Goal: Task Accomplishment & Management: Complete application form

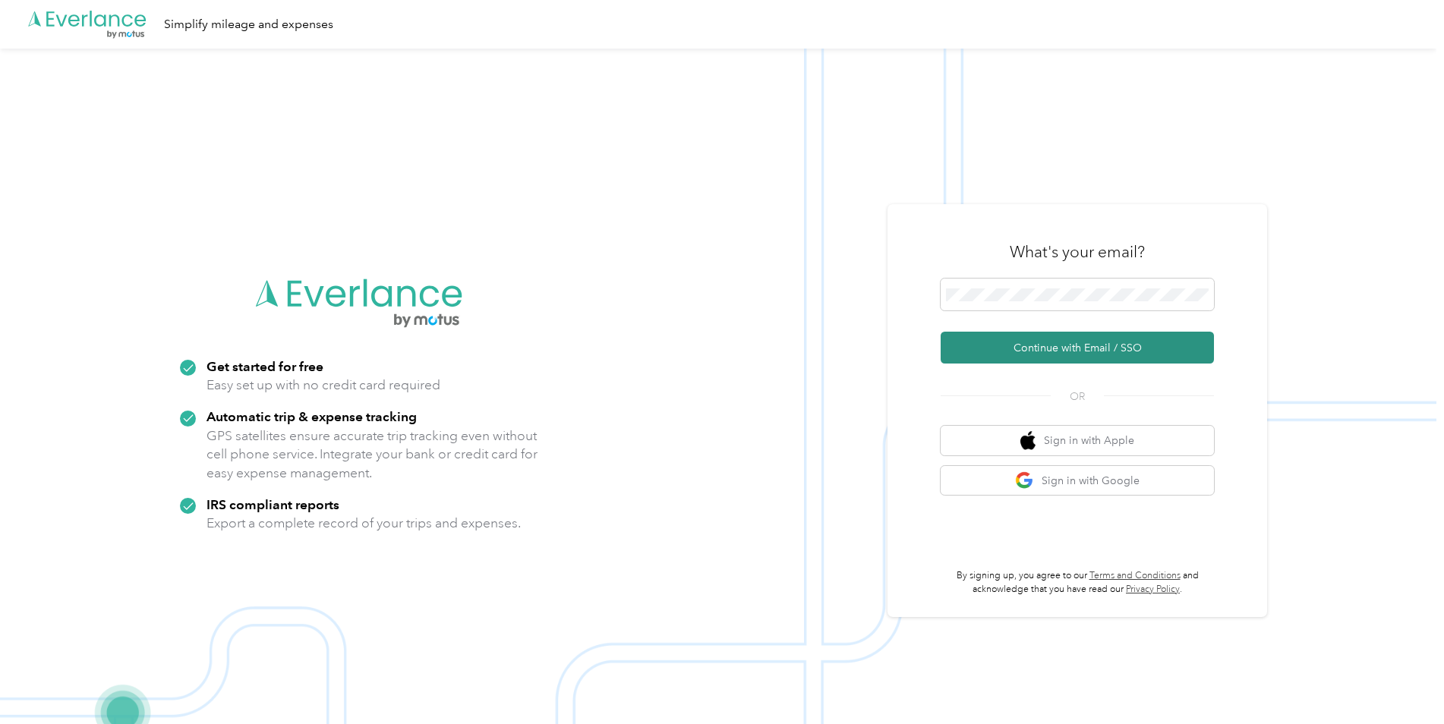
click at [1009, 345] on button "Continue with Email / SSO" at bounding box center [1077, 348] width 273 height 32
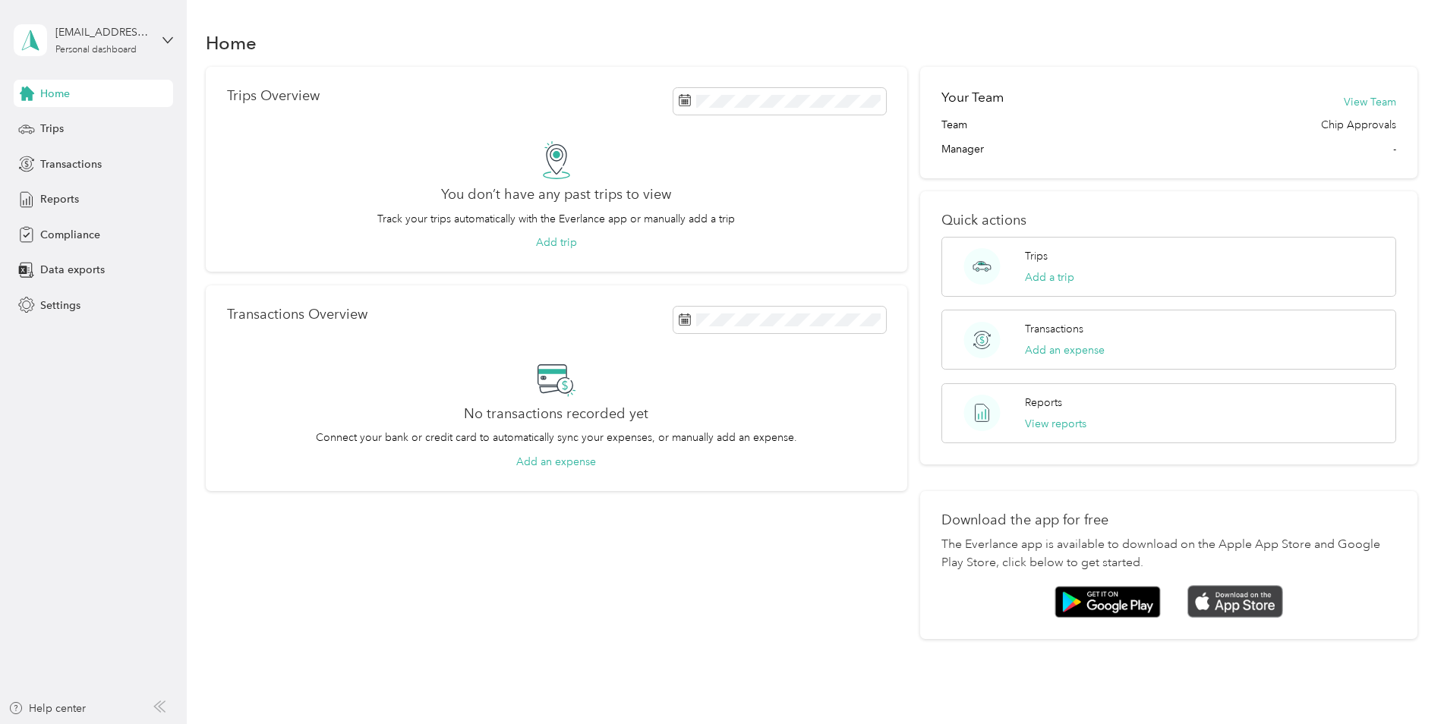
click at [1245, 595] on img at bounding box center [1235, 601] width 96 height 33
click at [65, 131] on div "Trips" at bounding box center [93, 128] width 159 height 27
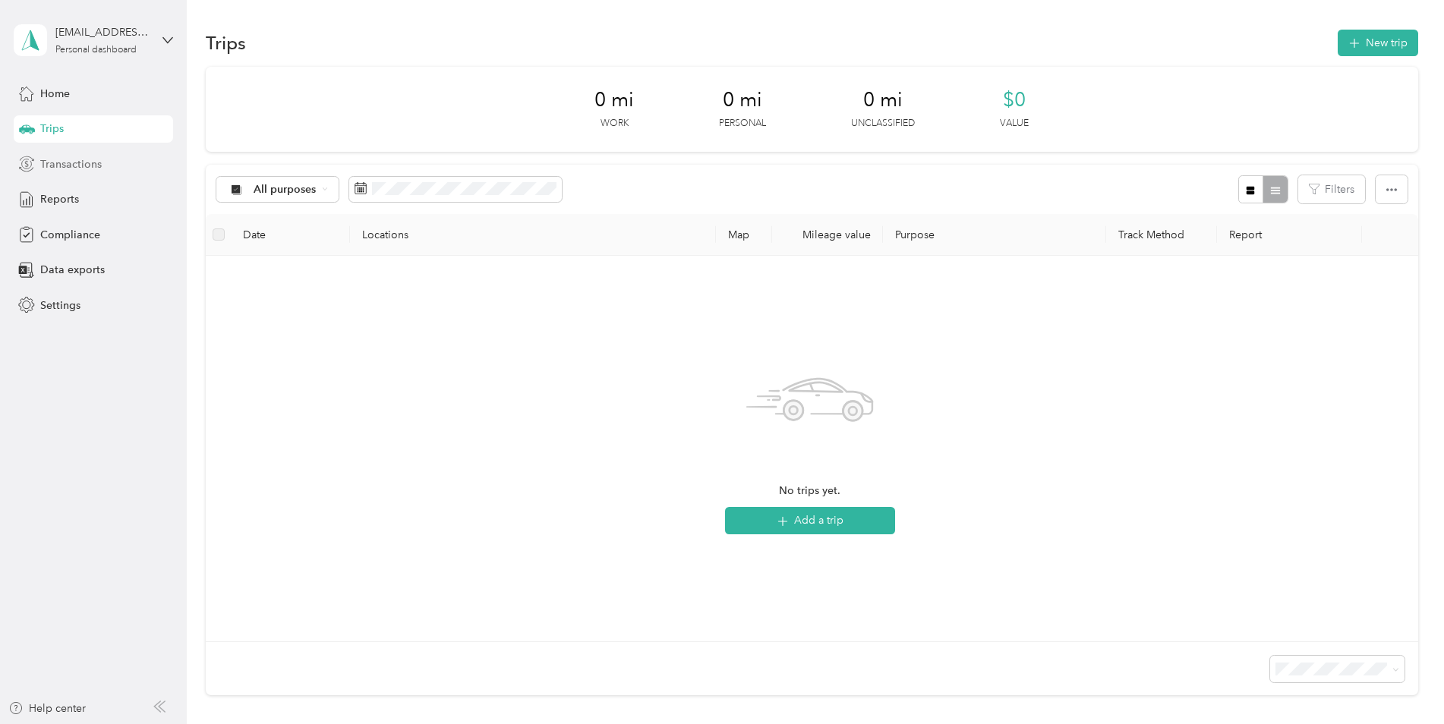
click at [57, 163] on span "Transactions" at bounding box center [70, 164] width 61 height 16
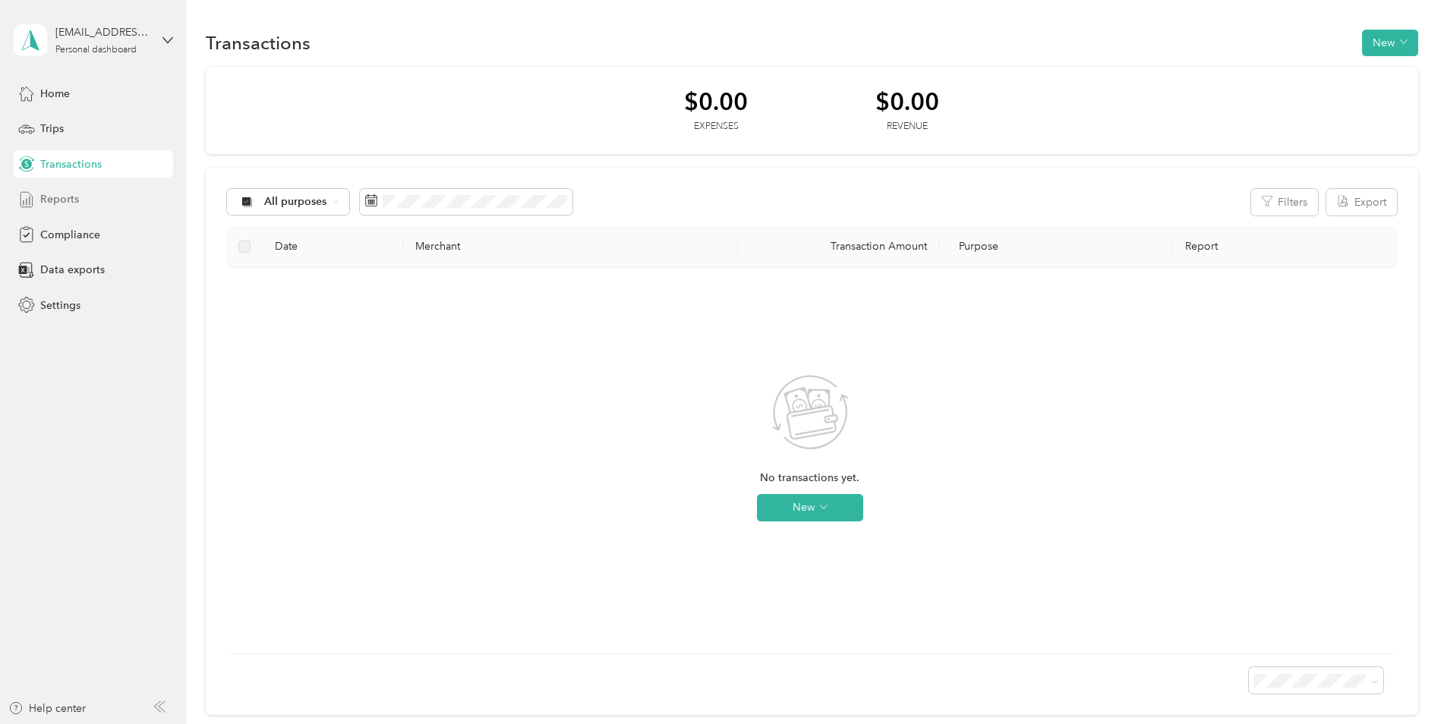
click at [60, 199] on span "Reports" at bounding box center [59, 199] width 39 height 16
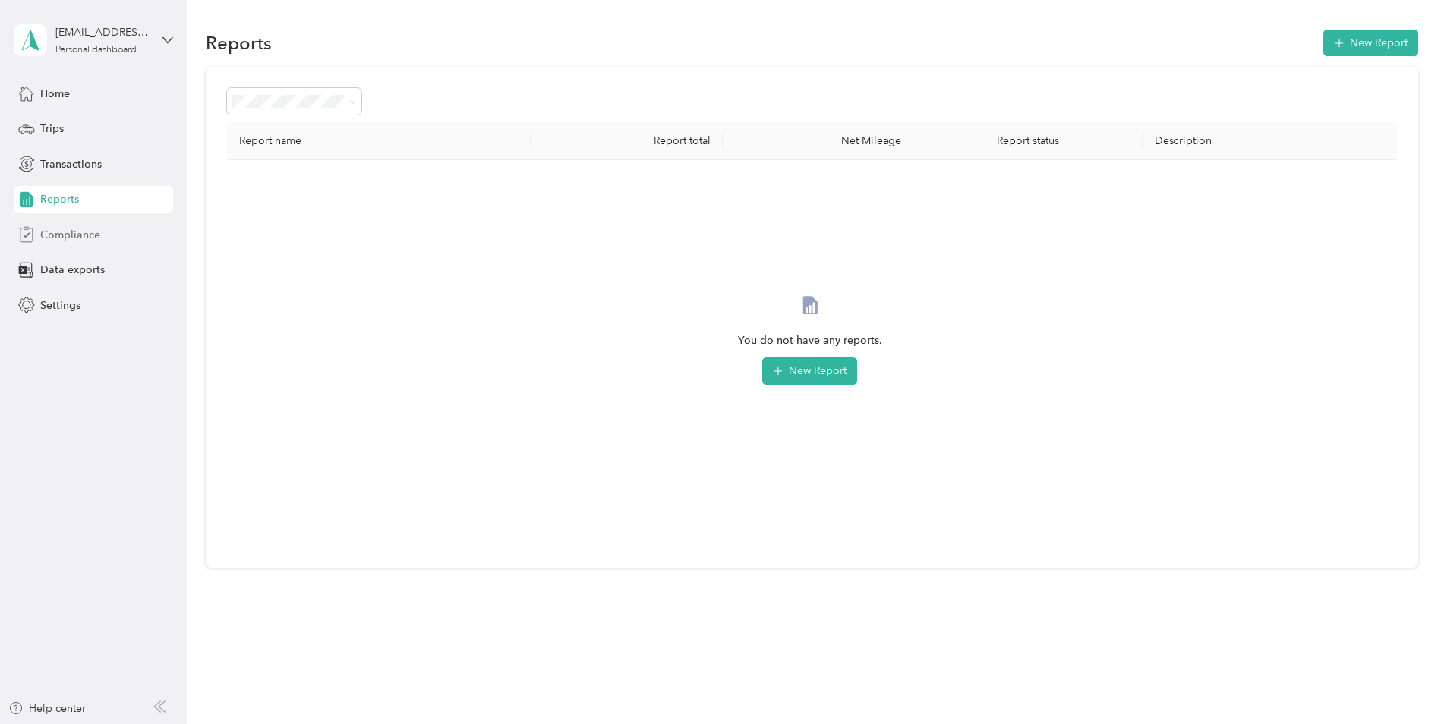
click at [84, 235] on span "Compliance" at bounding box center [70, 235] width 60 height 16
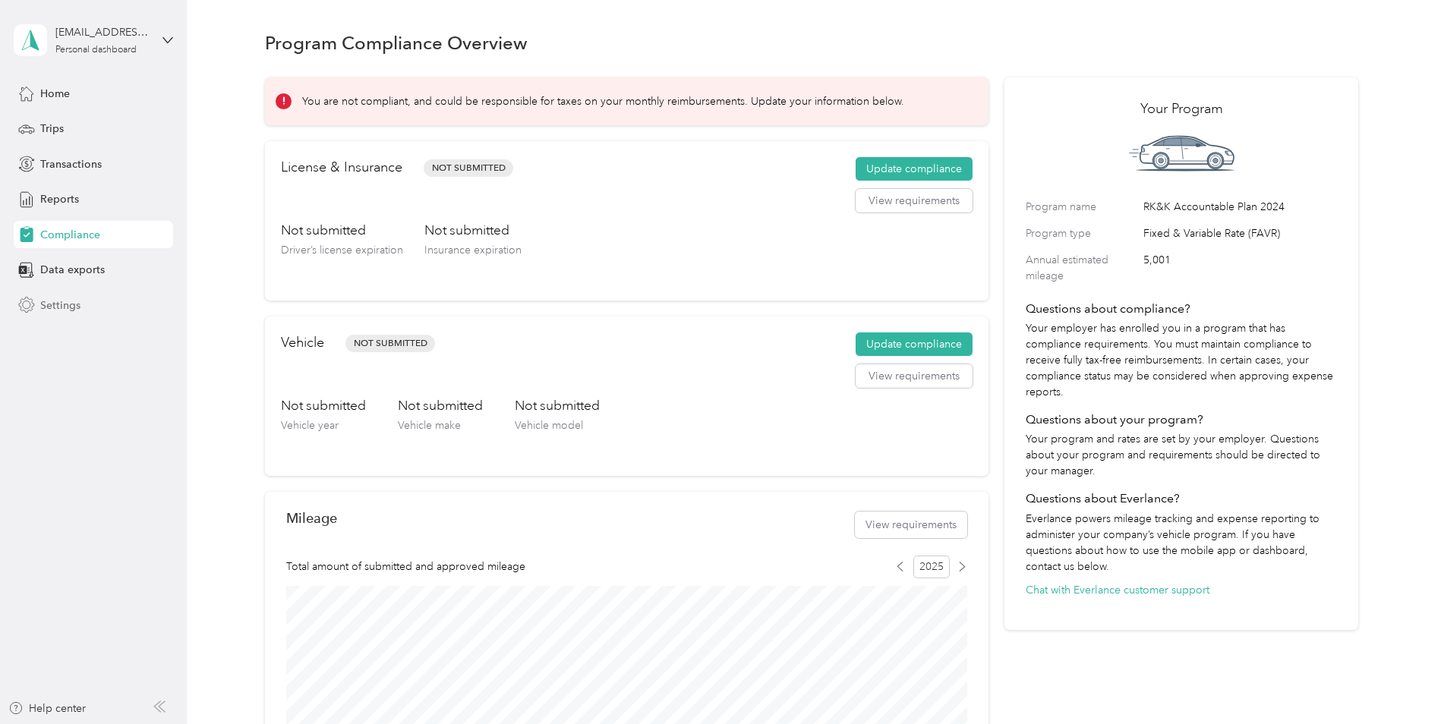
click at [65, 294] on div "Settings" at bounding box center [93, 305] width 159 height 27
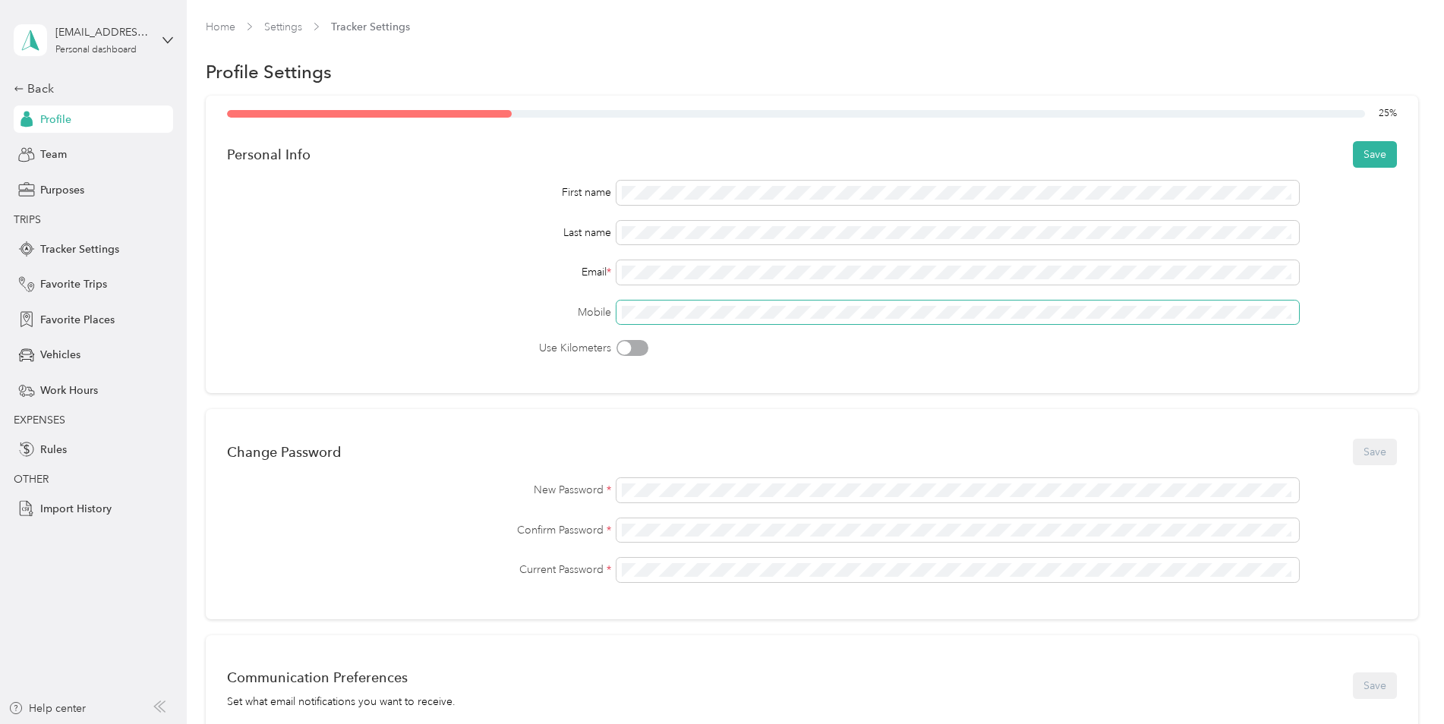
click at [612, 302] on div "Mobile" at bounding box center [812, 313] width 1170 height 24
click at [55, 137] on div "Back Profile Team Purposes TRIPS Tracker Settings Favorite Trips Favorite Place…" at bounding box center [93, 301] width 159 height 443
click at [55, 152] on span "Team" at bounding box center [53, 155] width 27 height 16
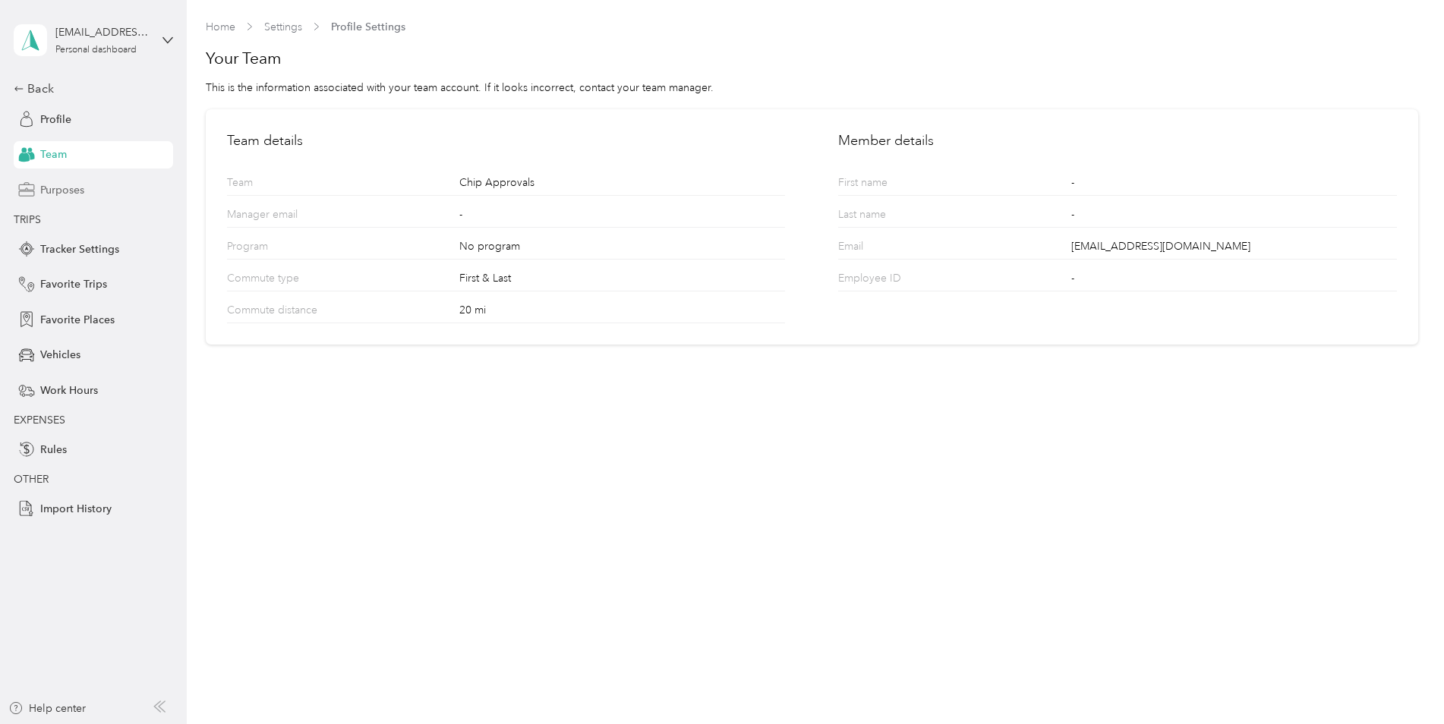
click at [80, 192] on span "Purposes" at bounding box center [62, 190] width 44 height 16
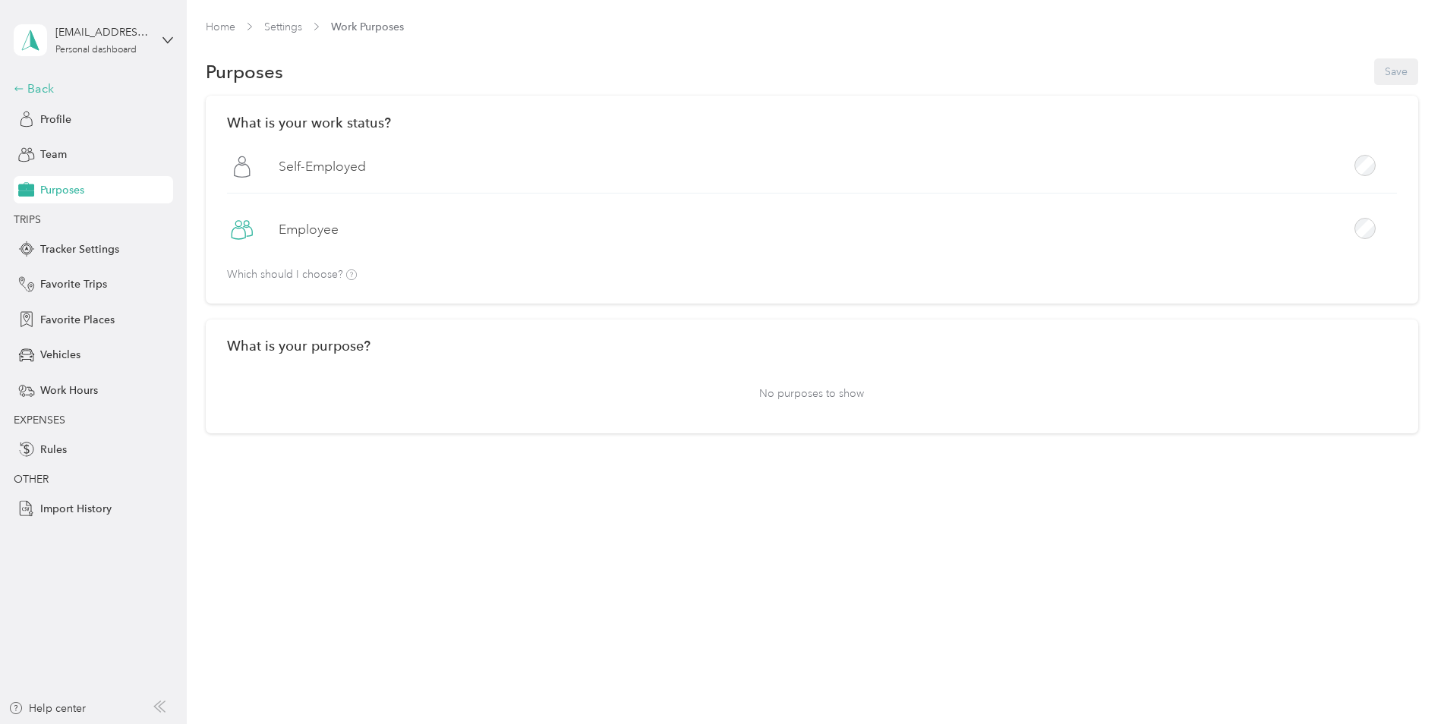
click at [30, 90] on div "Back" at bounding box center [90, 89] width 152 height 18
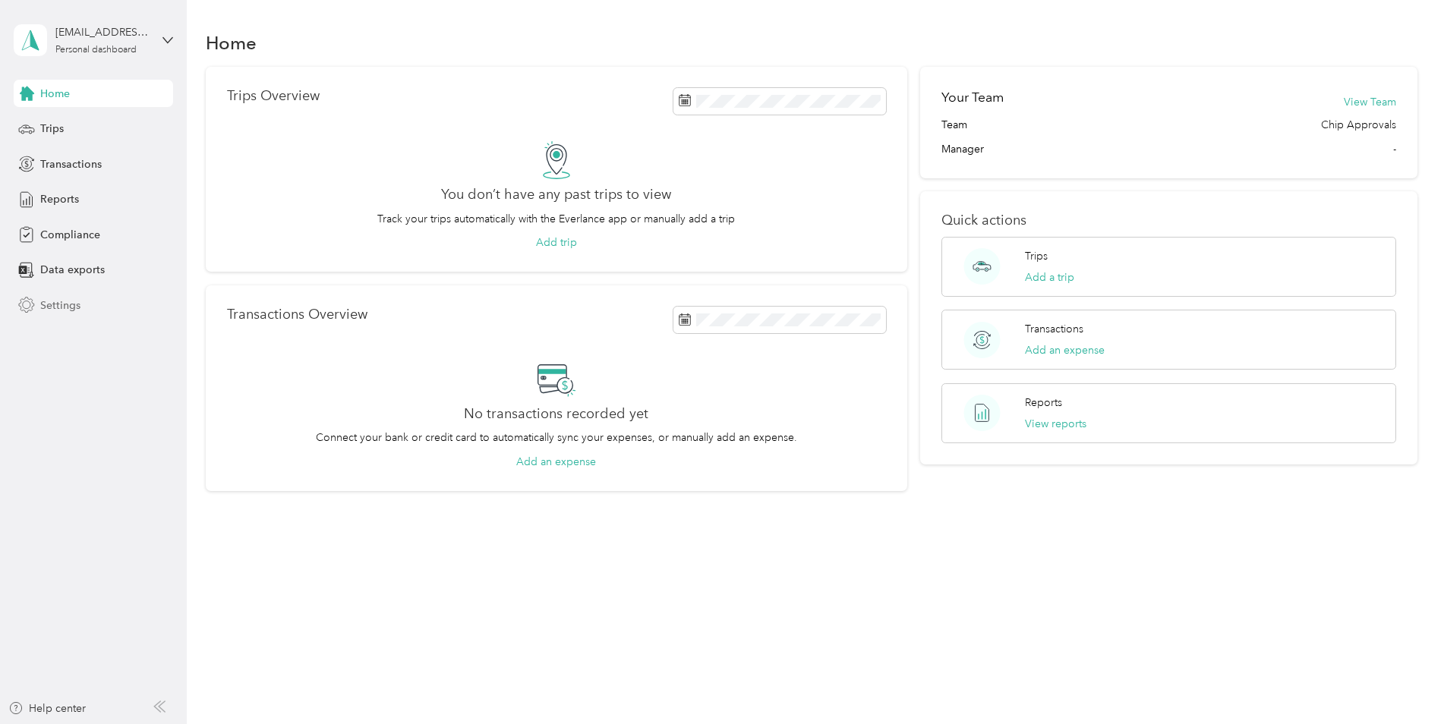
click at [55, 307] on span "Settings" at bounding box center [60, 306] width 40 height 16
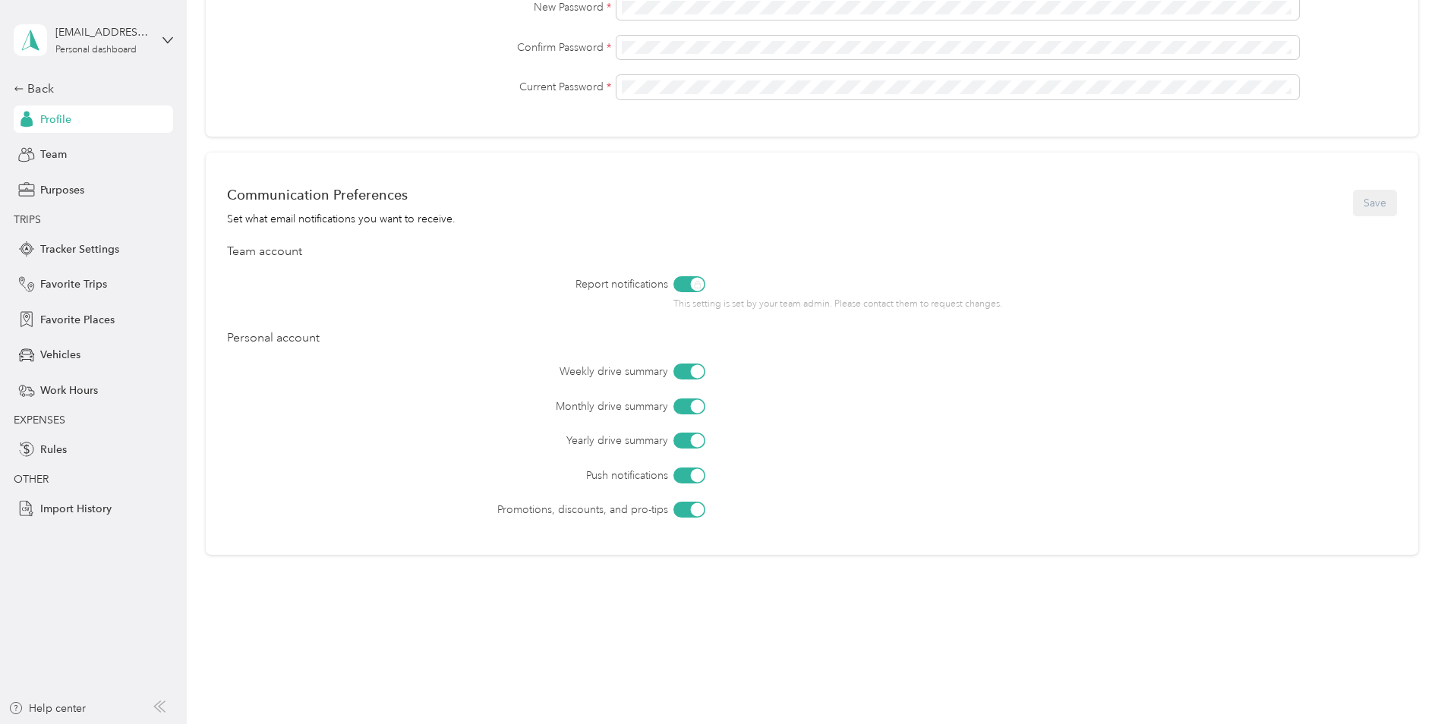
scroll to position [487, 0]
click at [24, 91] on div "Back" at bounding box center [90, 89] width 152 height 18
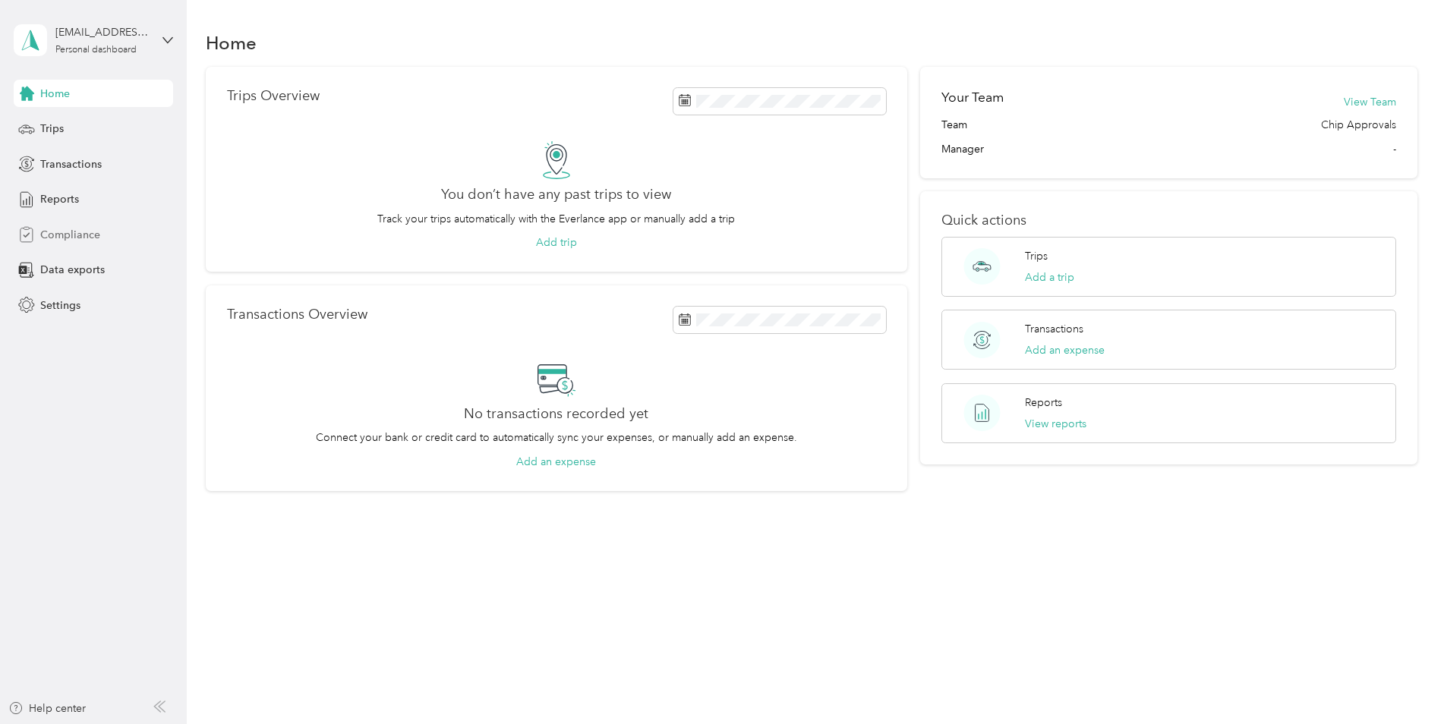
click at [72, 238] on span "Compliance" at bounding box center [70, 235] width 60 height 16
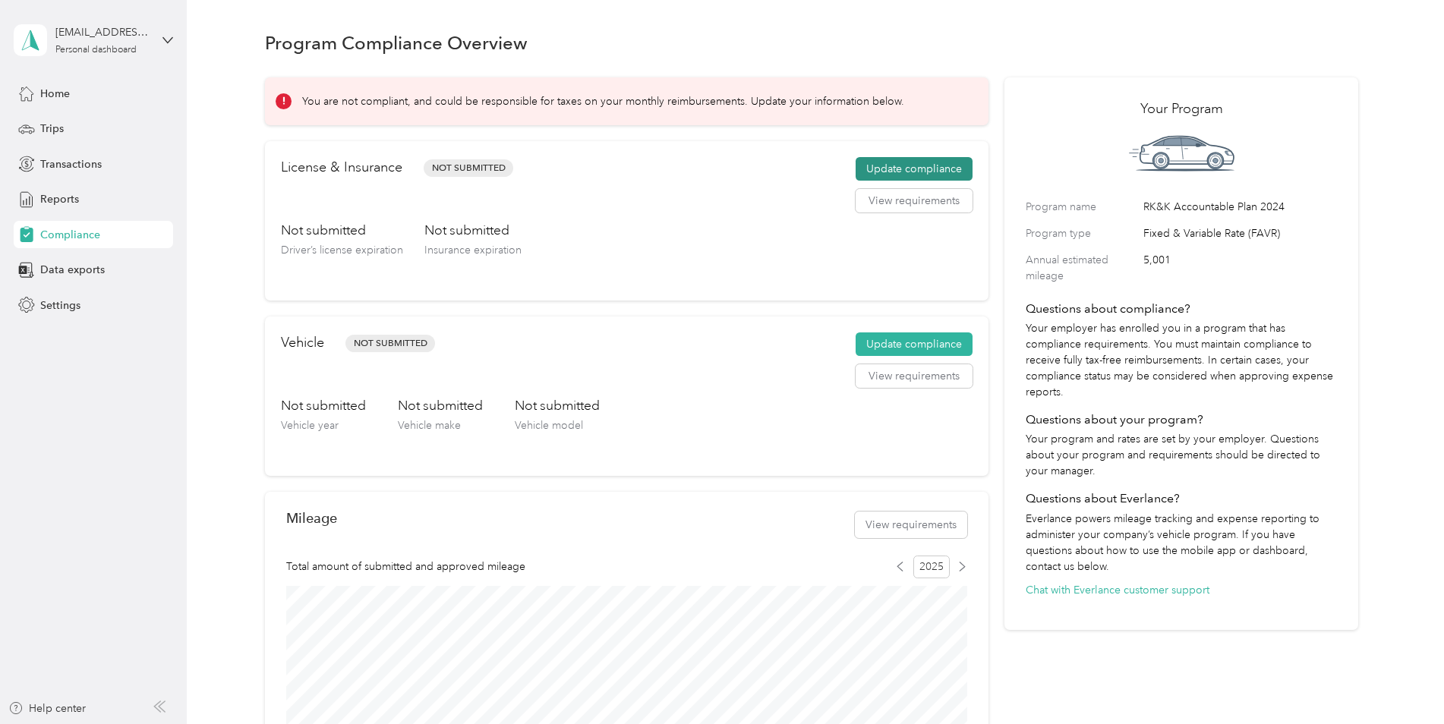
click at [900, 170] on button "Update compliance" at bounding box center [914, 169] width 117 height 24
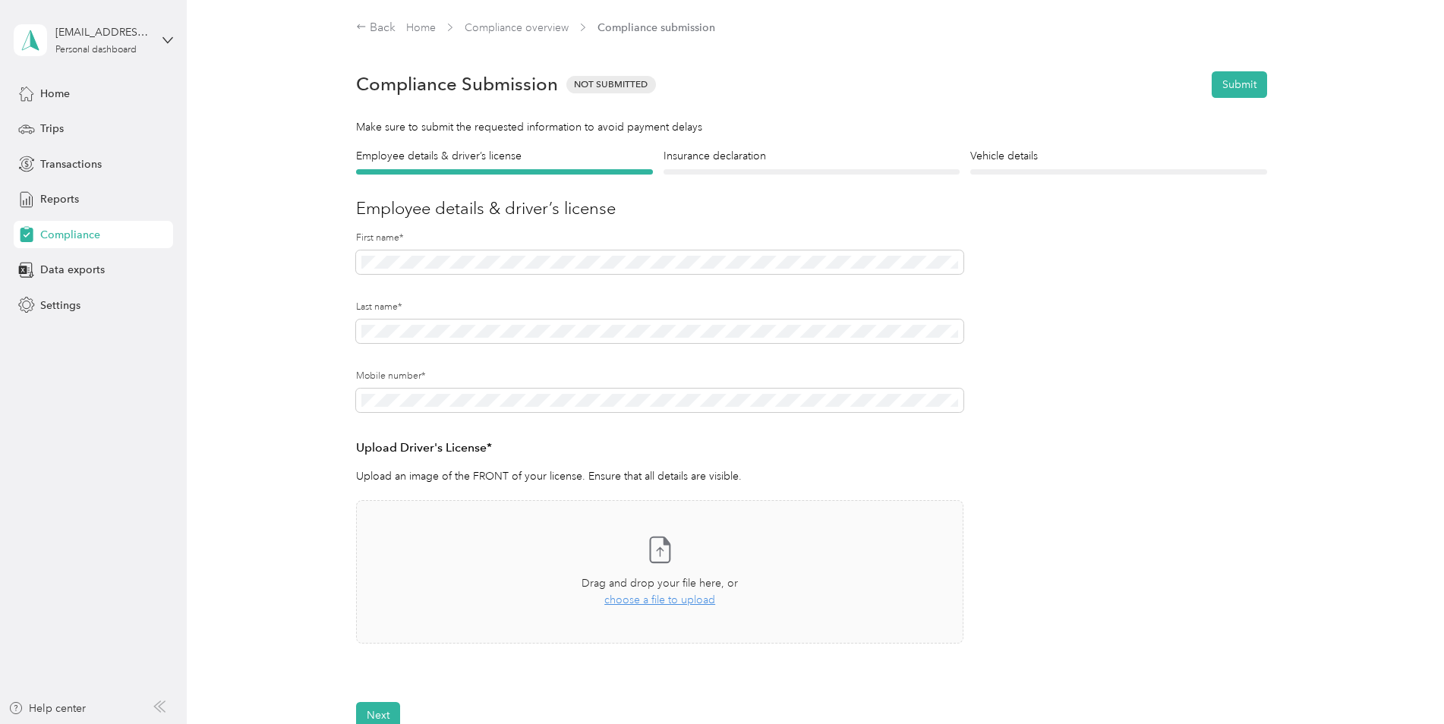
click at [1239, 345] on form "Employee details & driver’s license License Insurance declaration Insurance Veh…" at bounding box center [811, 438] width 911 height 581
click at [1141, 517] on form "Employee details & driver’s license License Insurance declaration Insurance Veh…" at bounding box center [811, 438] width 911 height 581
click at [378, 705] on button "Next" at bounding box center [378, 715] width 44 height 27
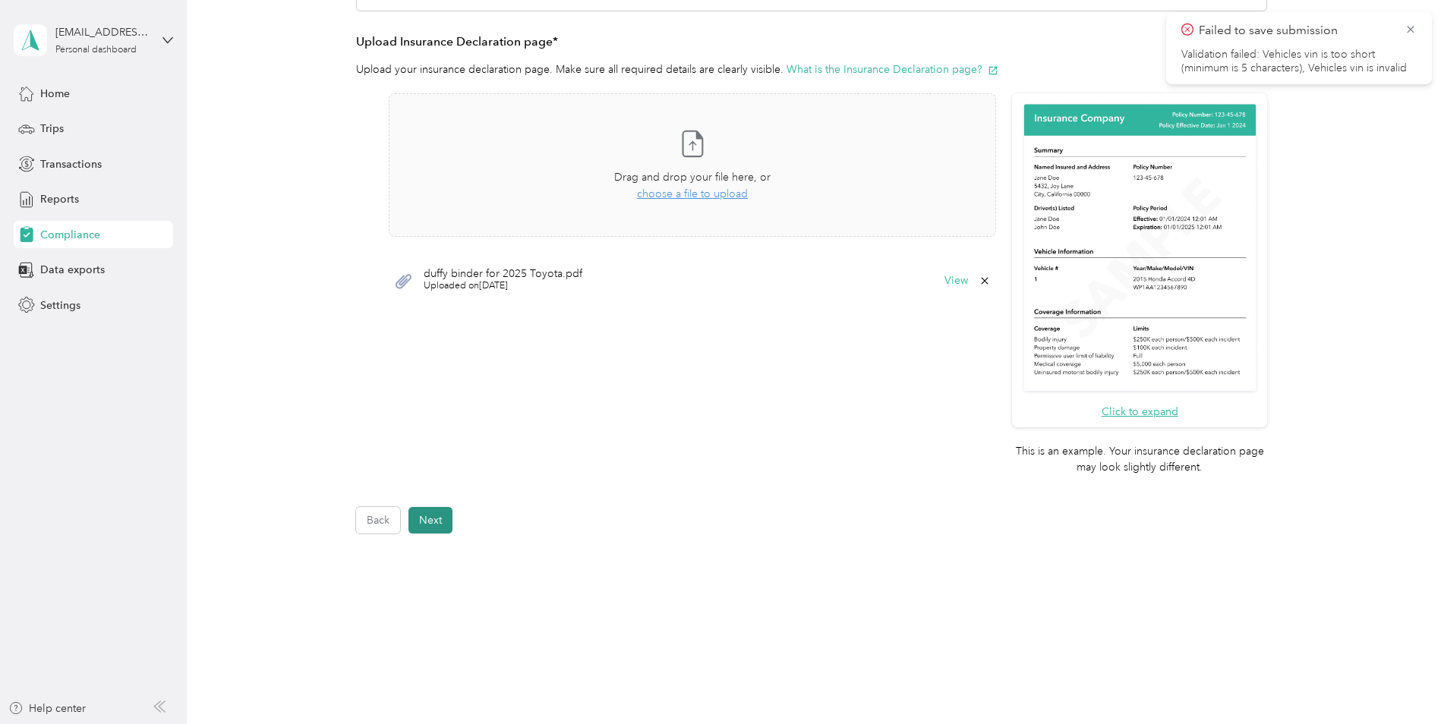
click at [441, 517] on button "Next" at bounding box center [430, 520] width 44 height 27
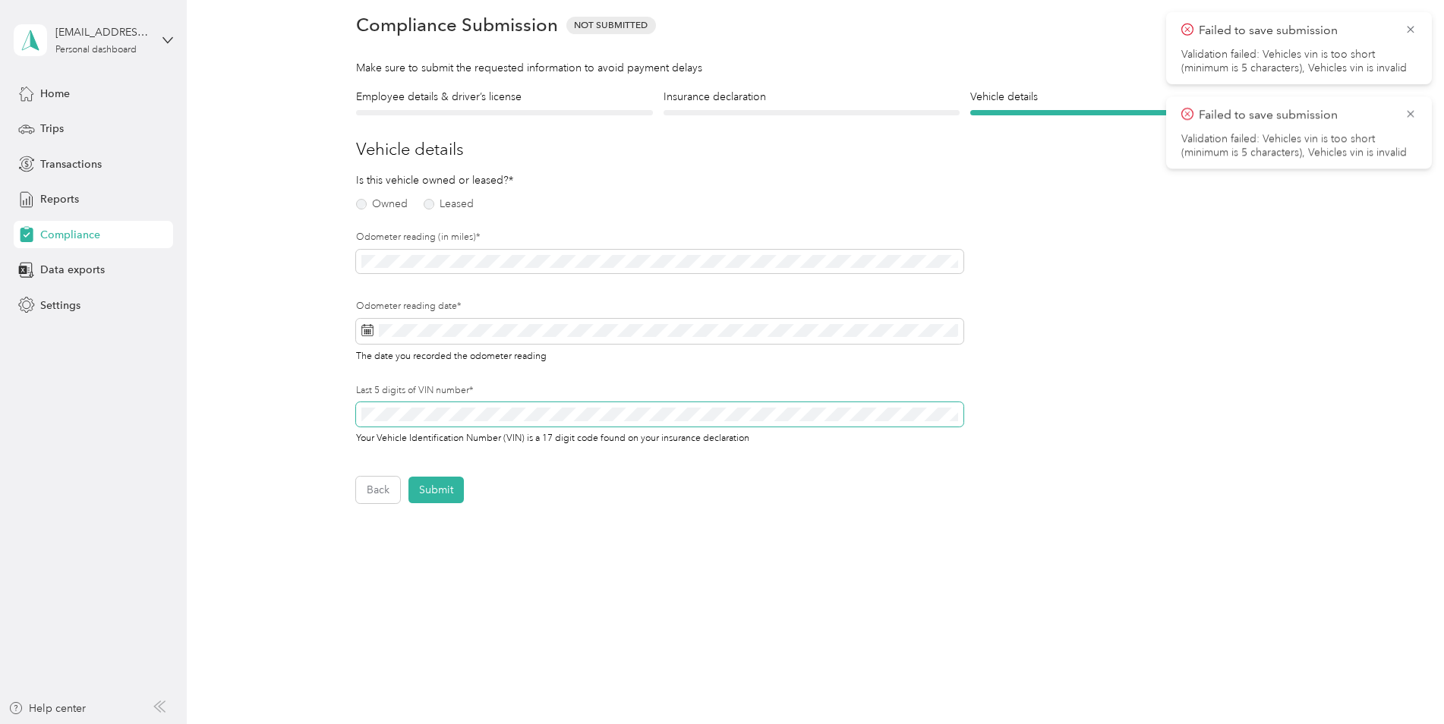
scroll to position [19, 0]
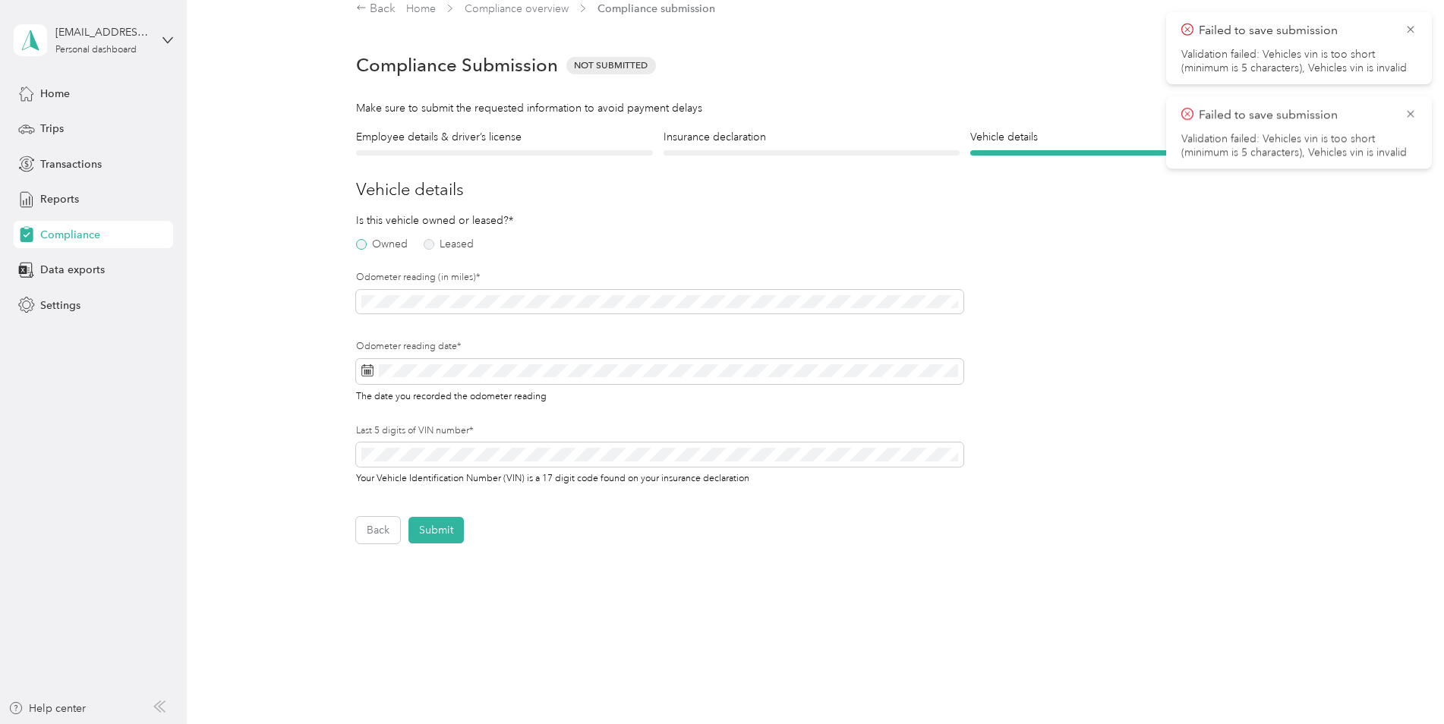
click at [374, 244] on label "Owned" at bounding box center [382, 244] width 52 height 11
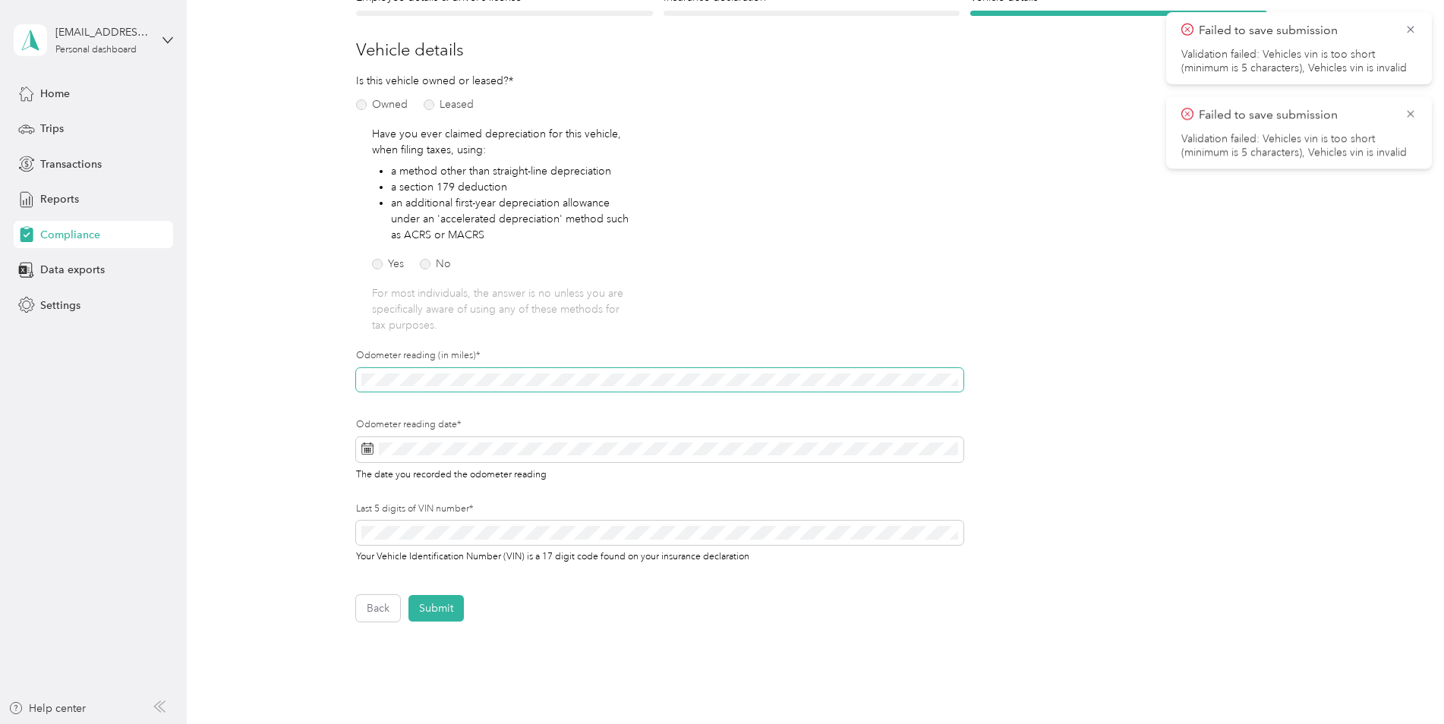
scroll to position [171, 0]
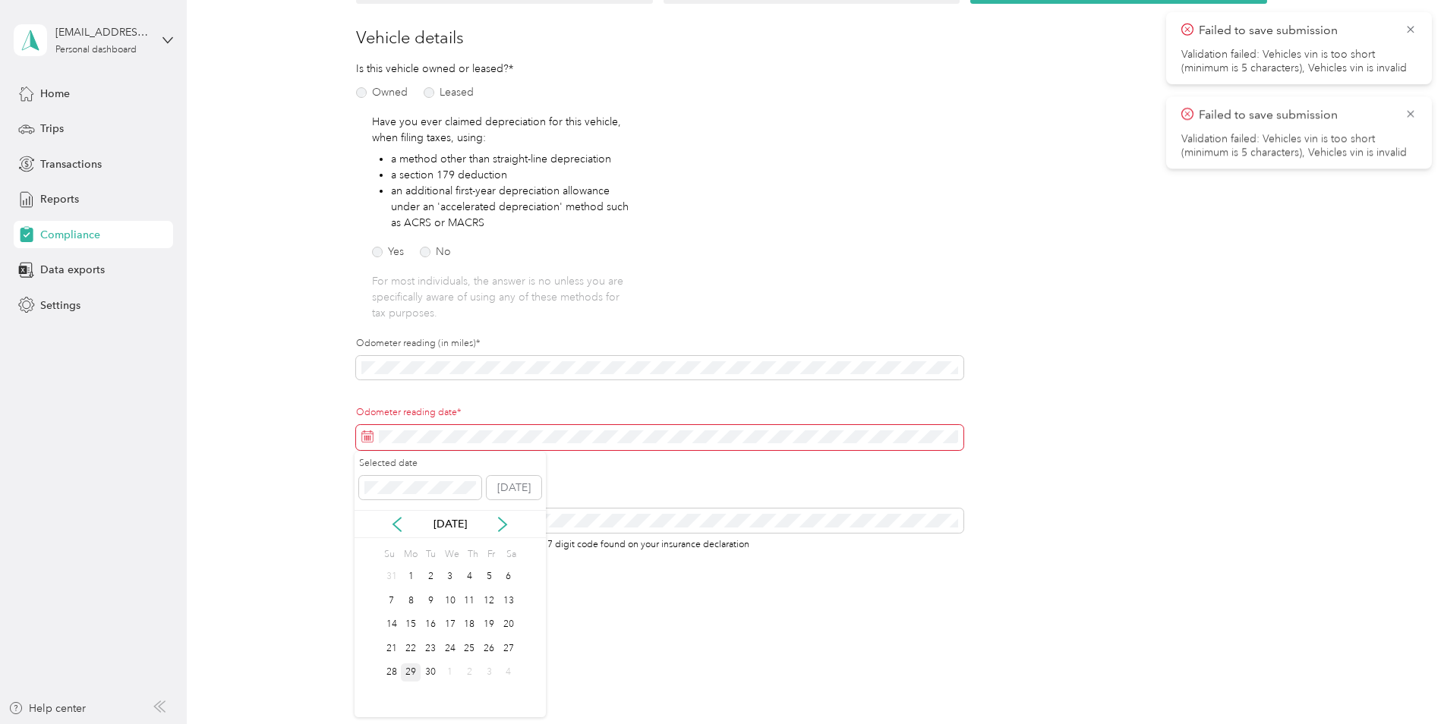
click at [414, 679] on div "29" at bounding box center [411, 673] width 20 height 19
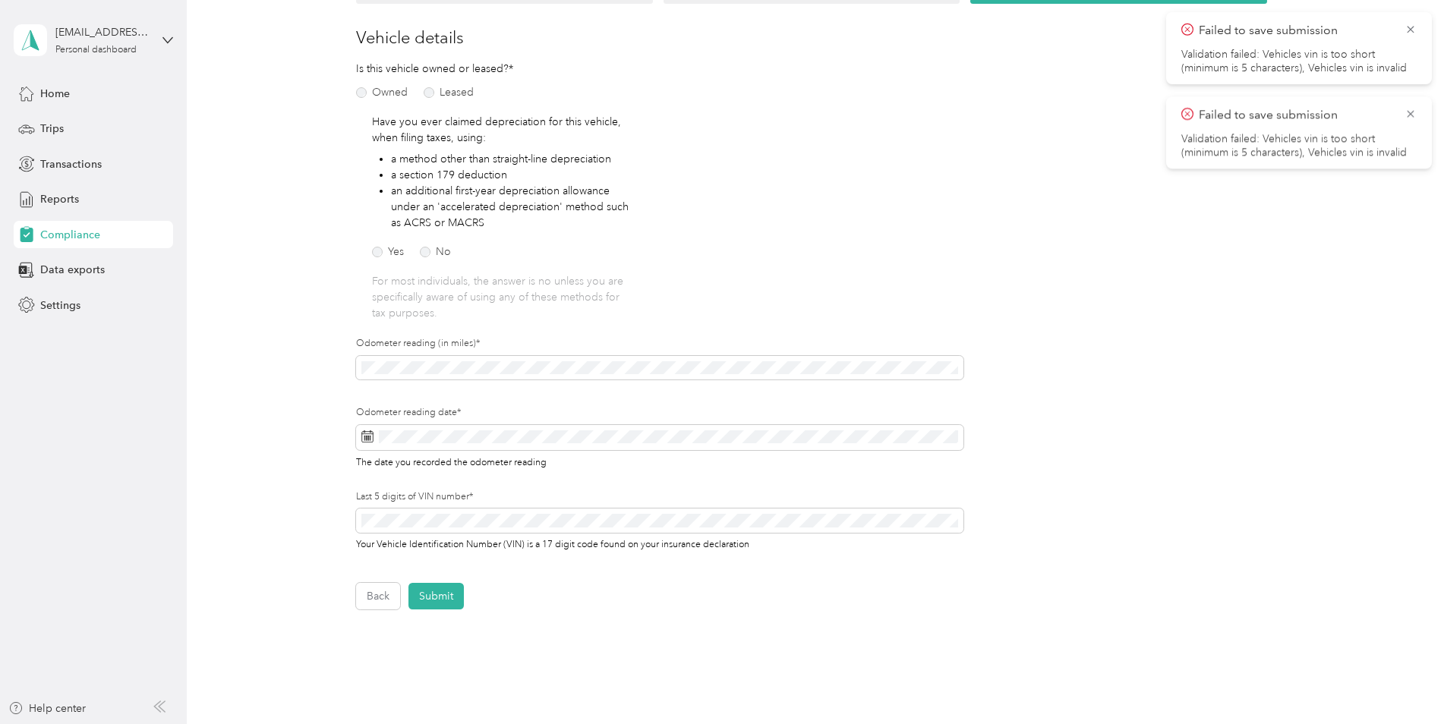
click at [443, 493] on label "Last 5 digits of VIN number*" at bounding box center [659, 497] width 607 height 14
click at [437, 505] on div "Last 5 digits of VIN number* Your Vehicle Identification Number (VIN) is a 17 d…" at bounding box center [659, 520] width 607 height 61
click at [427, 254] on label "No" at bounding box center [435, 252] width 31 height 11
click at [443, 596] on button "Submit" at bounding box center [435, 596] width 55 height 27
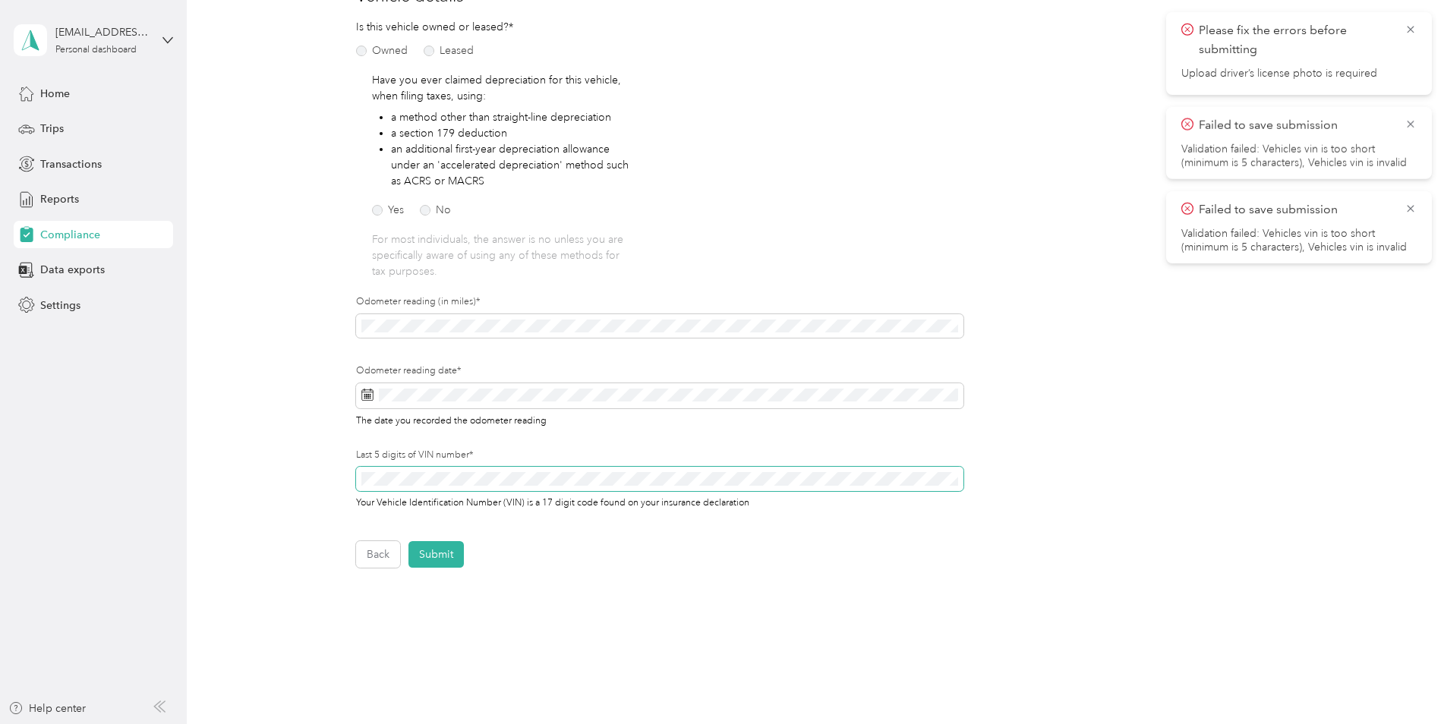
scroll to position [277, 0]
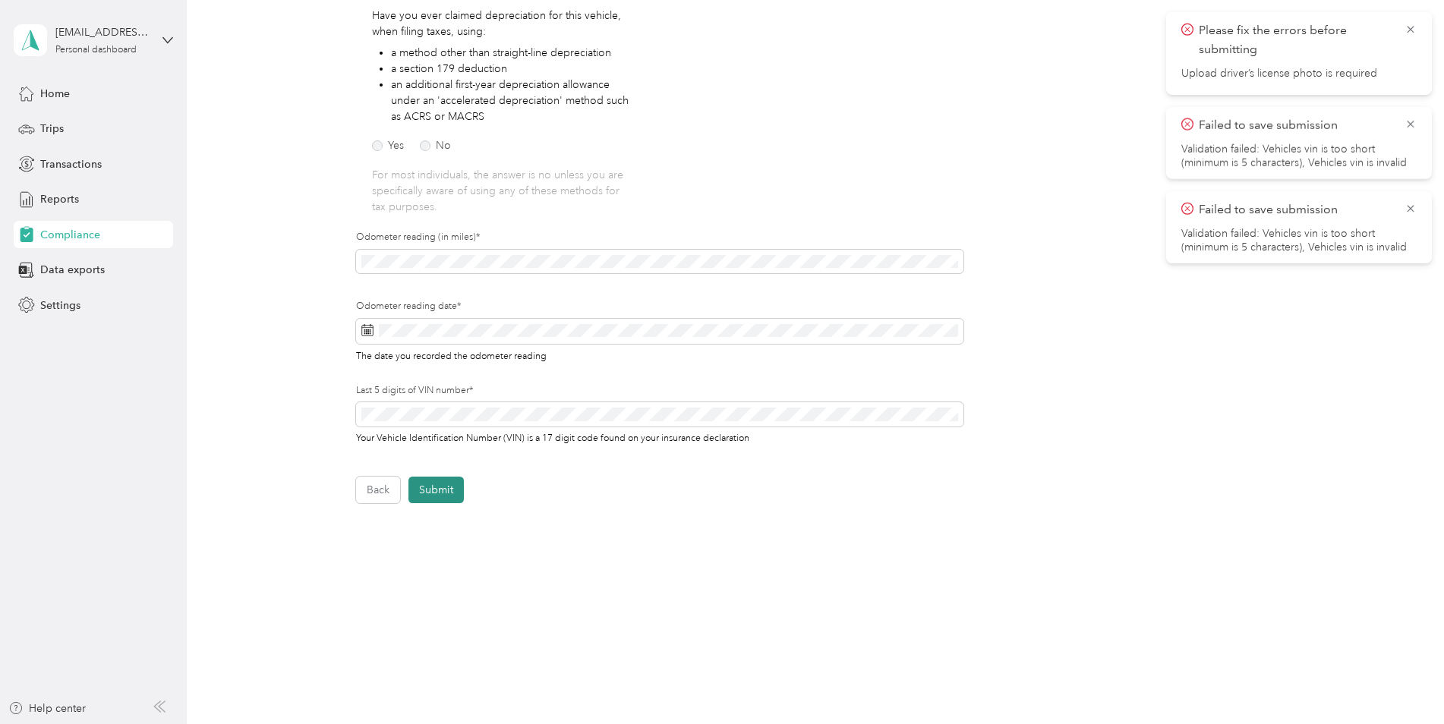
click at [427, 483] on button "Submit" at bounding box center [435, 490] width 55 height 27
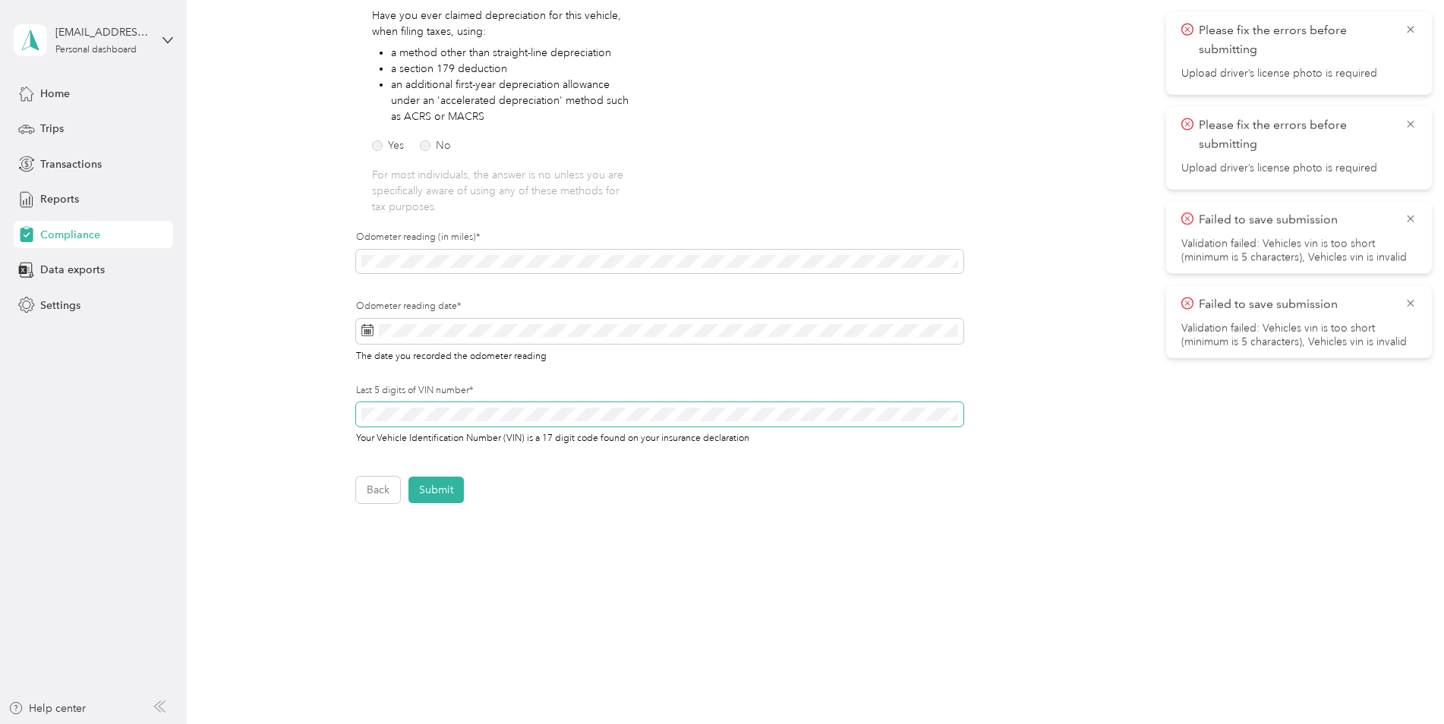
click at [254, 405] on div "Back Home Compliance overview Compliance submission Compliance Submission Not S…" at bounding box center [812, 186] width 1250 height 927
click at [440, 496] on button "Submit" at bounding box center [435, 490] width 55 height 27
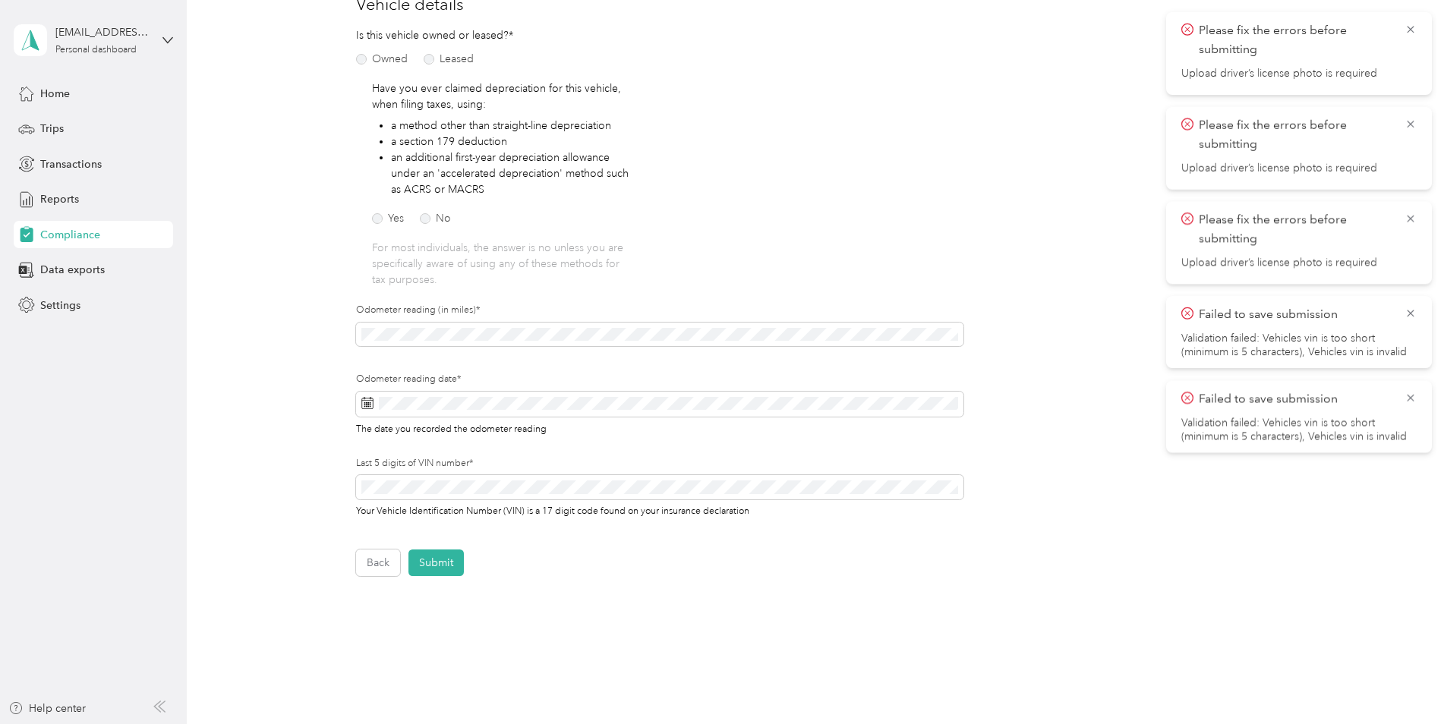
scroll to position [0, 0]
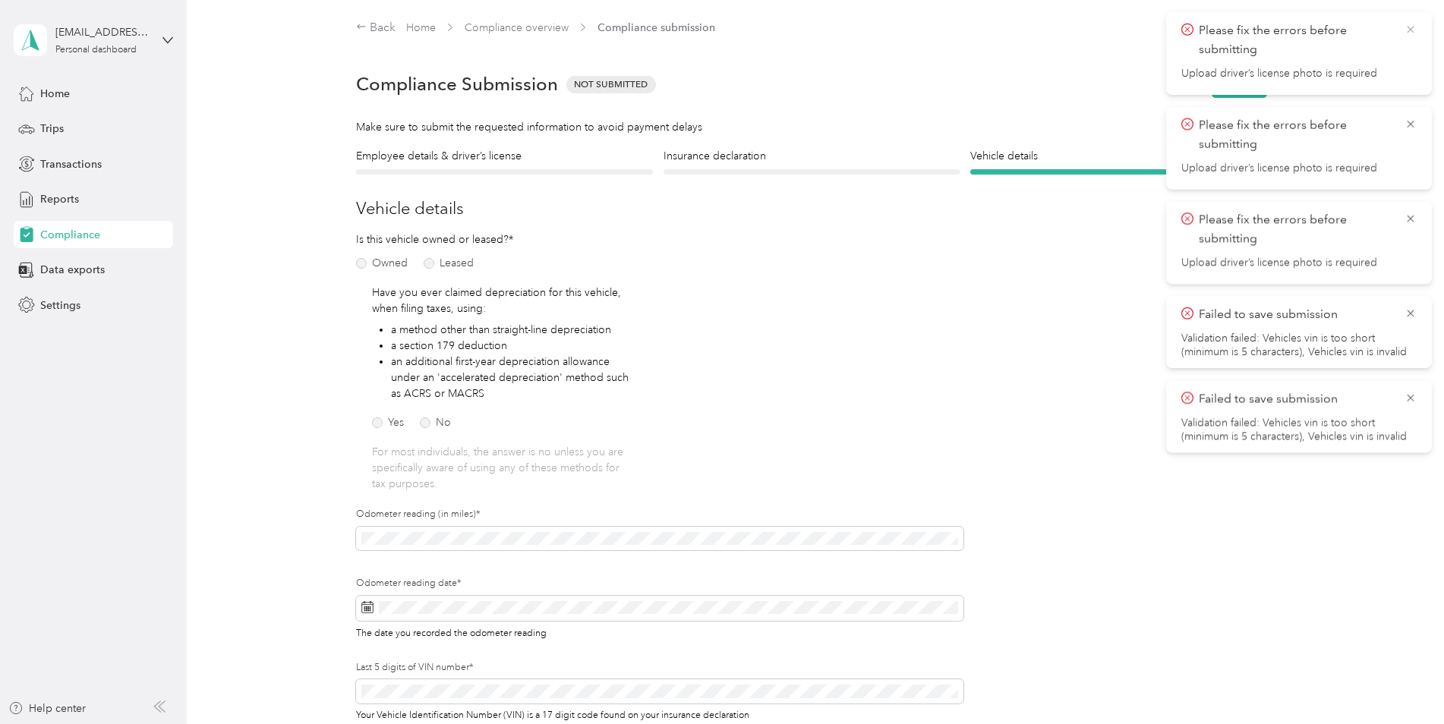
click at [1411, 26] on icon at bounding box center [1410, 30] width 12 height 14
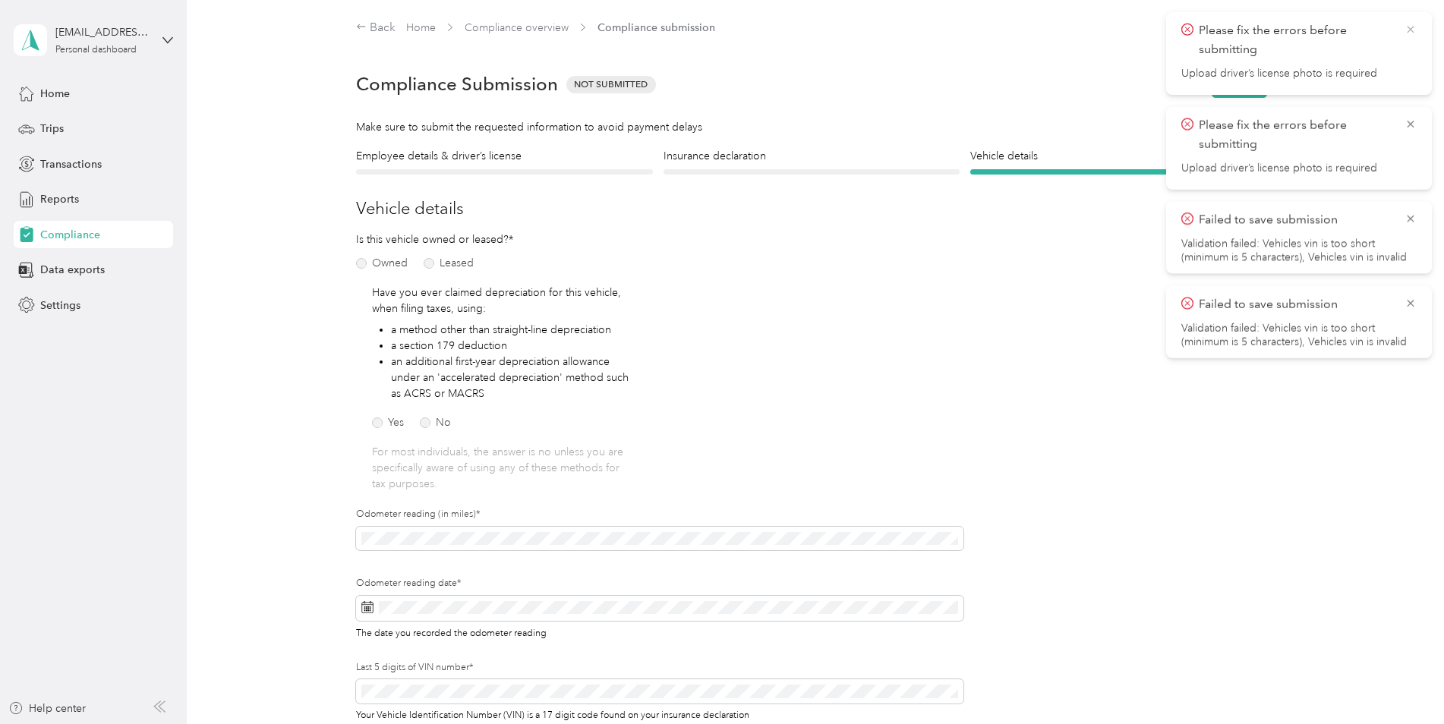
click at [1411, 30] on icon at bounding box center [1410, 29] width 7 height 7
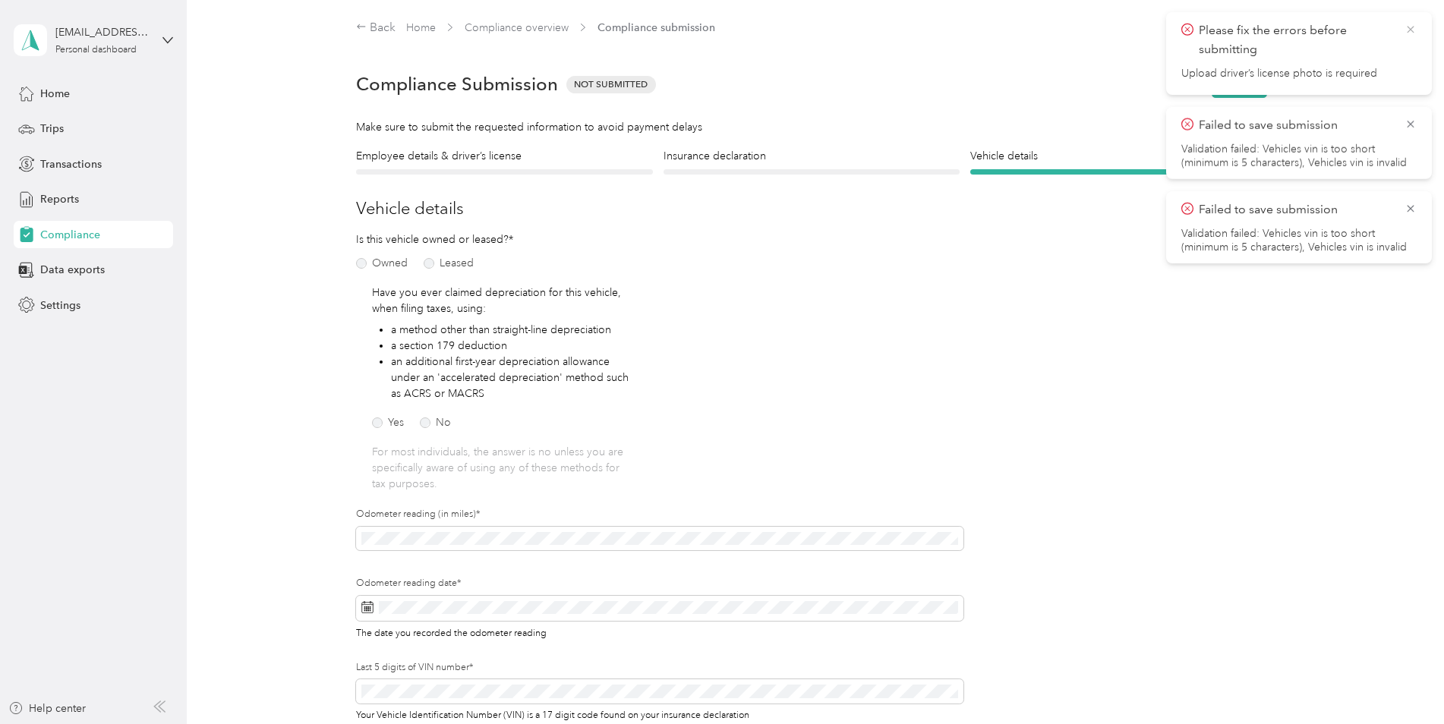
click at [1404, 30] on span "Please fix the errors before submitting" at bounding box center [1298, 39] width 235 height 37
click at [1409, 34] on icon at bounding box center [1410, 30] width 12 height 14
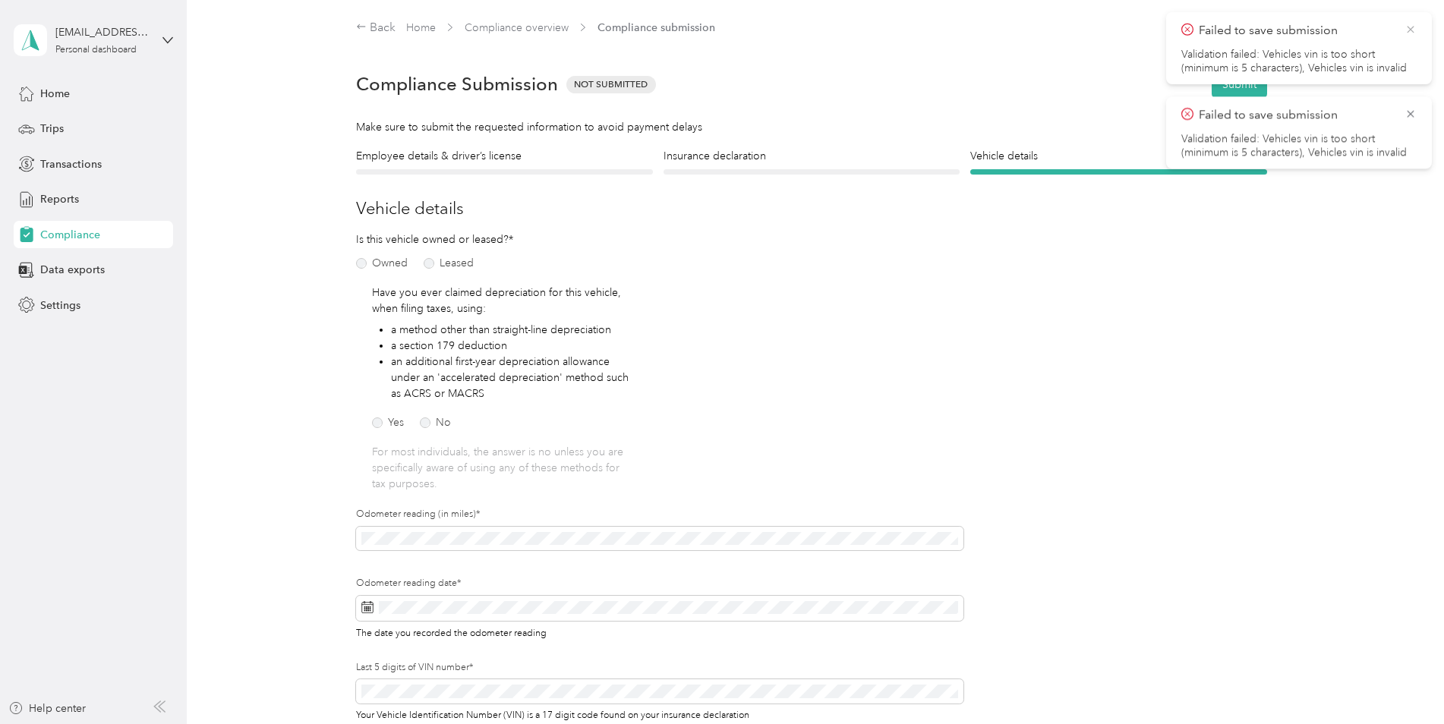
click at [1410, 33] on icon at bounding box center [1410, 30] width 12 height 14
click at [1408, 31] on icon at bounding box center [1410, 29] width 7 height 7
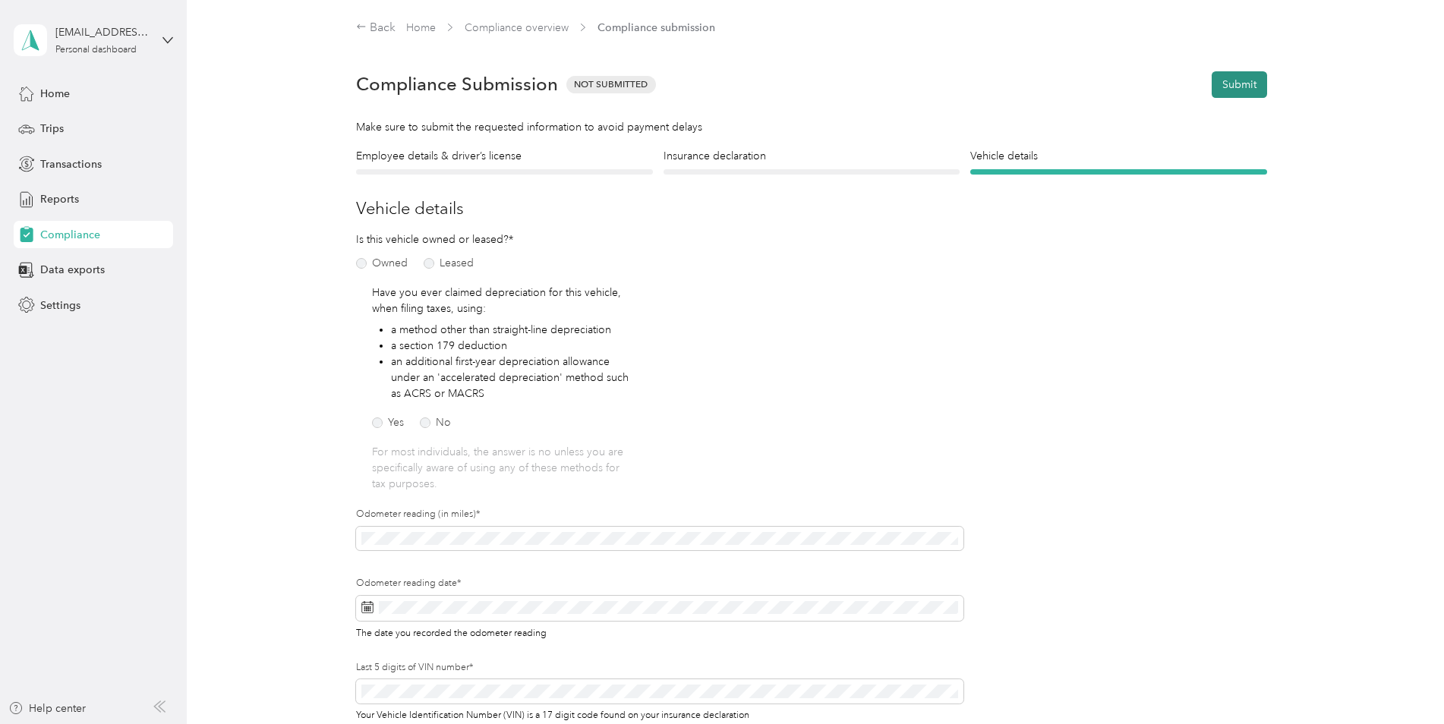
click at [1240, 85] on button "Submit" at bounding box center [1239, 84] width 55 height 27
click at [1407, 28] on icon at bounding box center [1410, 30] width 12 height 14
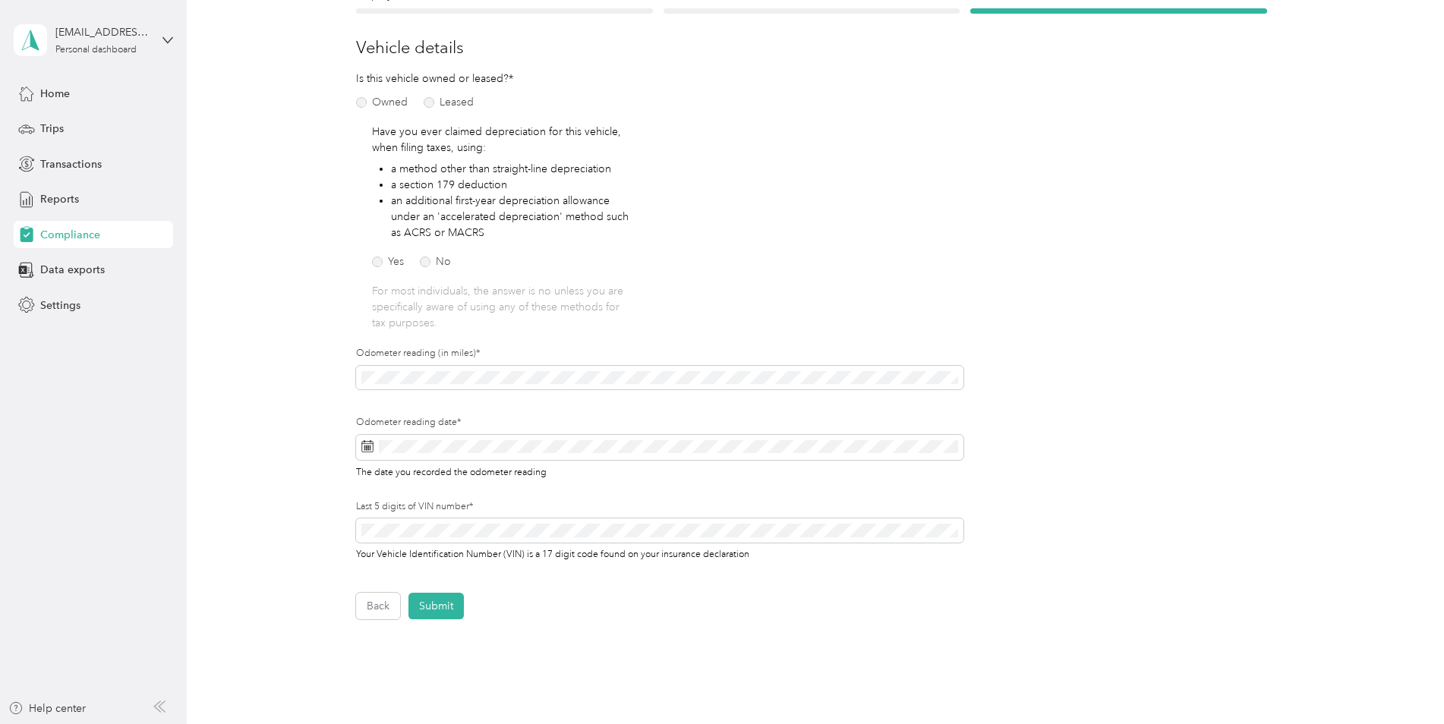
scroll to position [228, 0]
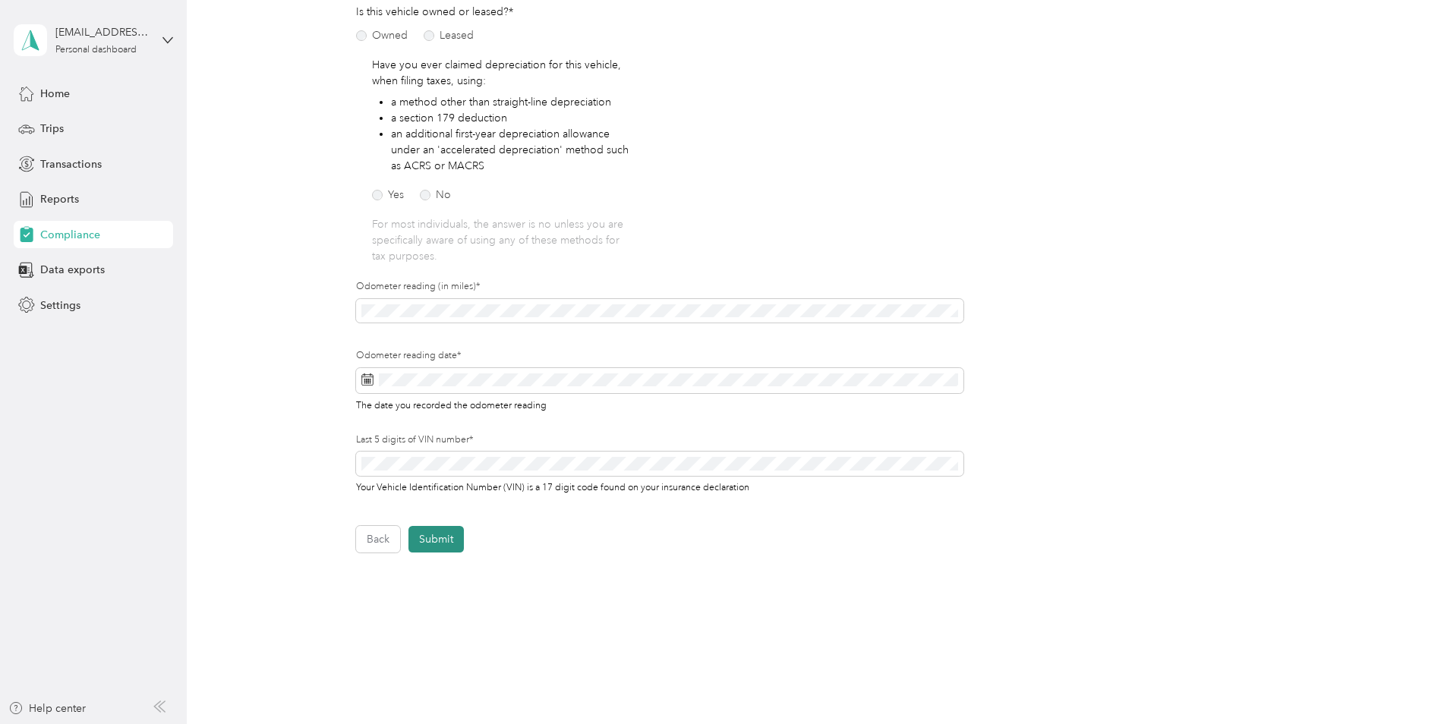
click at [454, 551] on button "Submit" at bounding box center [435, 539] width 55 height 27
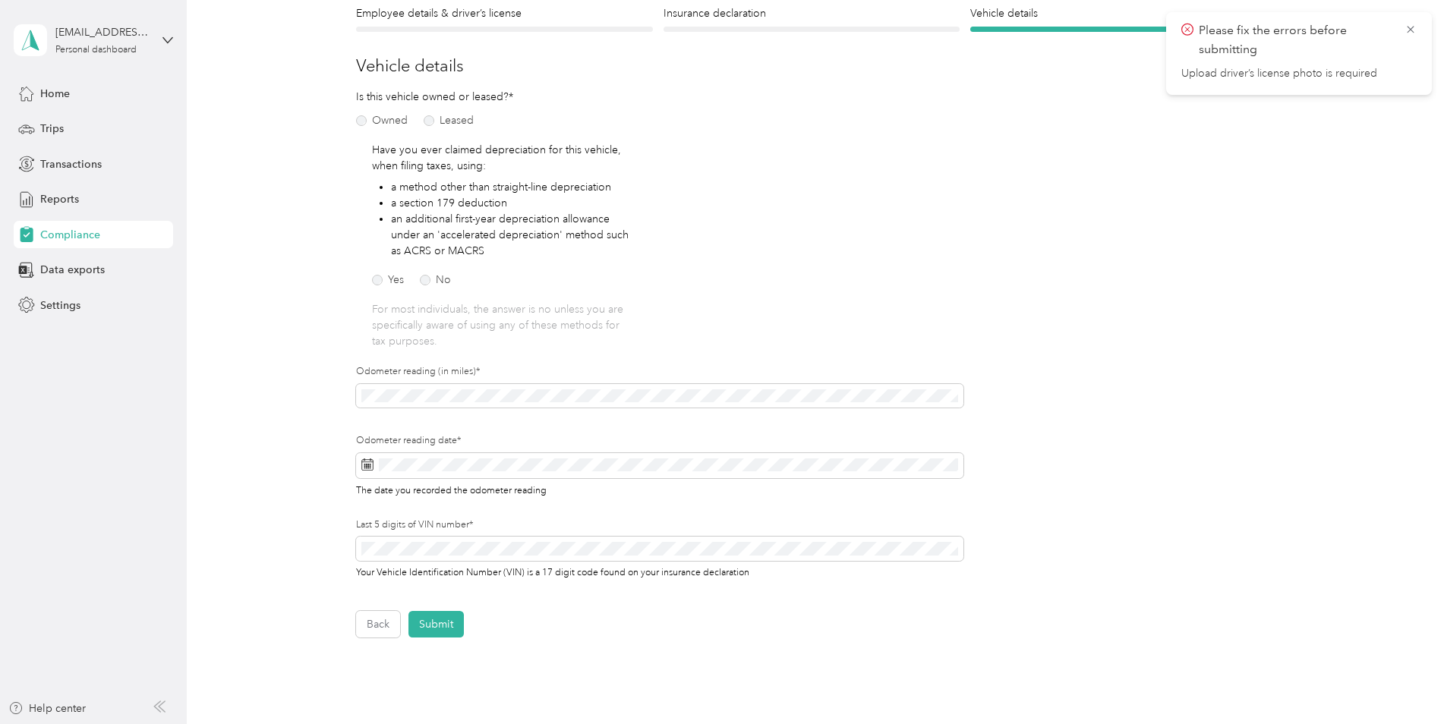
scroll to position [0, 0]
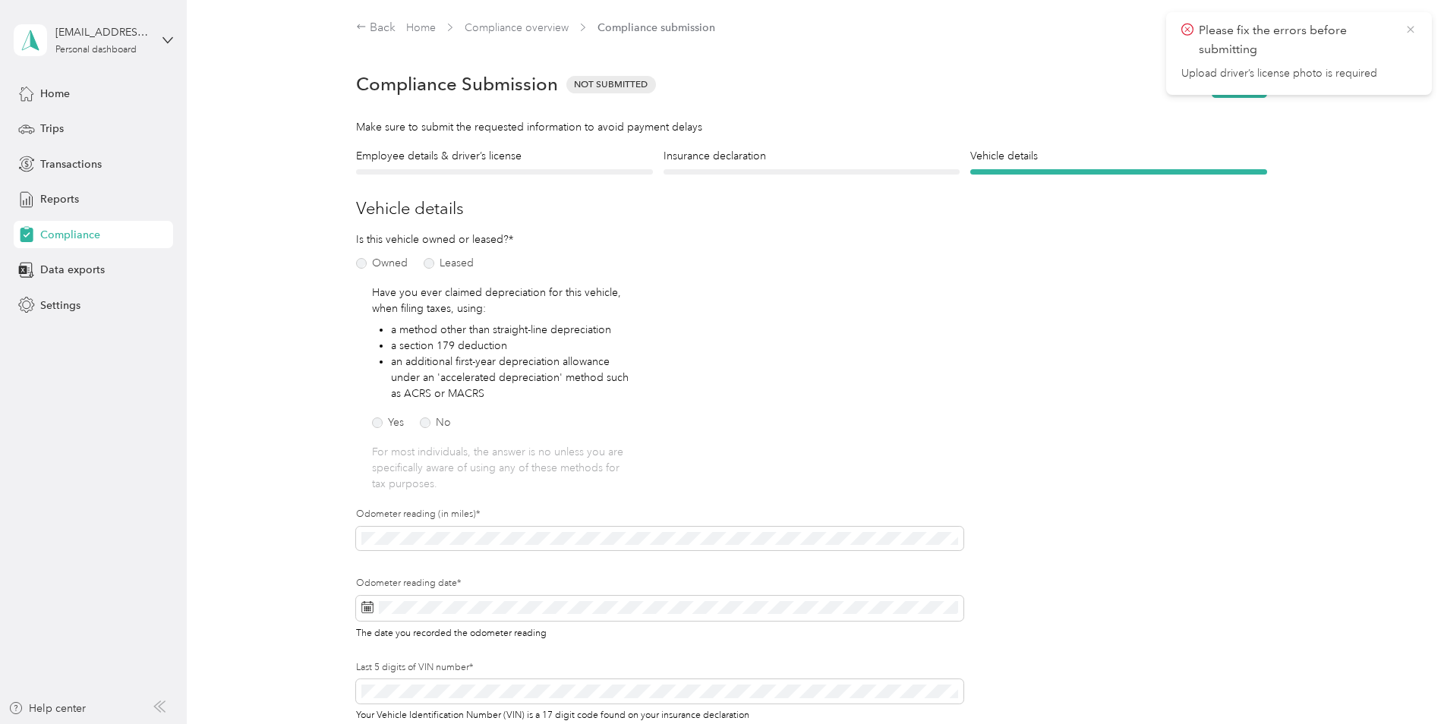
click at [1415, 28] on icon at bounding box center [1410, 30] width 12 height 14
click at [459, 156] on h4 "Employee details & driver’s license" at bounding box center [504, 156] width 297 height 16
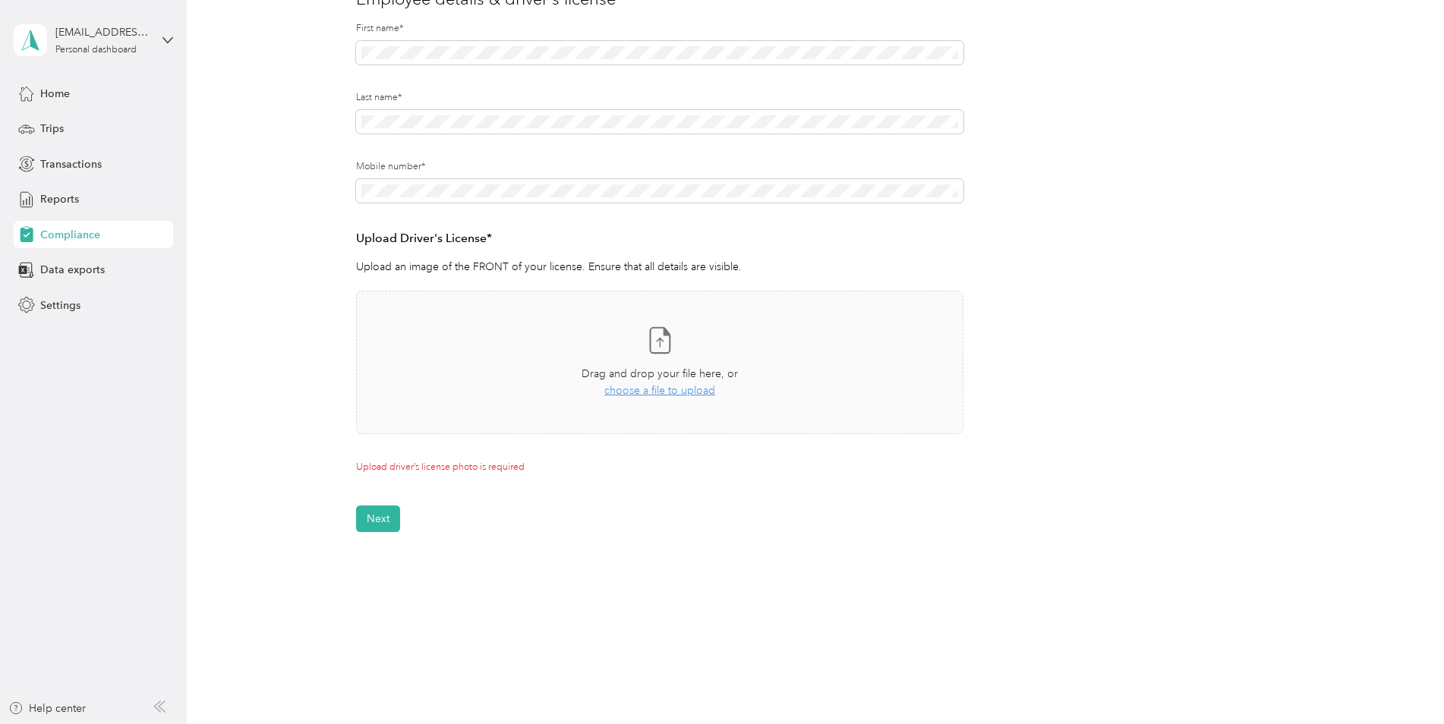
scroll to position [228, 0]
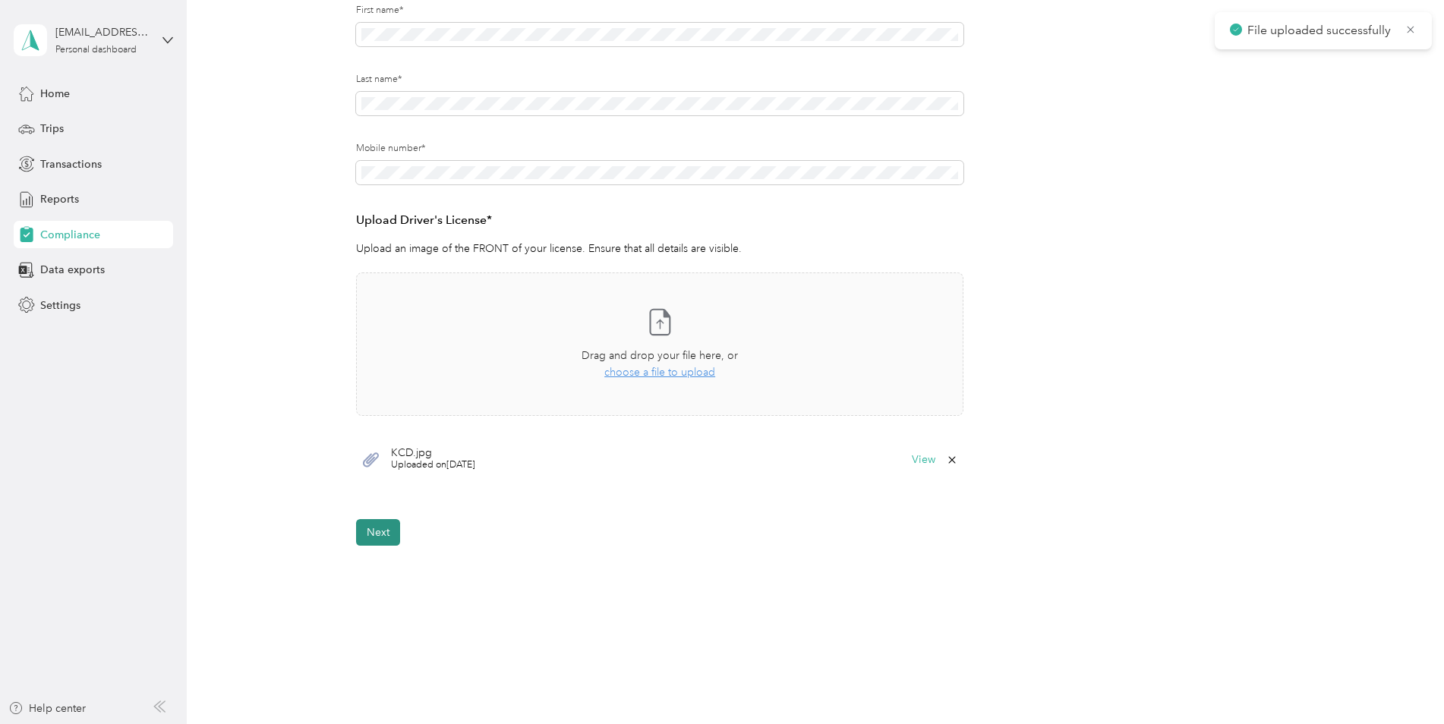
click at [371, 530] on button "Next" at bounding box center [378, 532] width 44 height 27
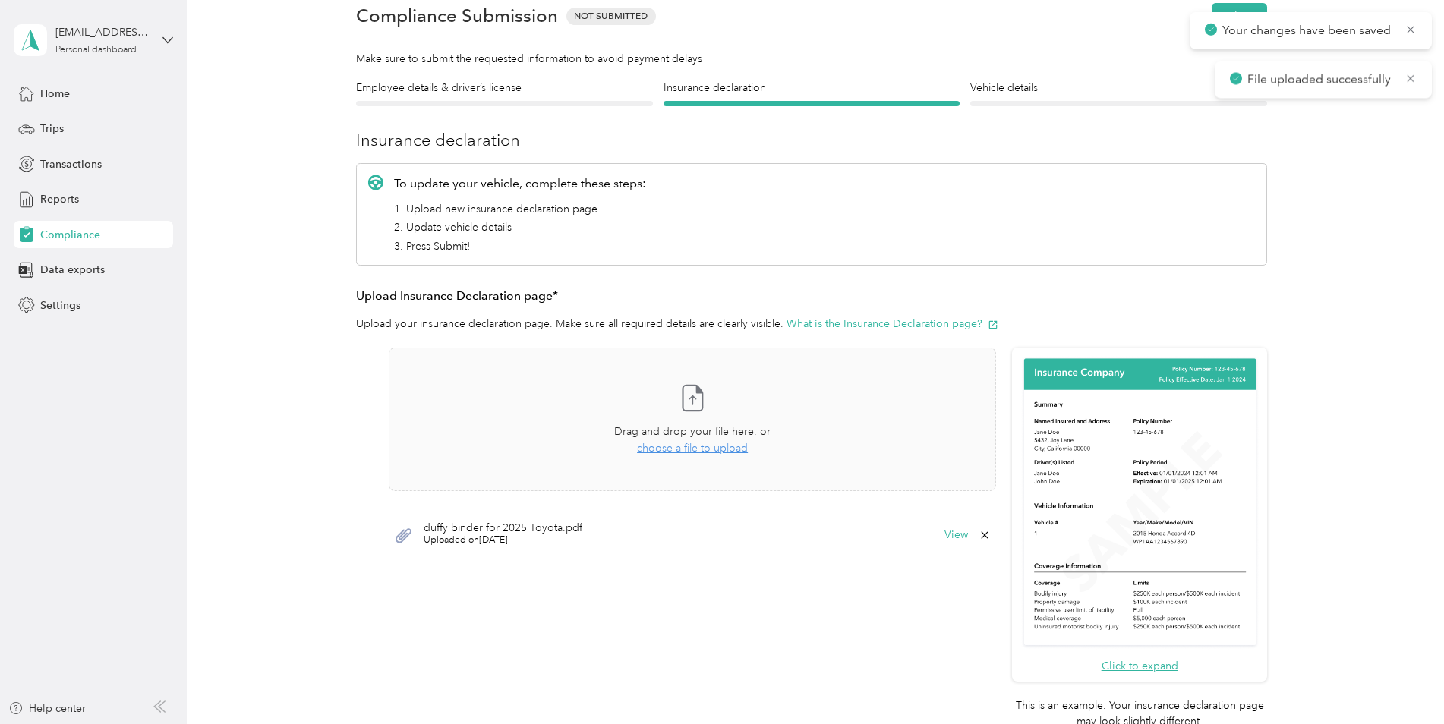
scroll to position [19, 0]
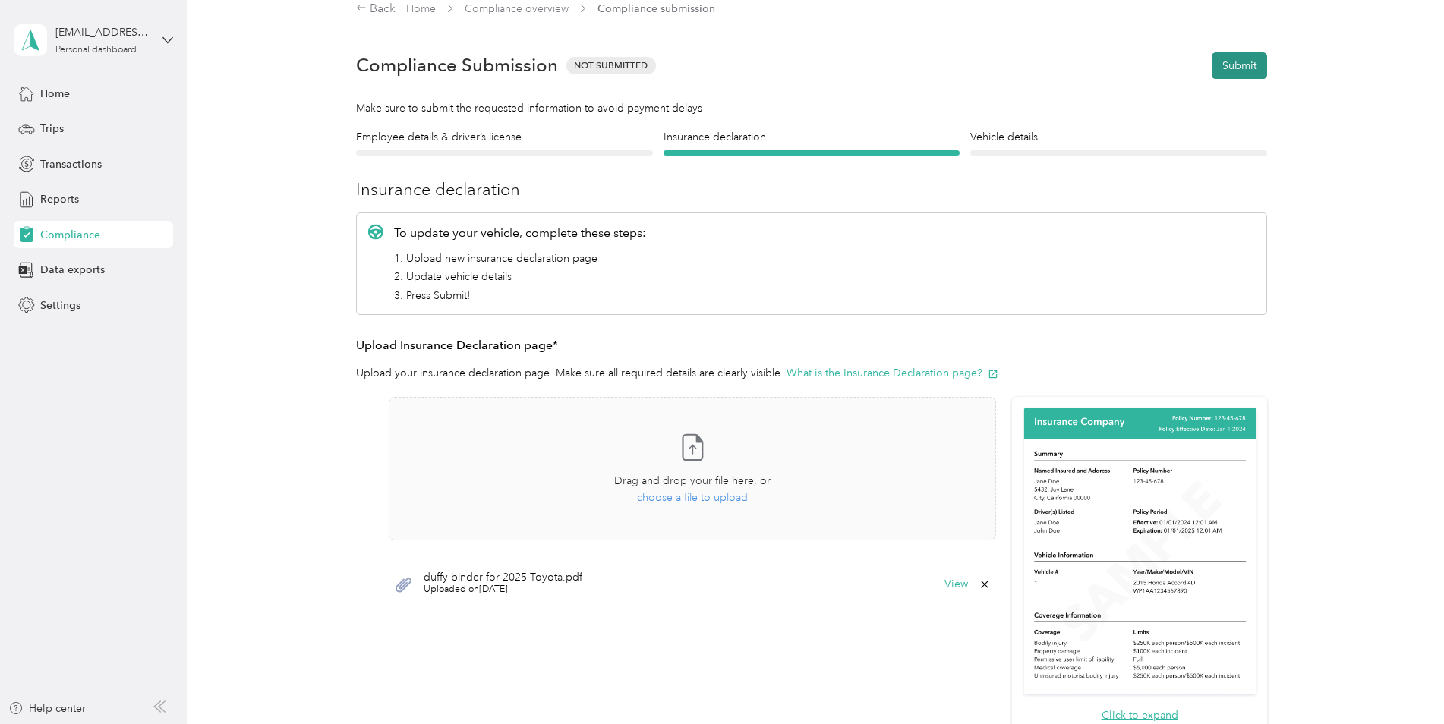
click at [1250, 70] on button "Submit" at bounding box center [1239, 65] width 55 height 27
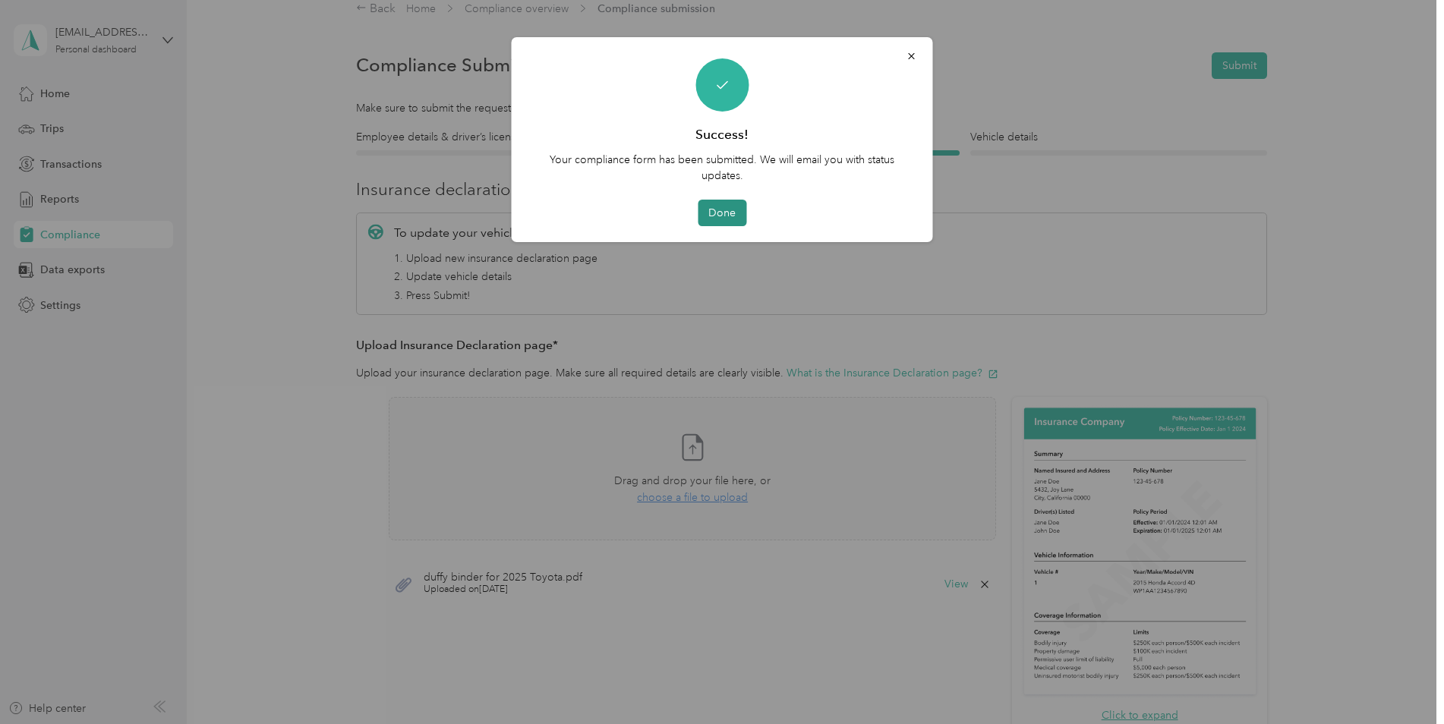
click at [727, 215] on button "Done" at bounding box center [722, 213] width 49 height 27
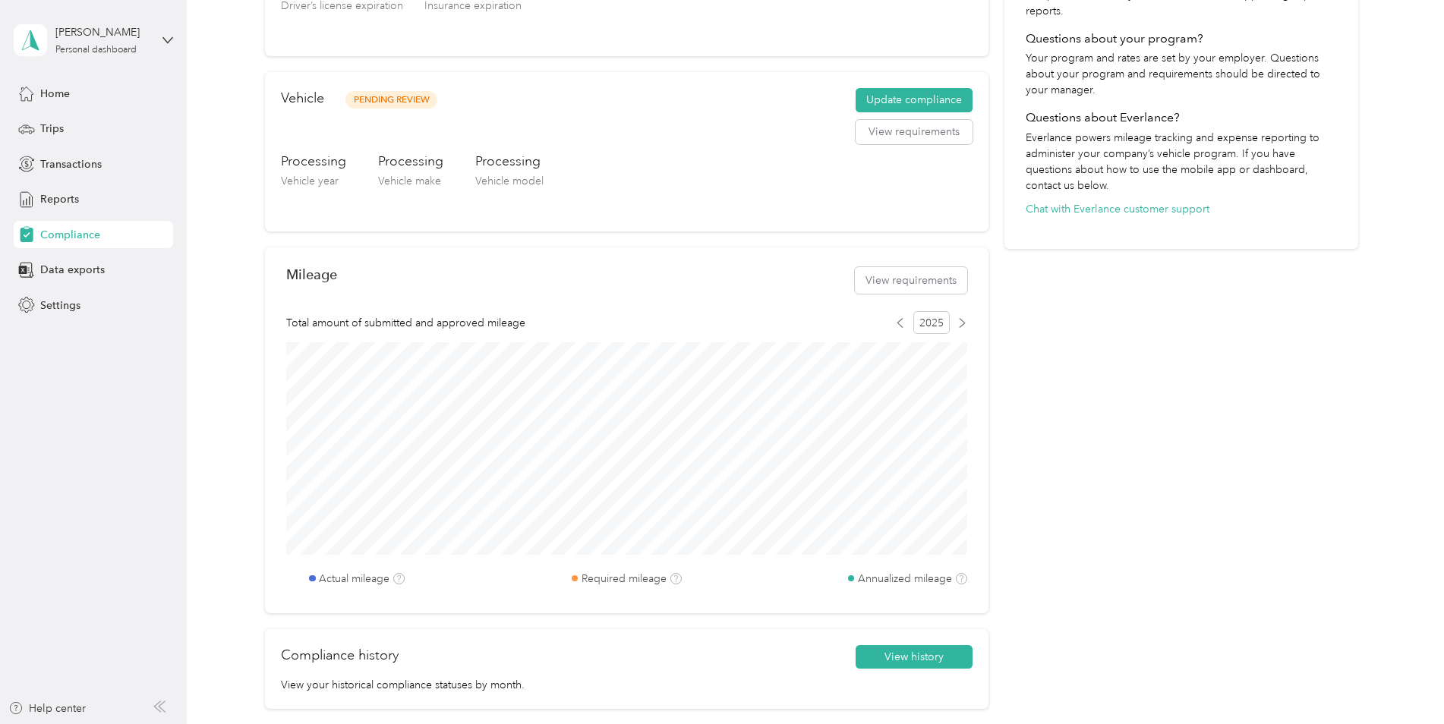
scroll to position [164, 0]
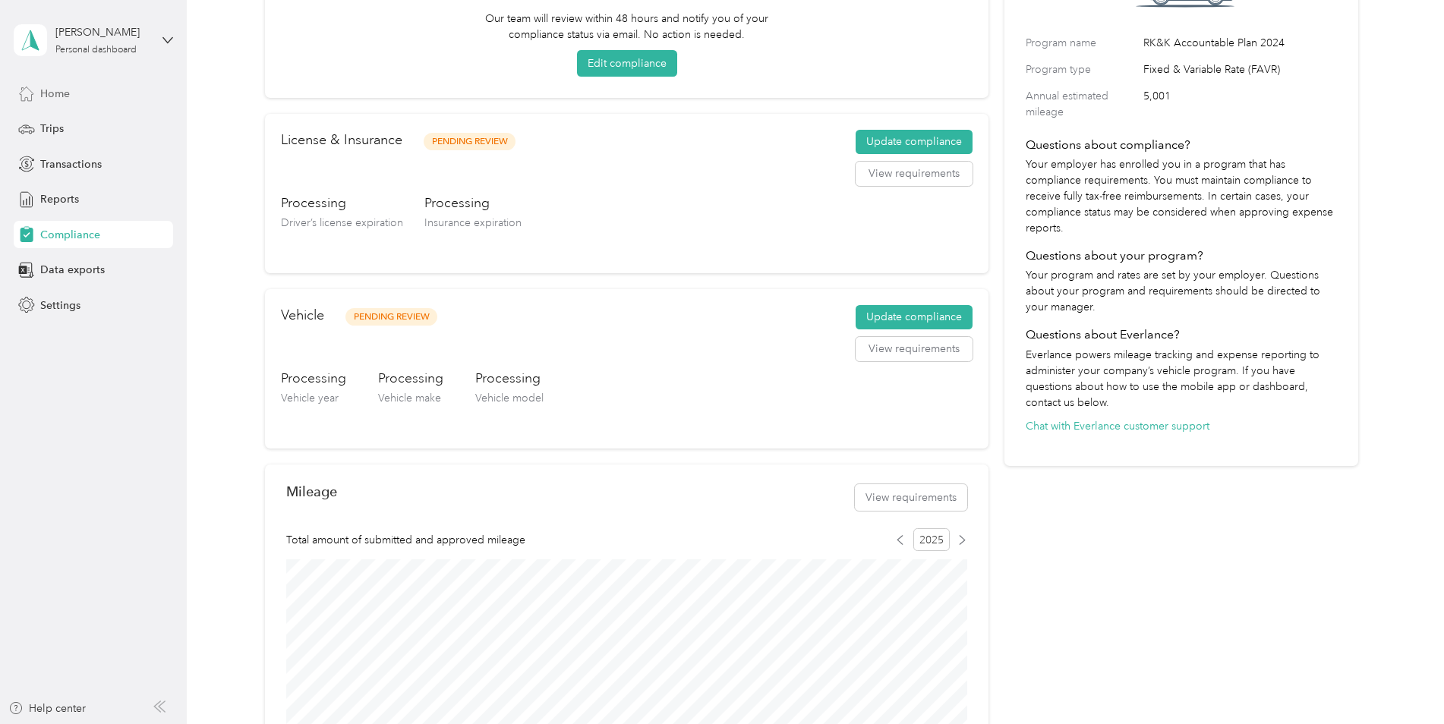
click at [64, 93] on span "Home" at bounding box center [55, 94] width 30 height 16
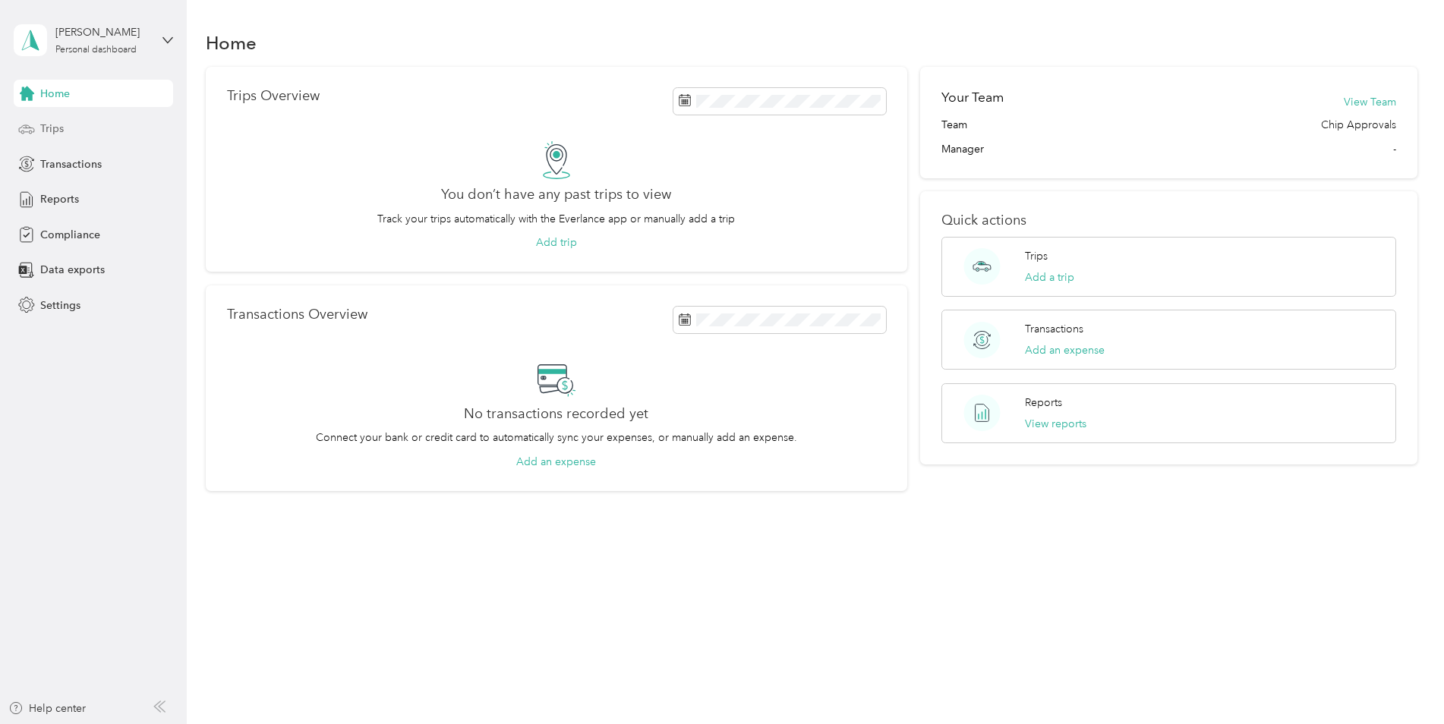
click at [65, 125] on div "Trips" at bounding box center [93, 128] width 159 height 27
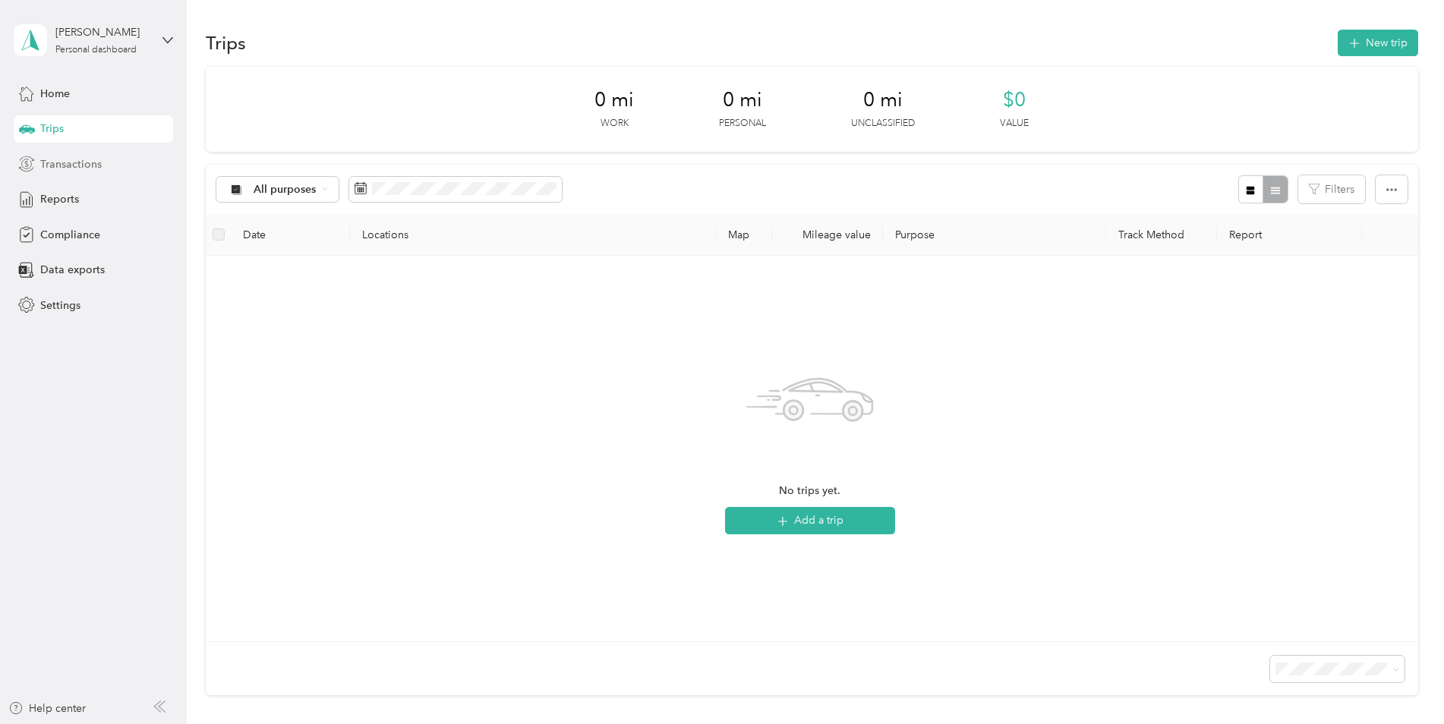
click at [74, 165] on span "Transactions" at bounding box center [70, 164] width 61 height 16
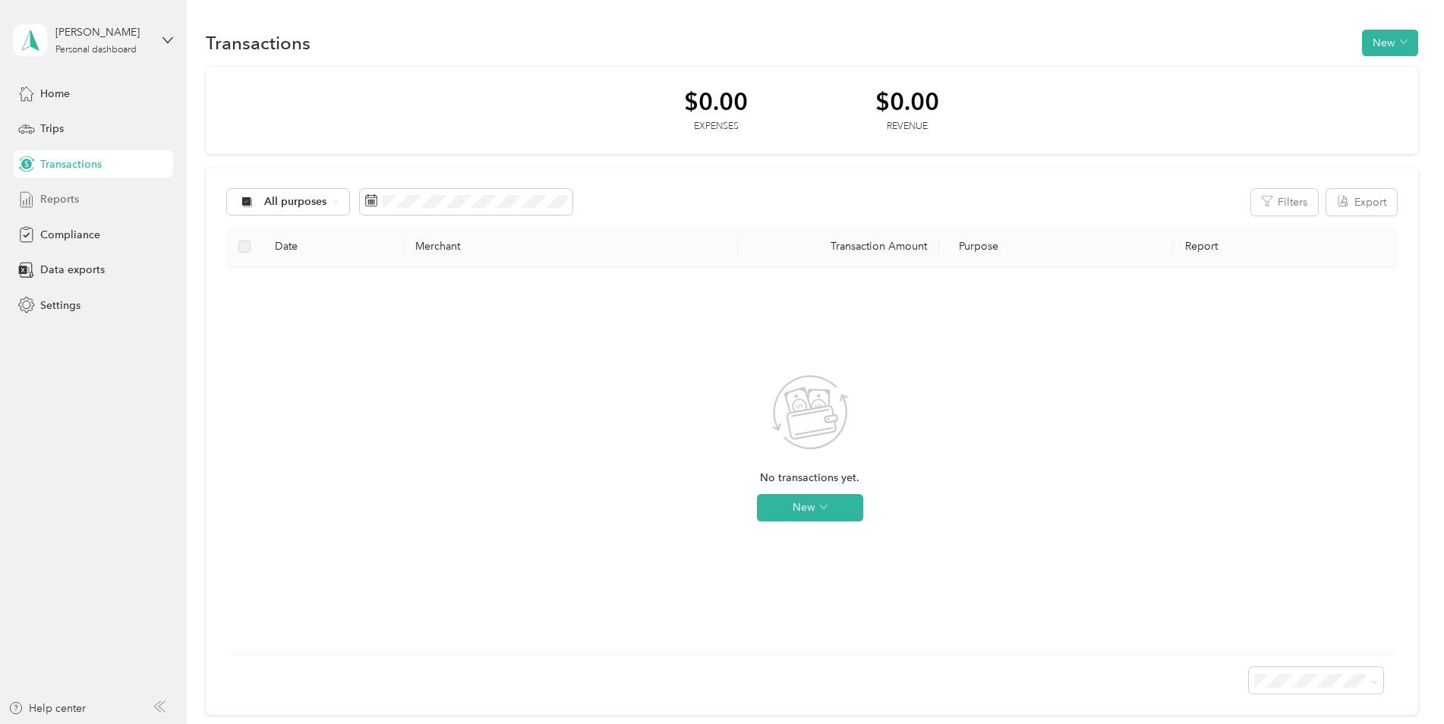
click at [80, 206] on div "Reports" at bounding box center [93, 199] width 159 height 27
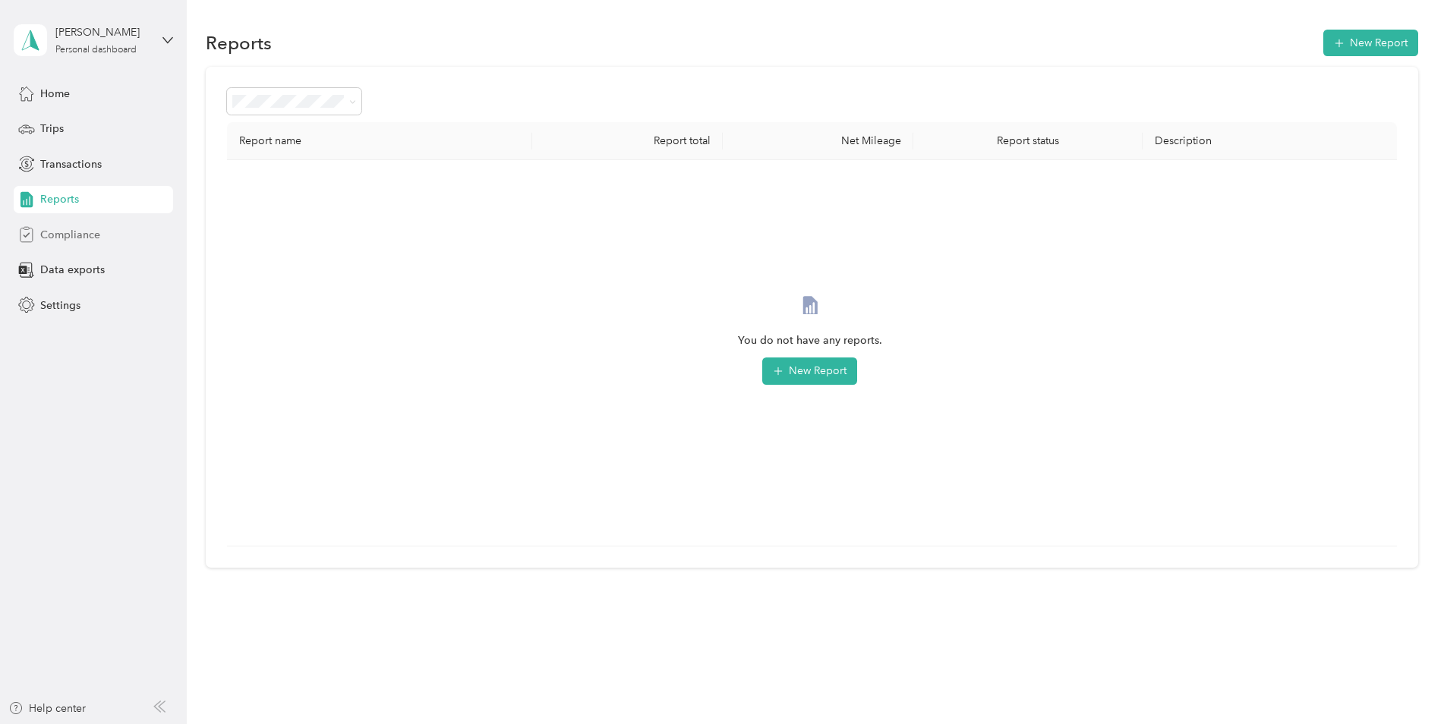
click at [75, 238] on span "Compliance" at bounding box center [70, 235] width 60 height 16
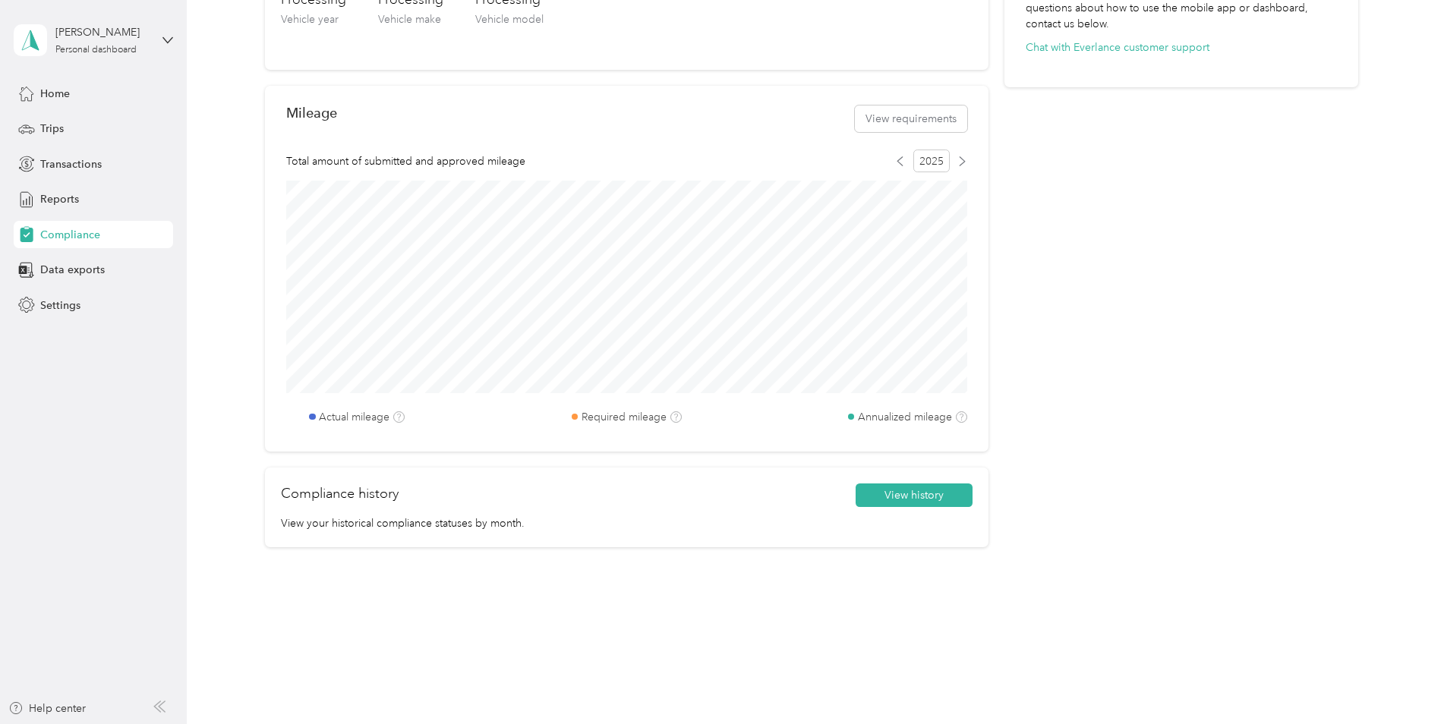
scroll to position [544, 0]
click at [75, 262] on span "Data exports" at bounding box center [72, 270] width 65 height 16
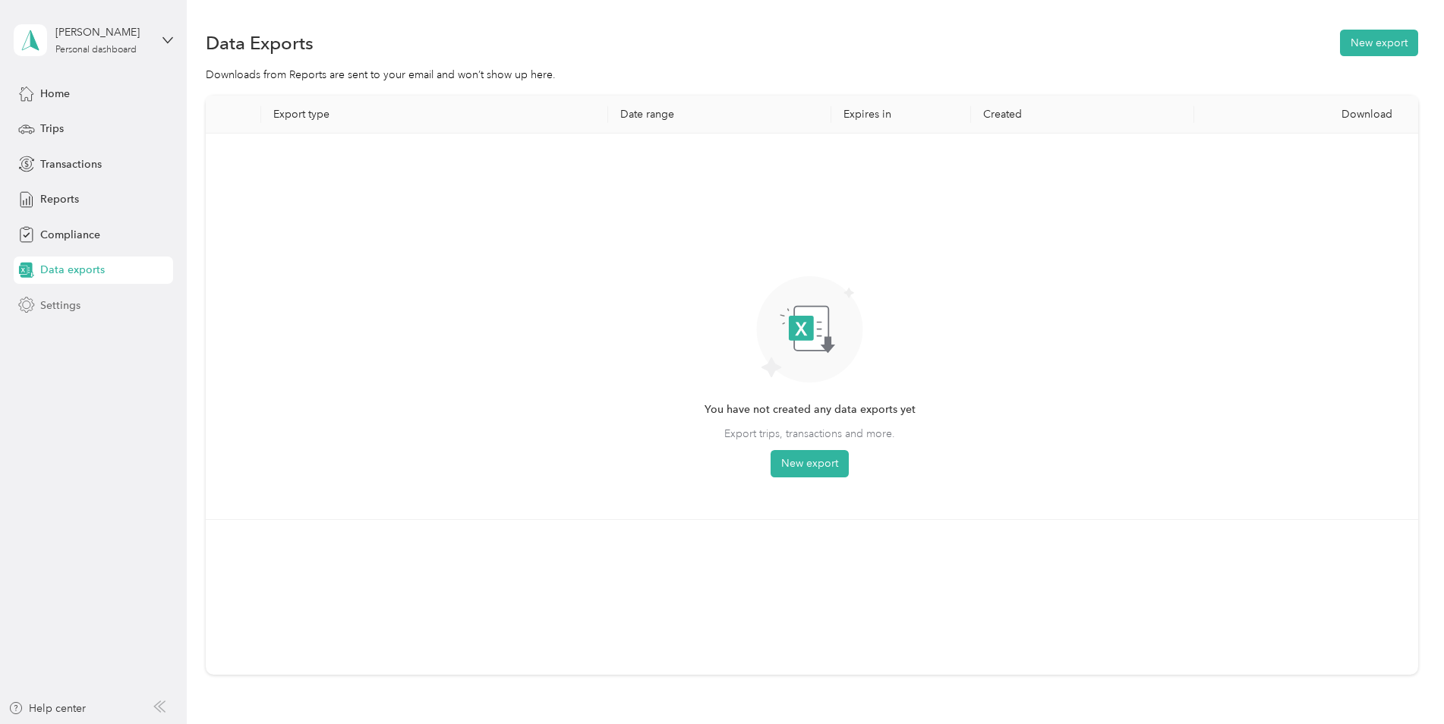
click at [38, 304] on div "Settings" at bounding box center [93, 305] width 159 height 27
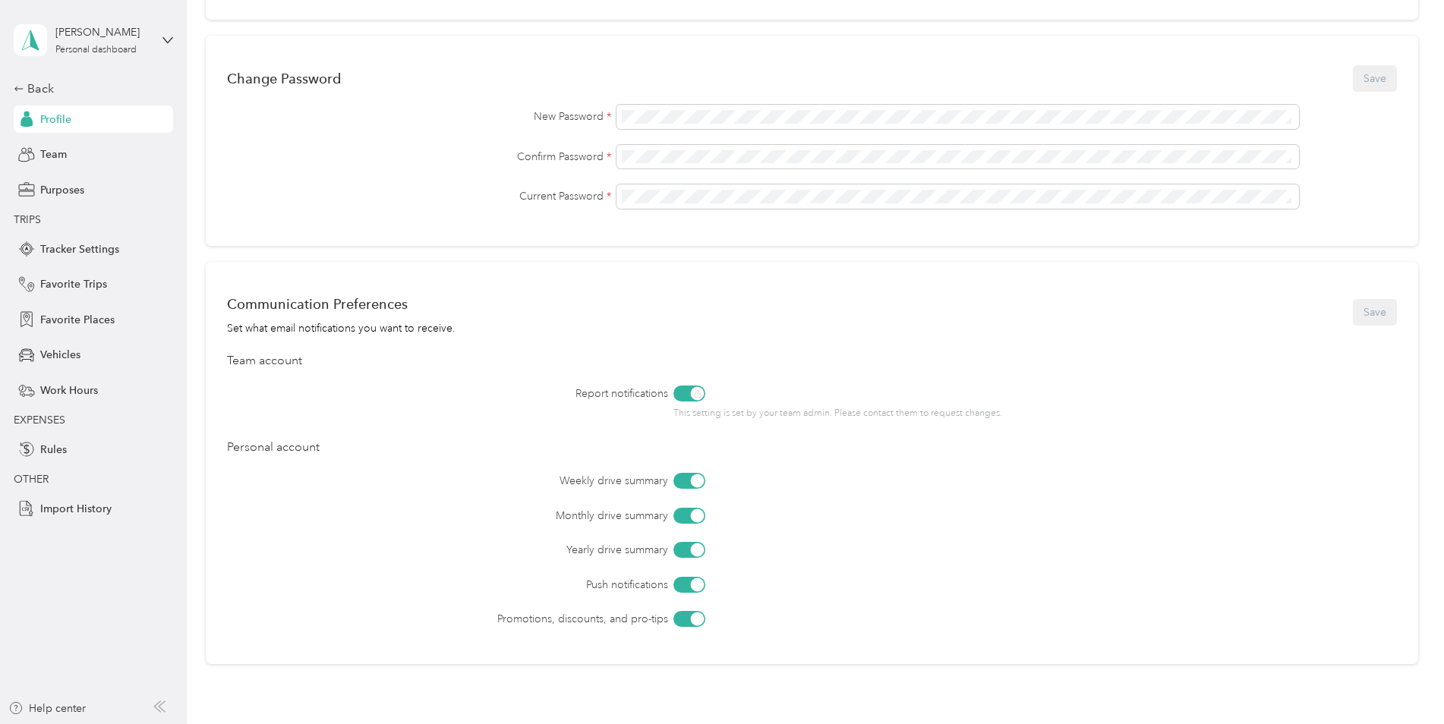
scroll to position [487, 0]
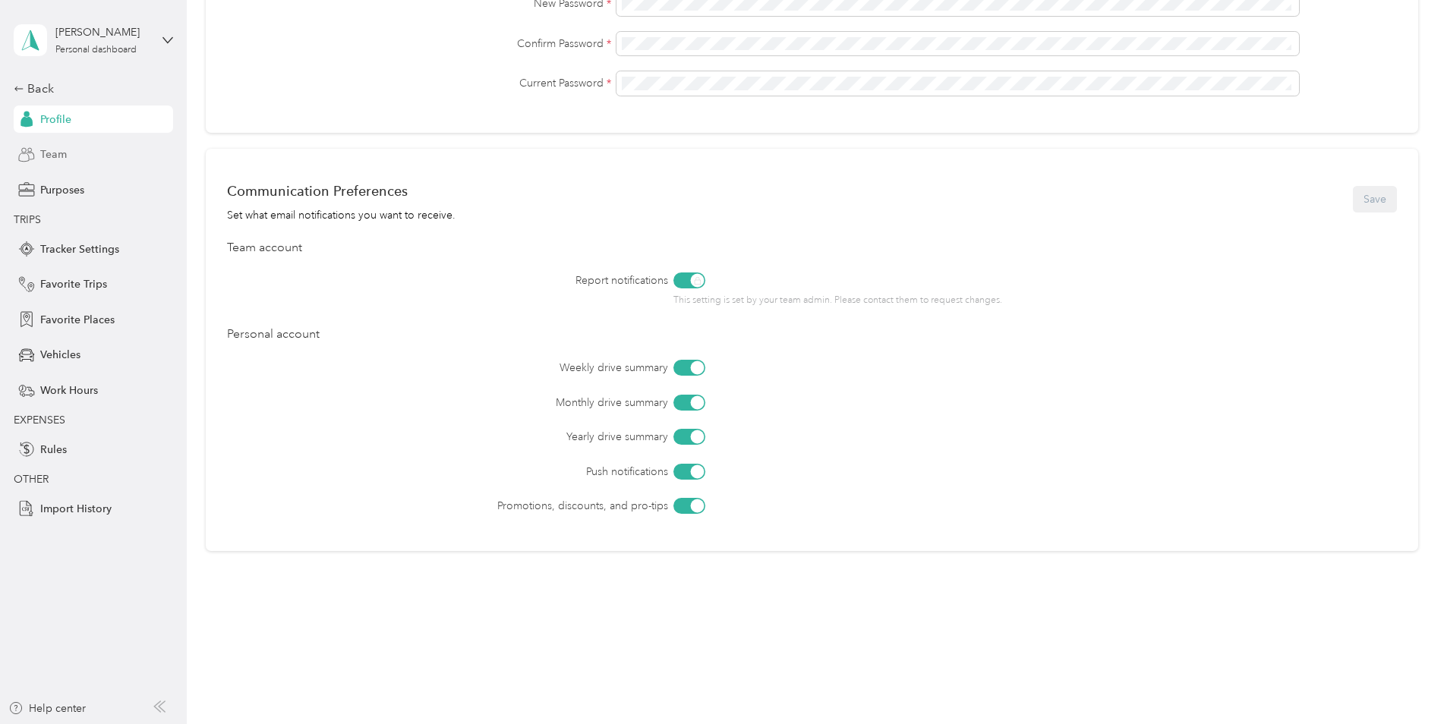
click at [74, 151] on div "Team" at bounding box center [93, 154] width 159 height 27
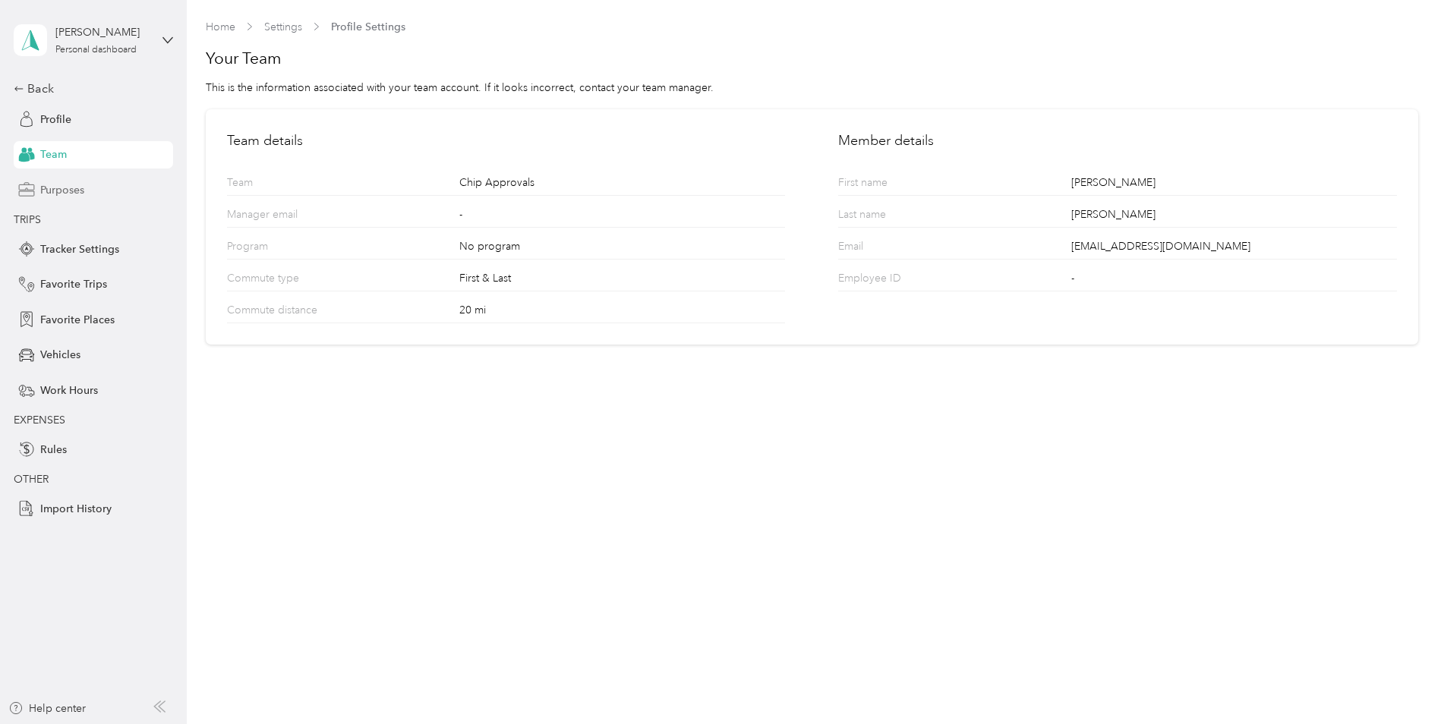
click at [66, 189] on span "Purposes" at bounding box center [62, 190] width 44 height 16
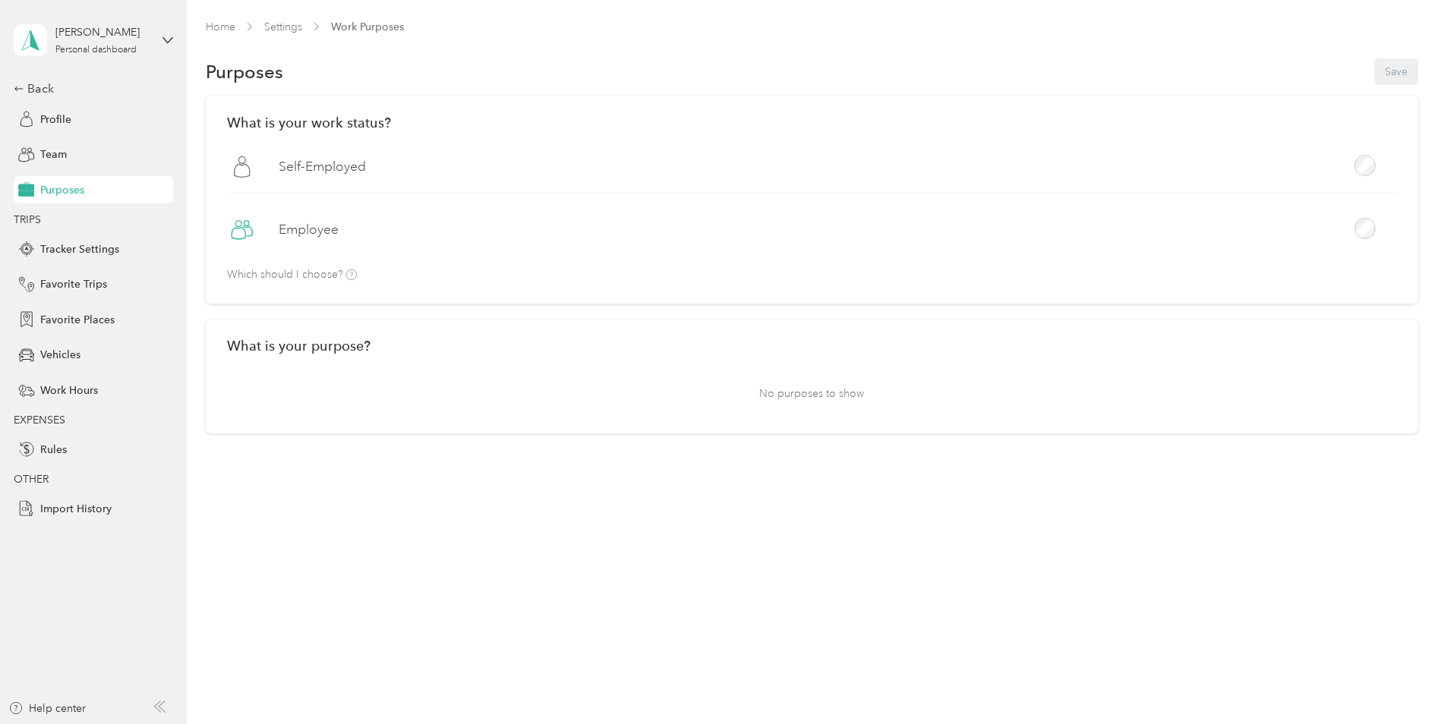
click at [326, 235] on label "Employee" at bounding box center [309, 229] width 60 height 19
click at [1417, 74] on button "Save" at bounding box center [1396, 71] width 44 height 27
click at [99, 249] on span "Tracker Settings" at bounding box center [79, 249] width 79 height 16
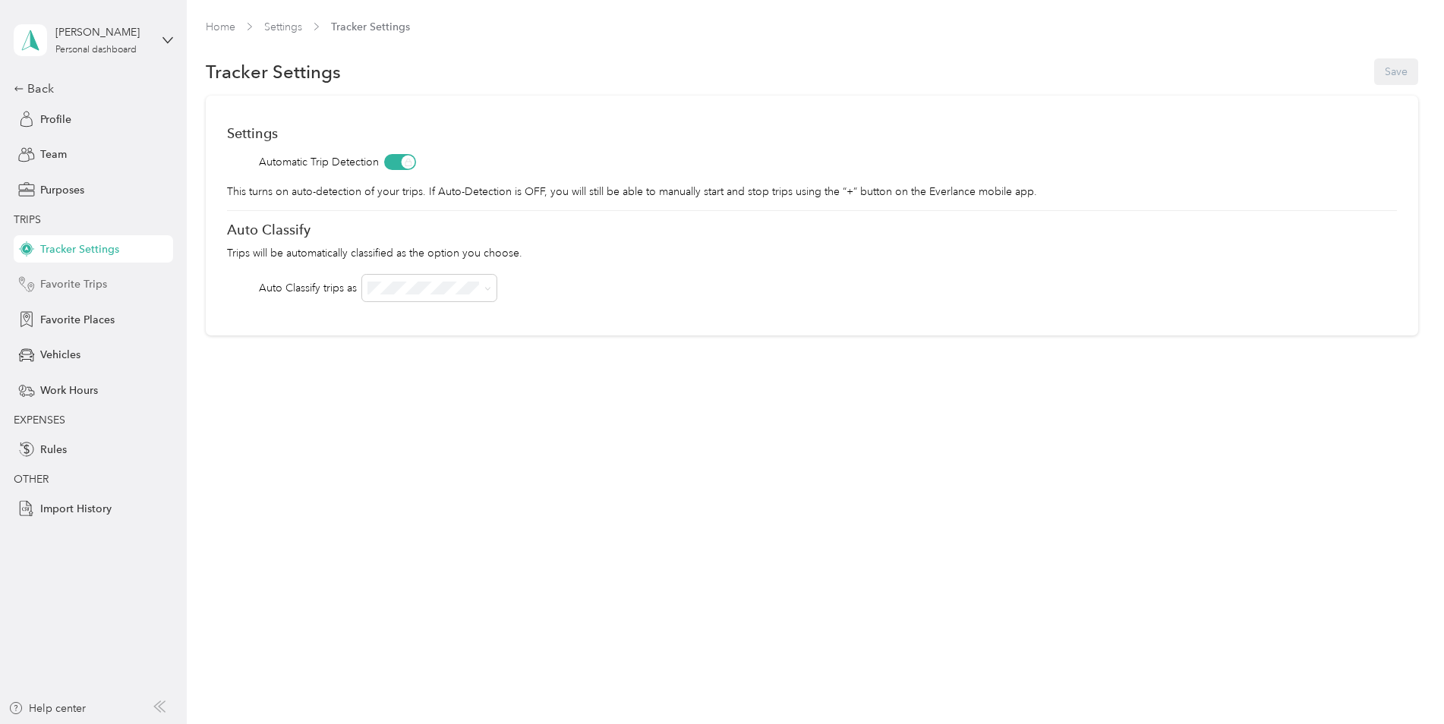
click at [82, 276] on div "Favorite Trips" at bounding box center [93, 284] width 159 height 27
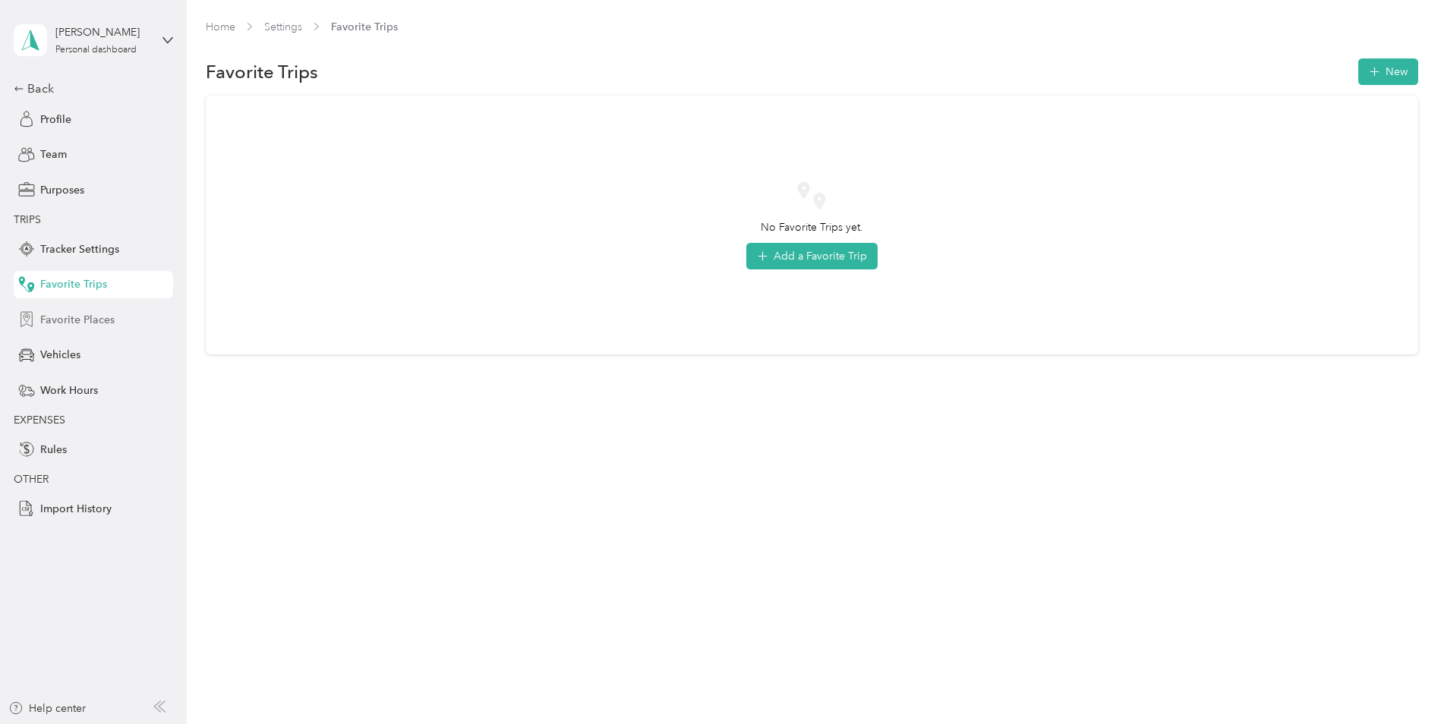
click at [93, 320] on span "Favorite Places" at bounding box center [77, 320] width 74 height 16
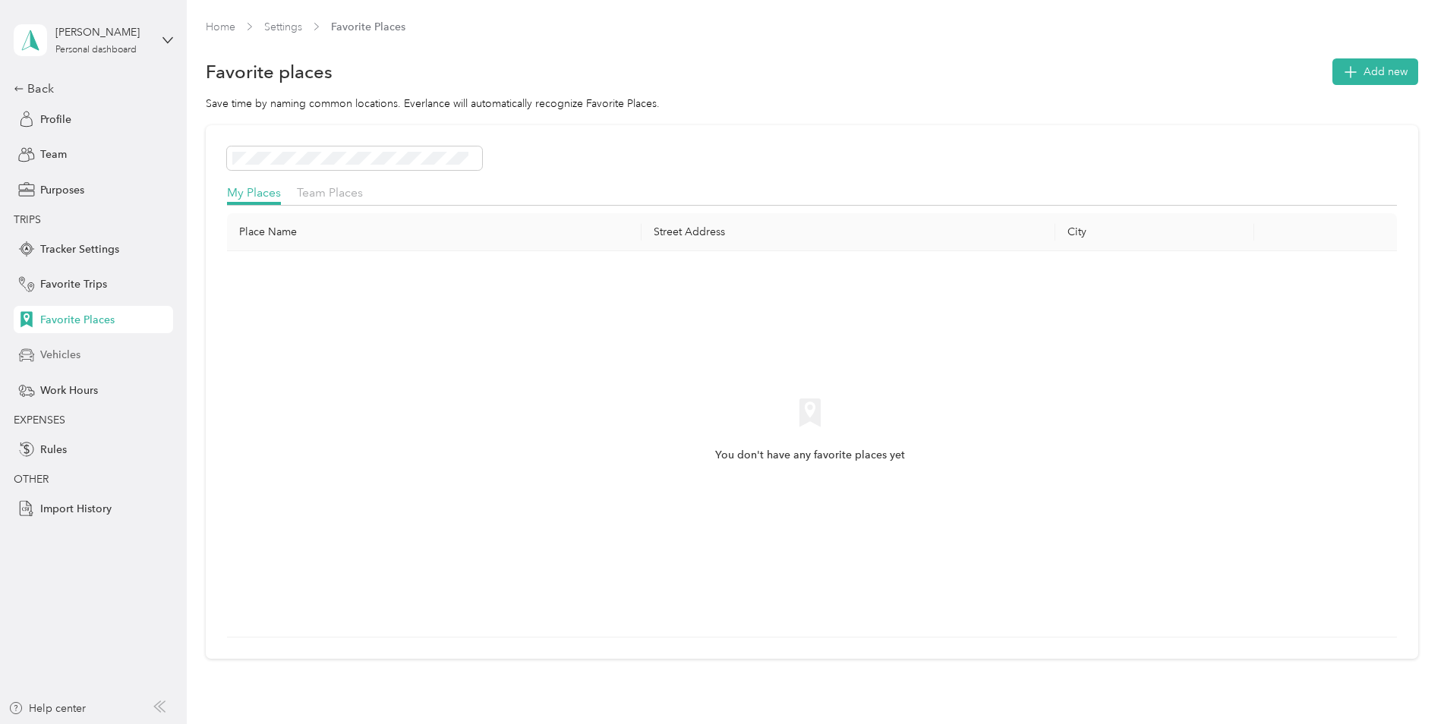
click at [74, 354] on span "Vehicles" at bounding box center [60, 355] width 40 height 16
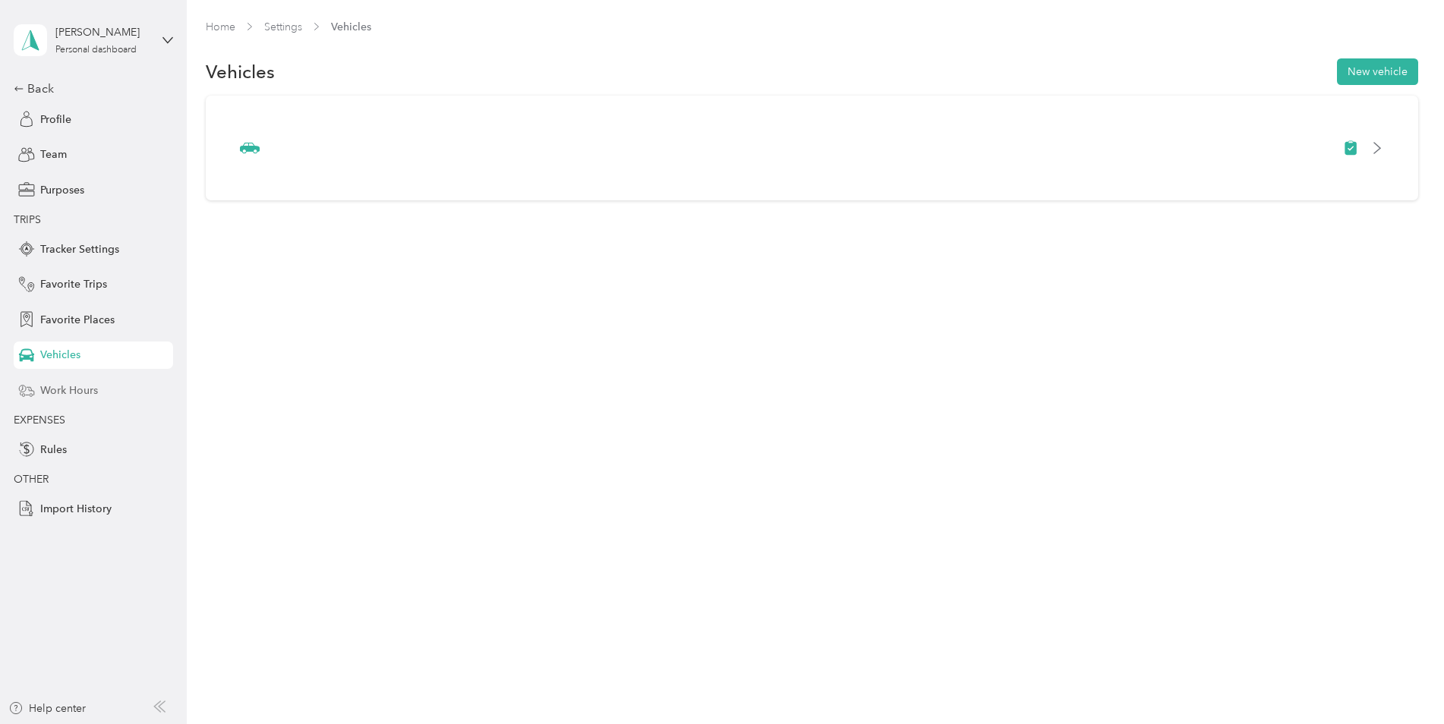
click at [77, 392] on span "Work Hours" at bounding box center [69, 391] width 58 height 16
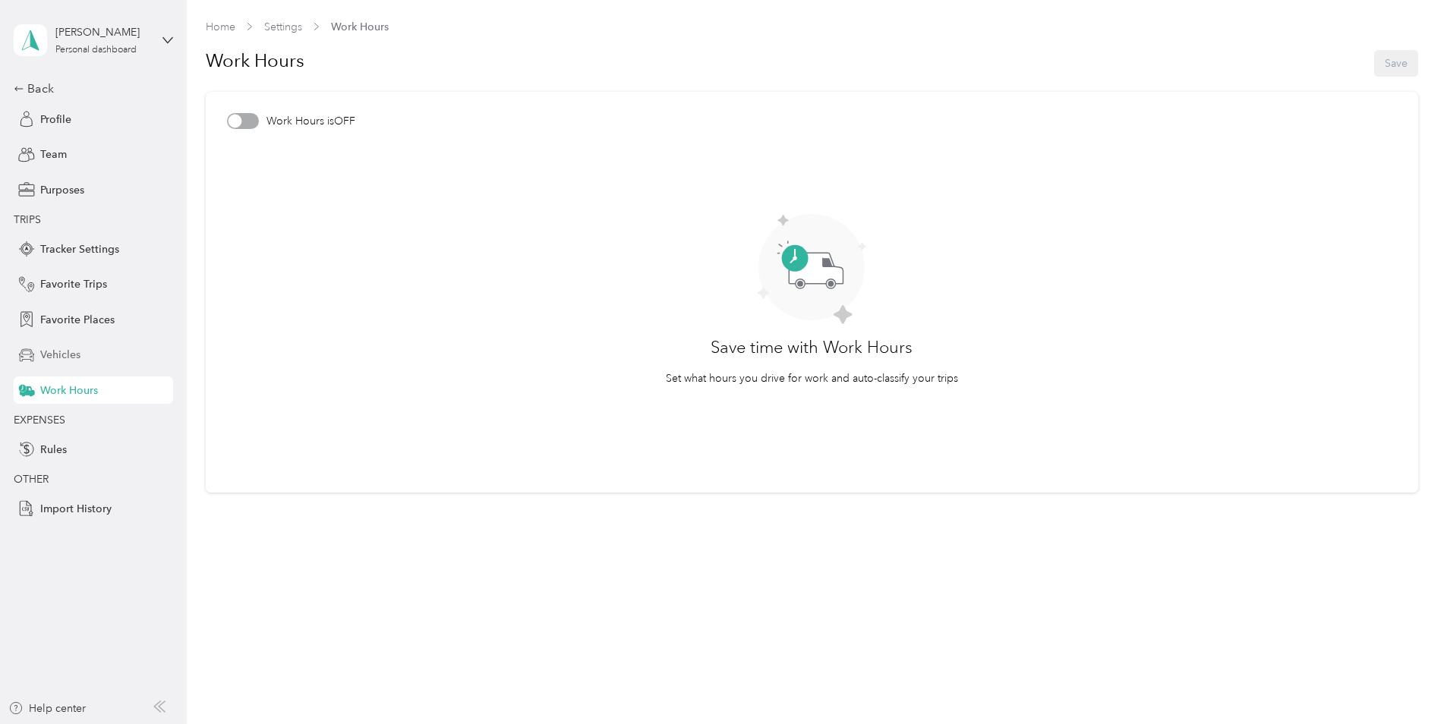
click at [58, 357] on span "Vehicles" at bounding box center [60, 355] width 40 height 16
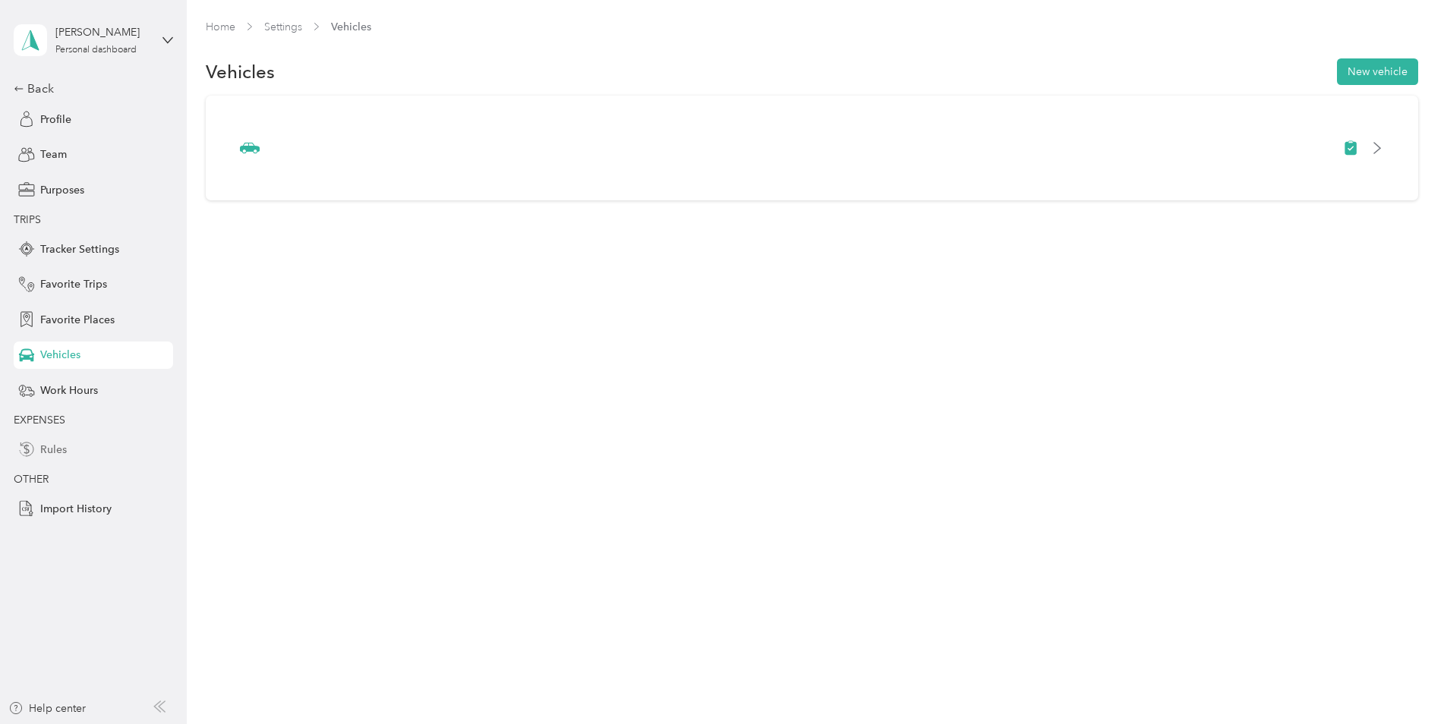
click at [61, 455] on span "Rules" at bounding box center [53, 450] width 27 height 16
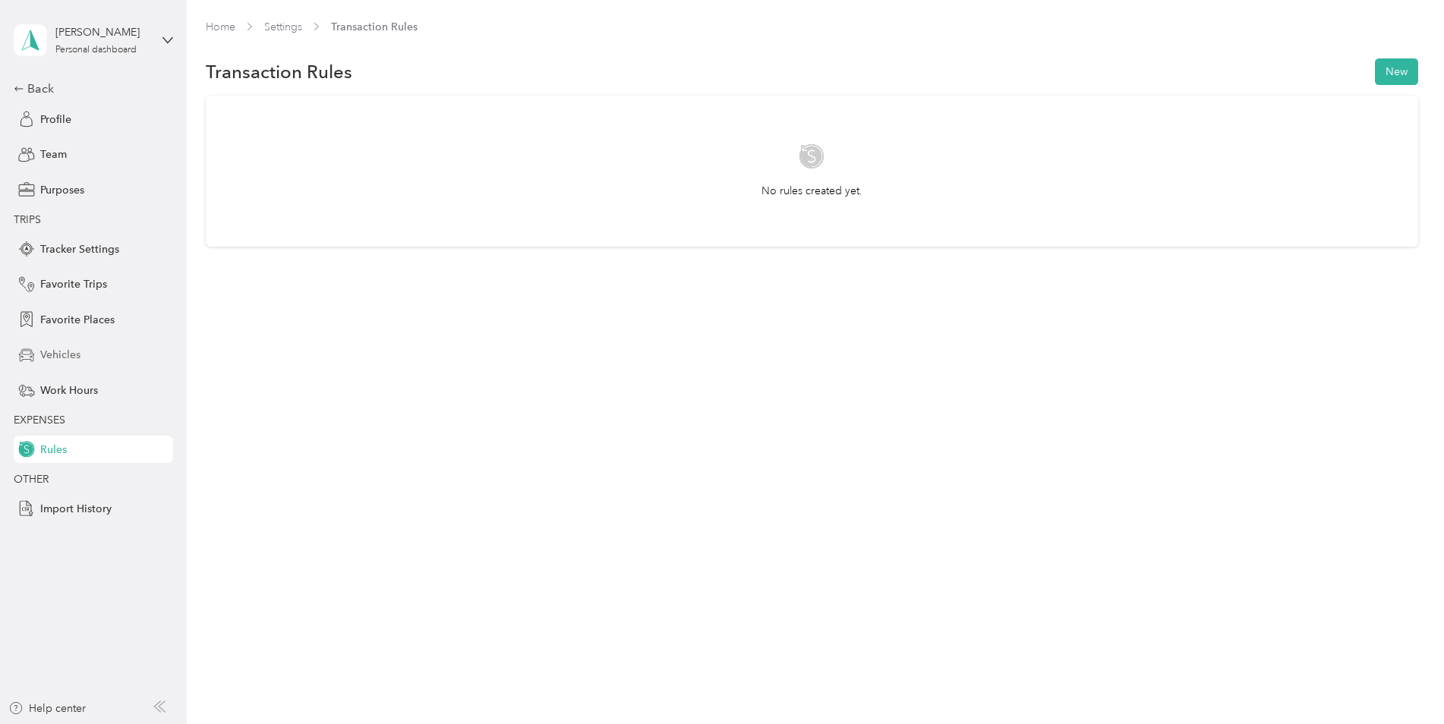
click at [77, 355] on span "Vehicles" at bounding box center [60, 355] width 40 height 16
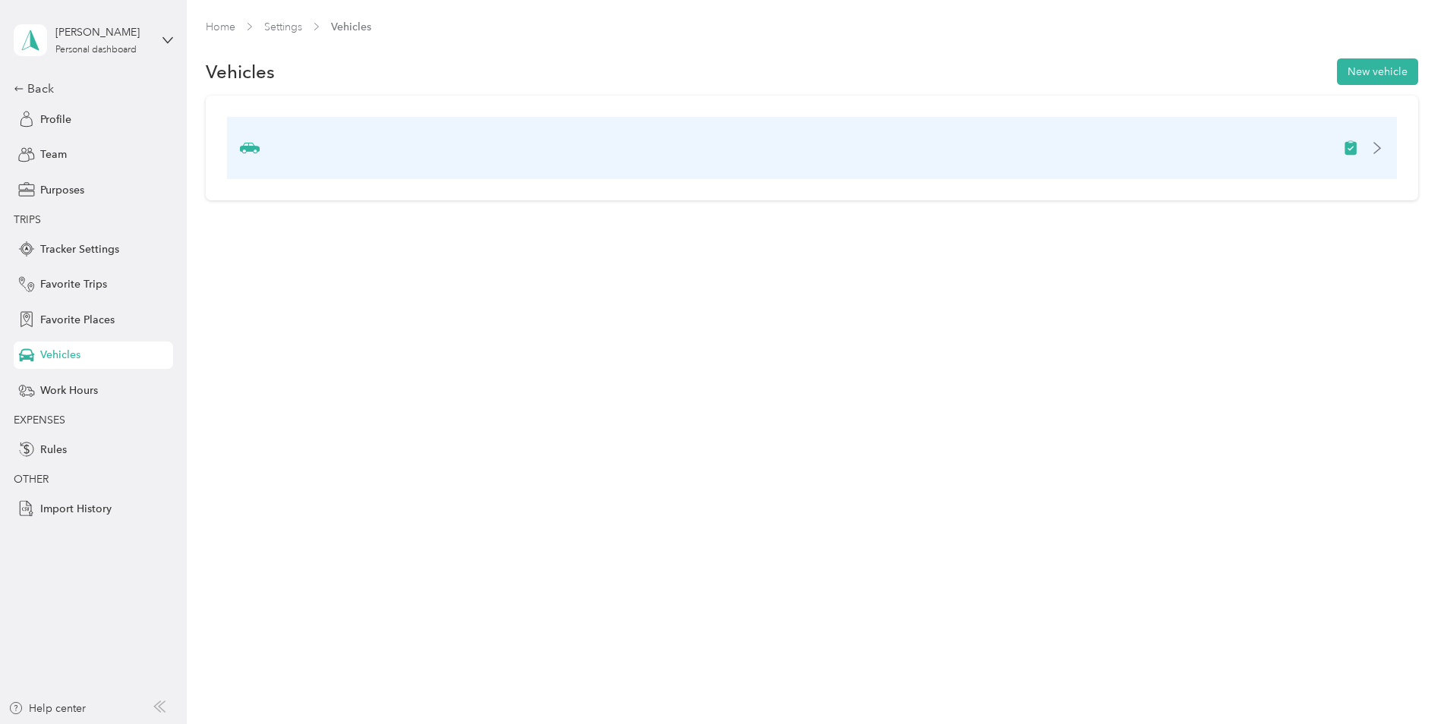
click at [333, 155] on div at bounding box center [812, 148] width 1170 height 62
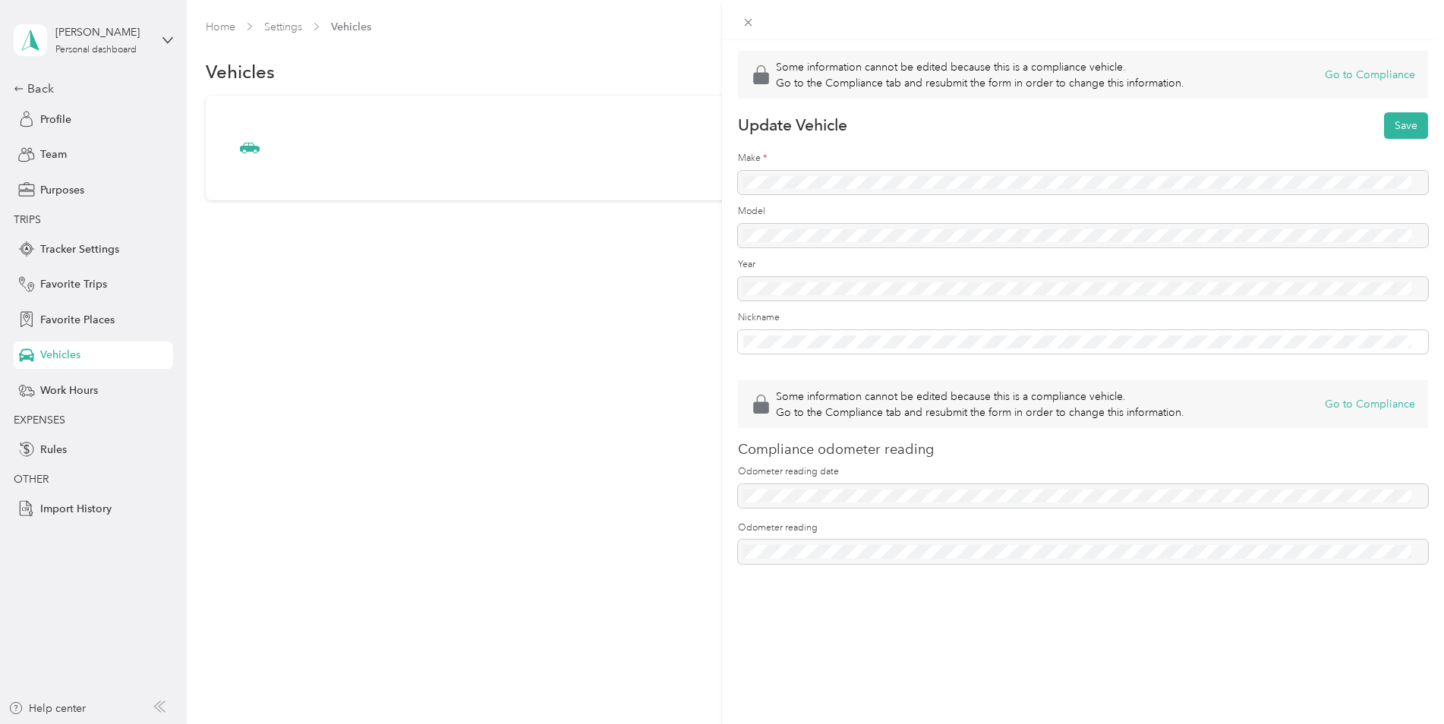
click at [27, 88] on div "Some information cannot be edited because this is a compliance vehicle. Go to t…" at bounding box center [722, 362] width 1444 height 724
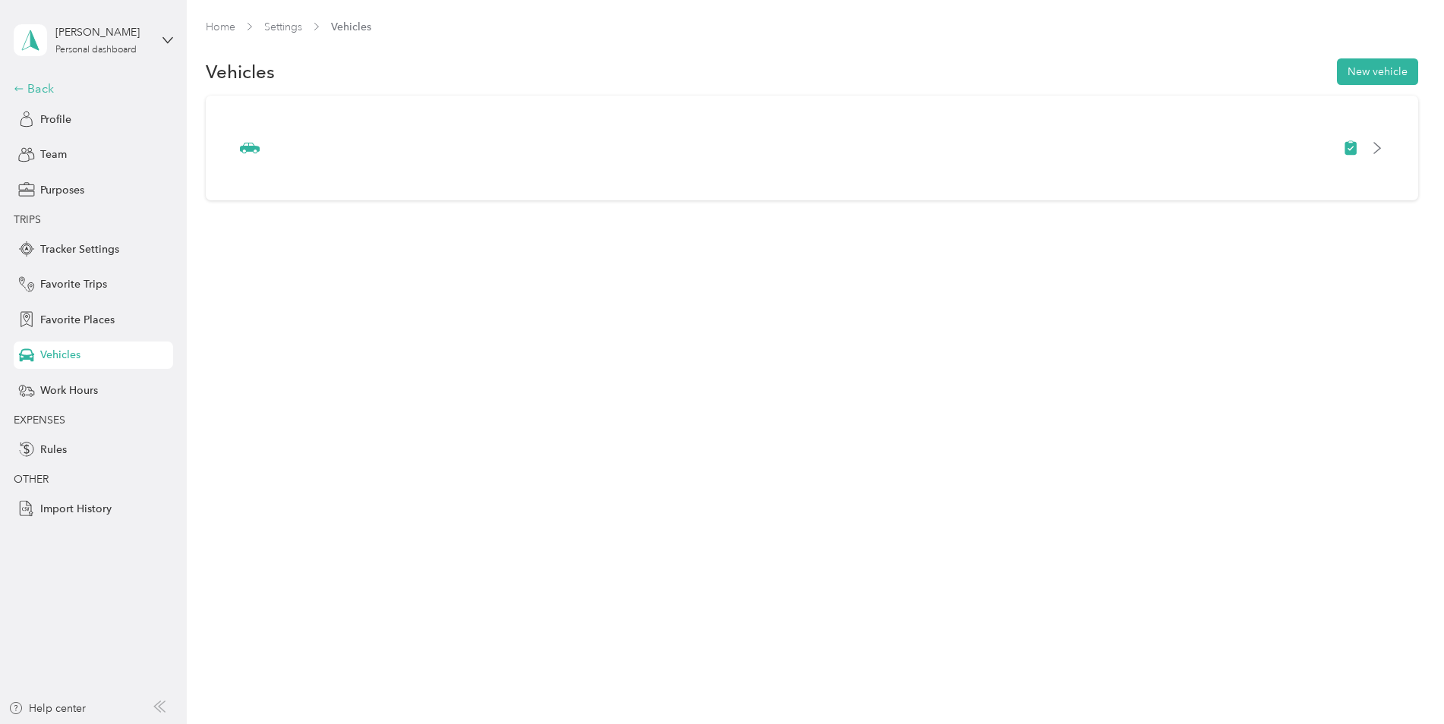
click at [28, 88] on div "Back" at bounding box center [90, 89] width 152 height 18
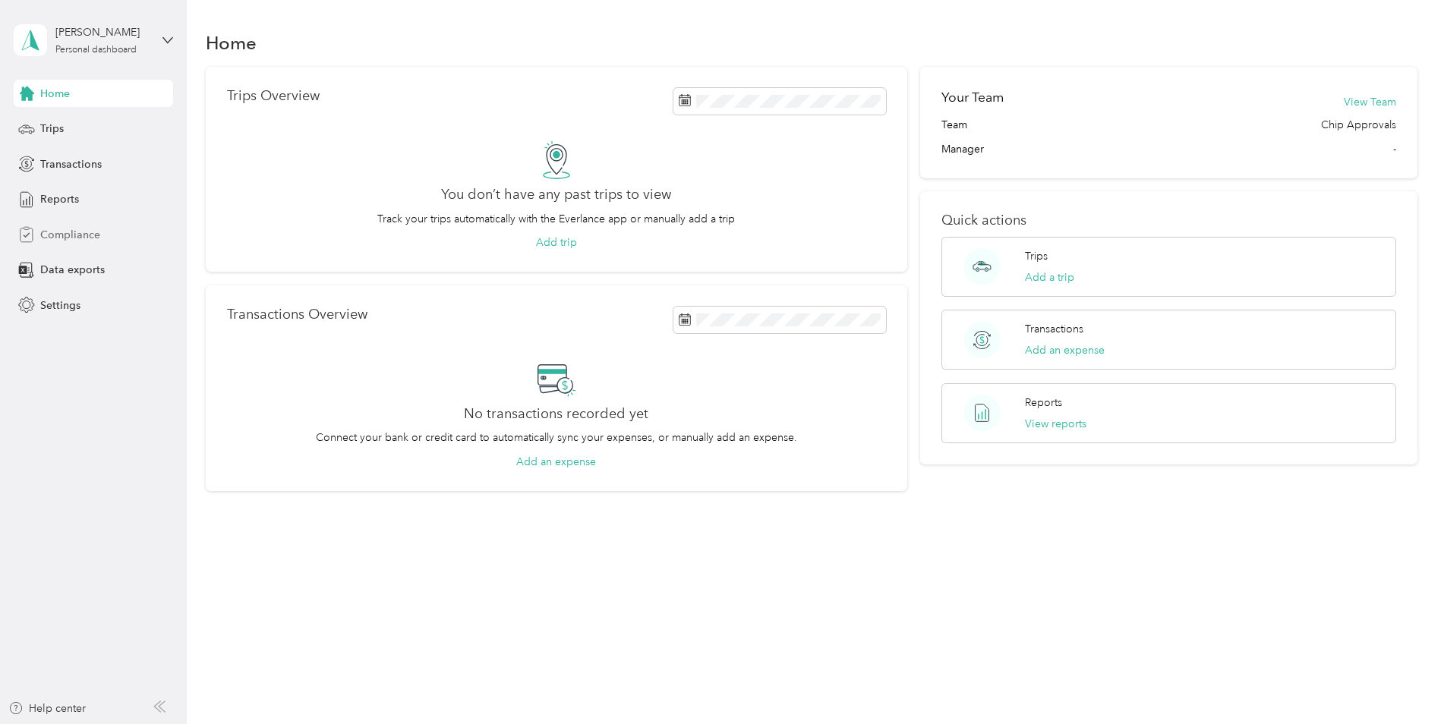
click at [61, 239] on span "Compliance" at bounding box center [70, 235] width 60 height 16
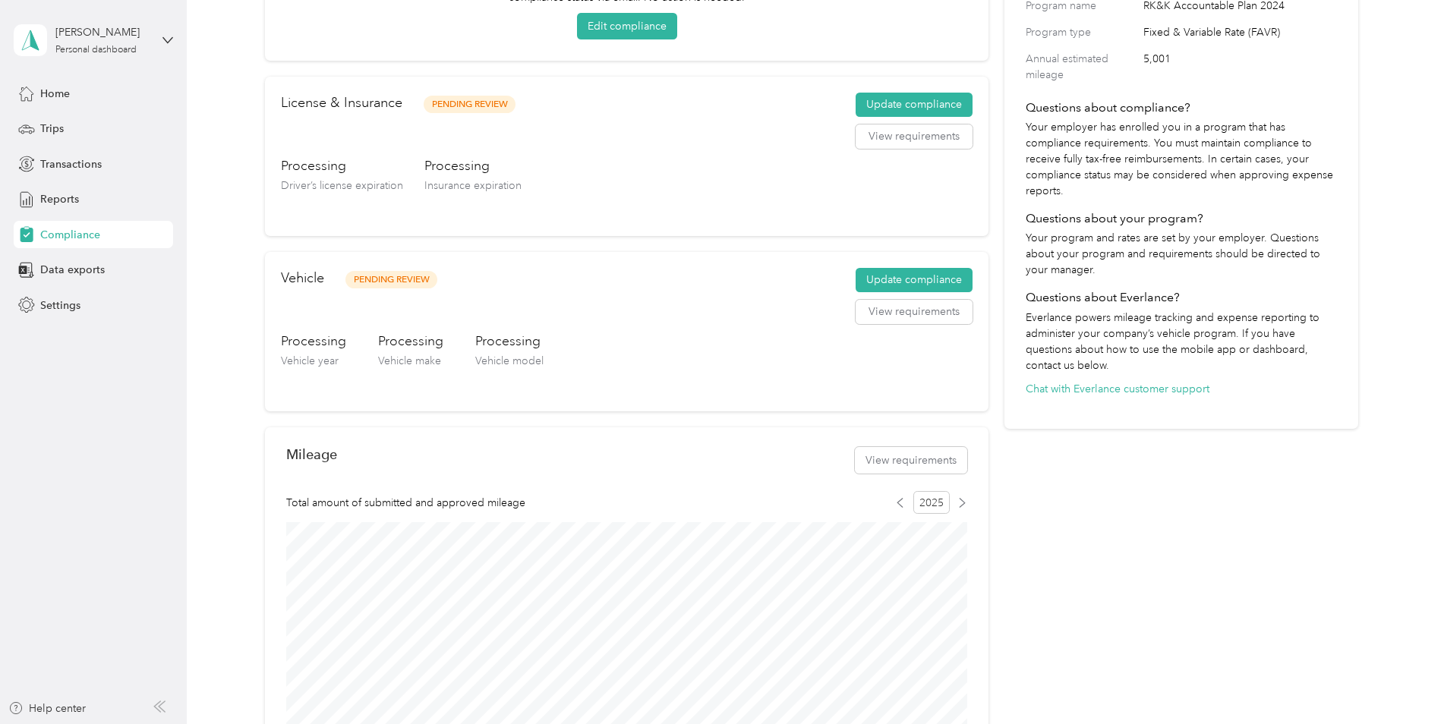
scroll to position [228, 0]
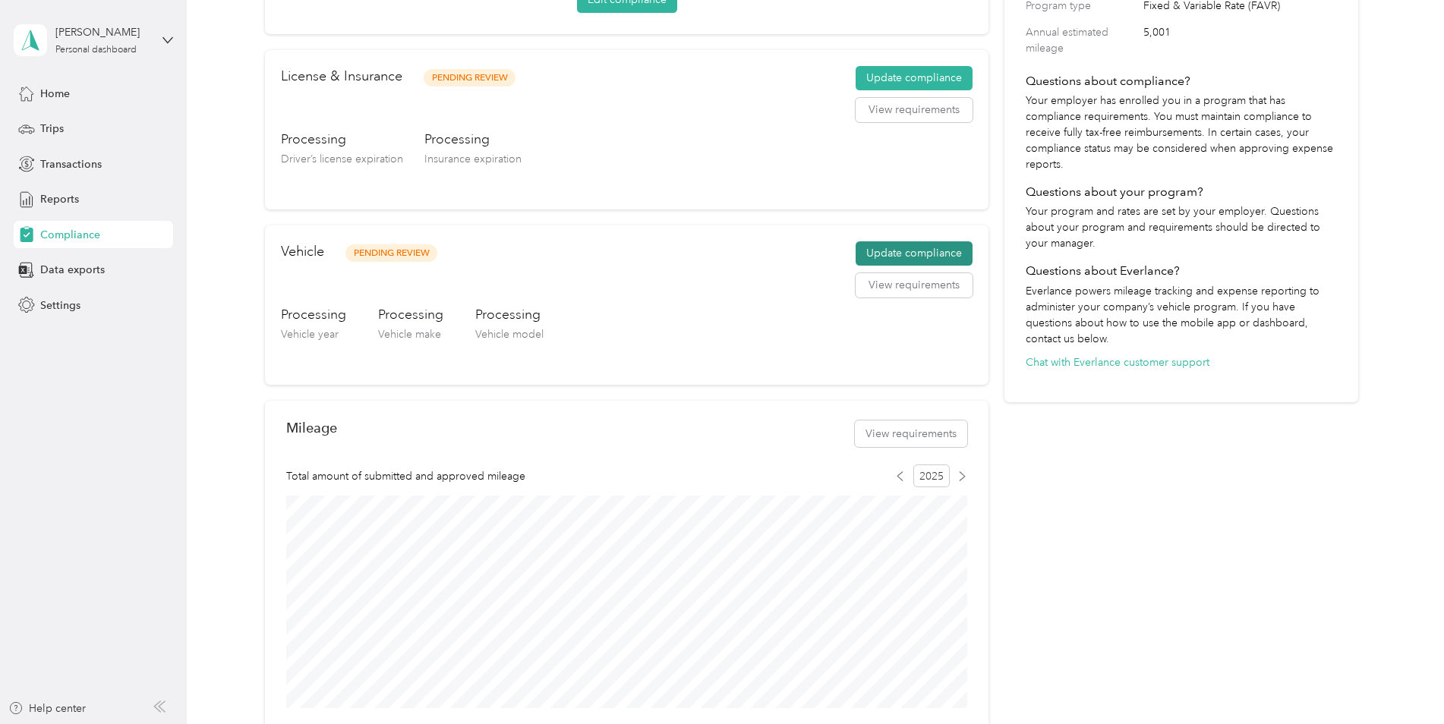
click at [914, 258] on button "Update compliance" at bounding box center [914, 253] width 117 height 24
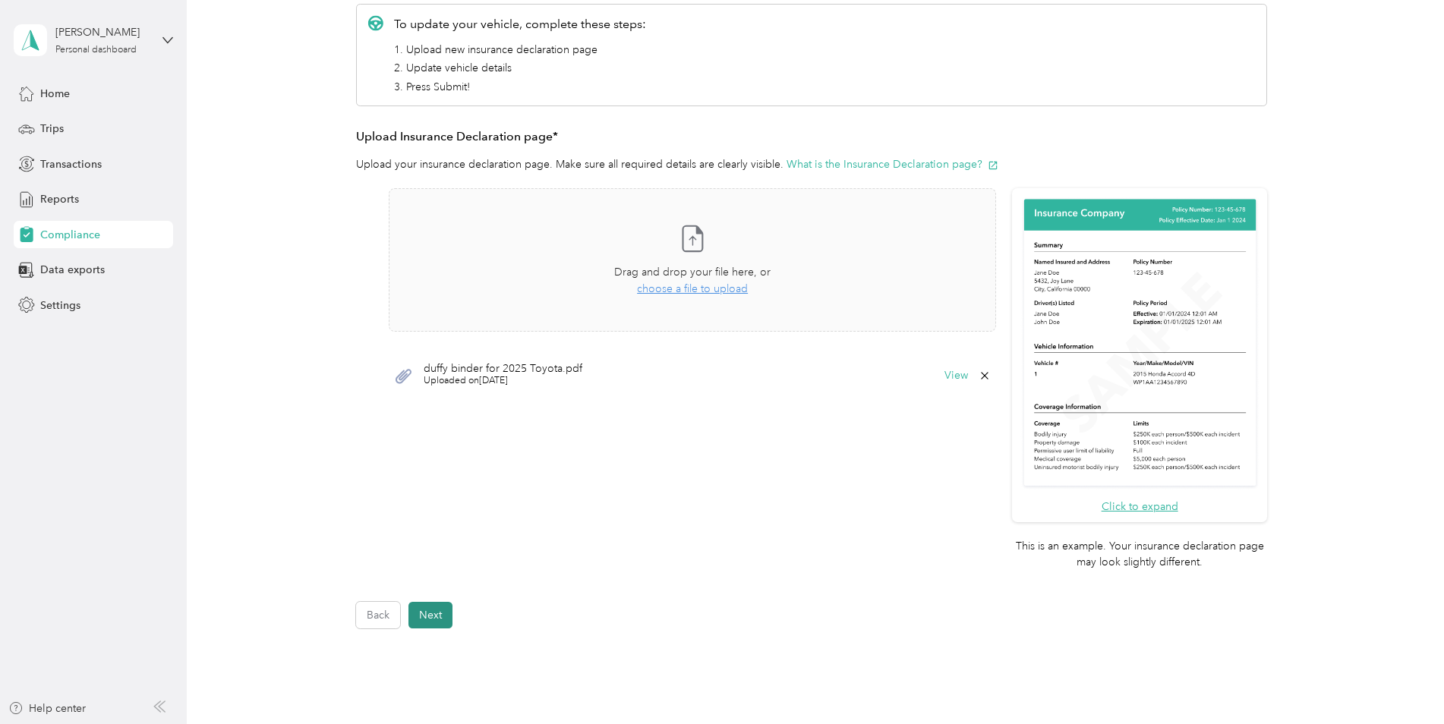
click at [432, 619] on button "Next" at bounding box center [430, 615] width 44 height 27
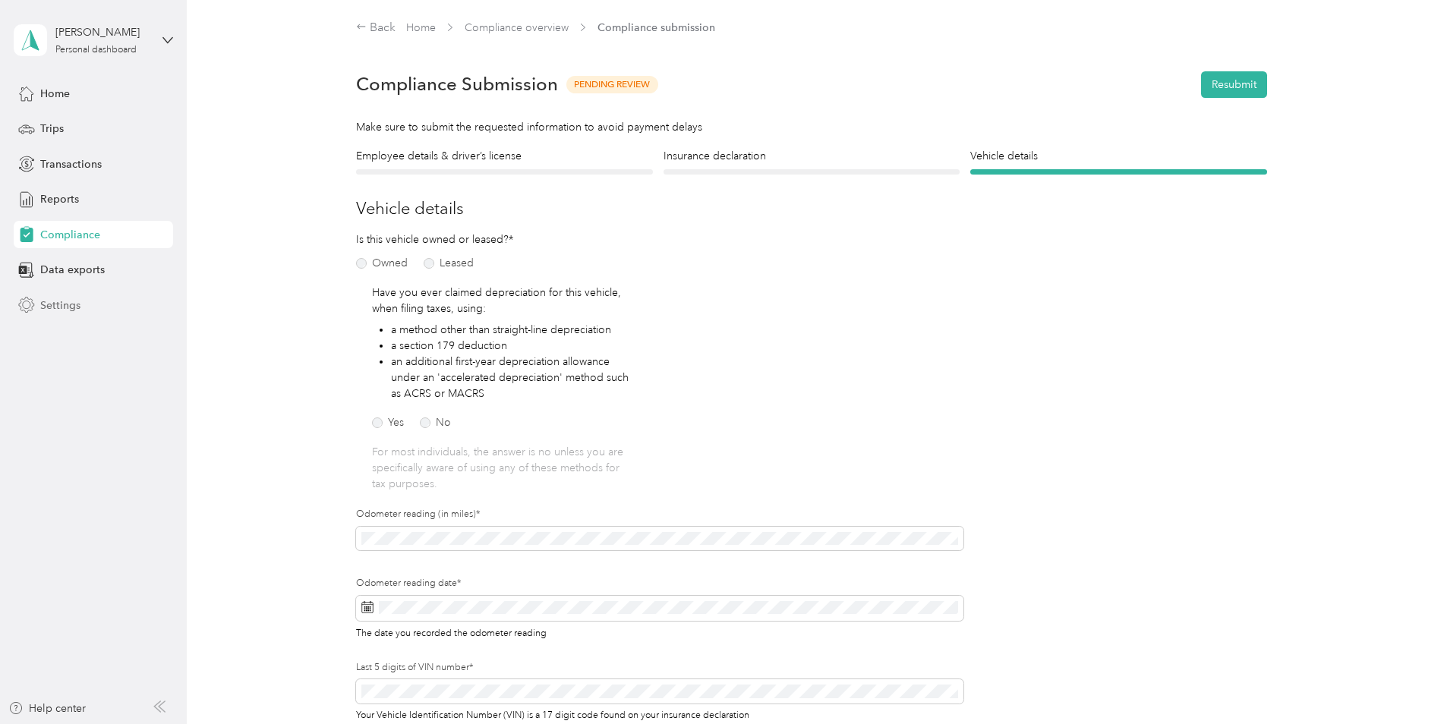
click at [62, 305] on span "Settings" at bounding box center [60, 306] width 40 height 16
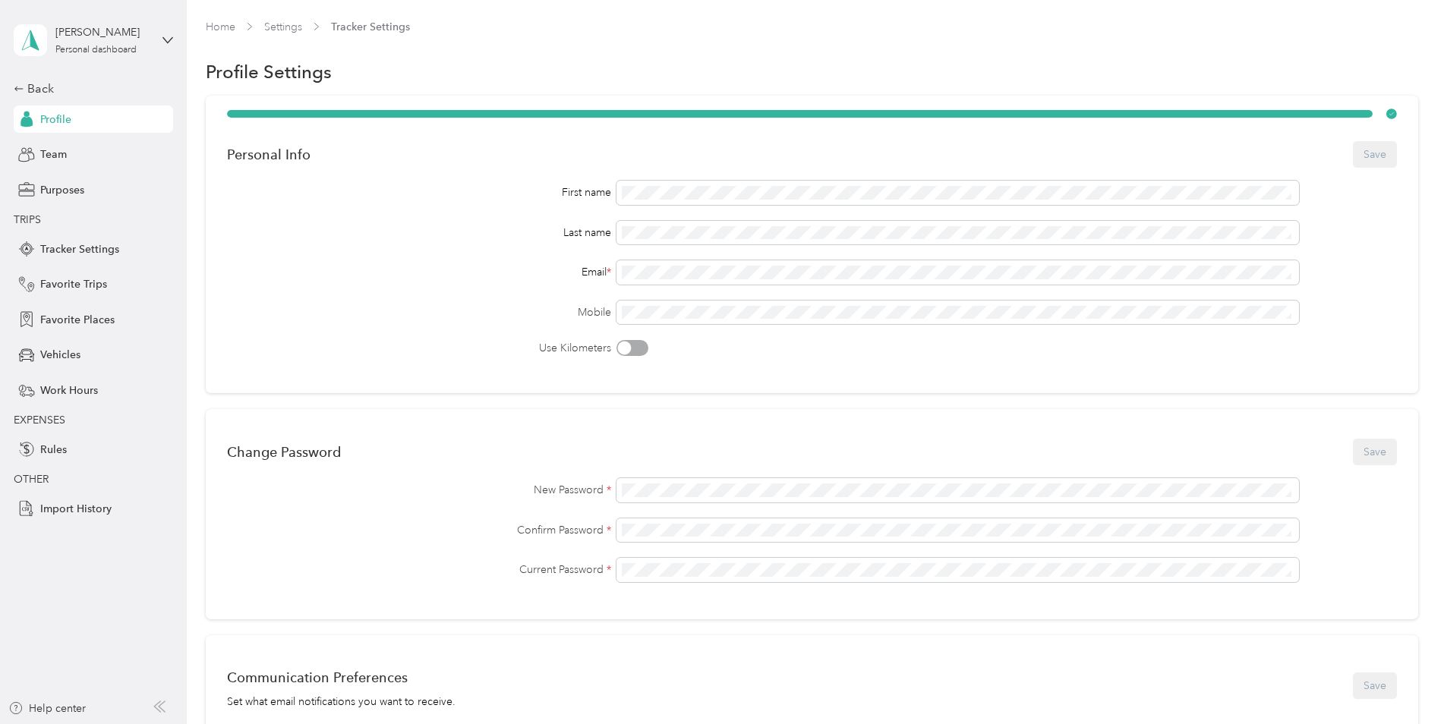
click at [714, 93] on section "Home Settings Tracker Settings Profile Settings Personal Info Save First name L…" at bounding box center [812, 536] width 1212 height 1035
drag, startPoint x: 1426, startPoint y: 0, endPoint x: 862, endPoint y: 42, distance: 564.8
click at [862, 42] on div "Home Settings Tracker Settings" at bounding box center [812, 34] width 1212 height 30
click at [203, 25] on div "Home Settings Tracker Settings Profile Settings Personal Info Save First name L…" at bounding box center [812, 568] width 1250 height 1136
click at [231, 29] on link "Home" at bounding box center [221, 26] width 30 height 13
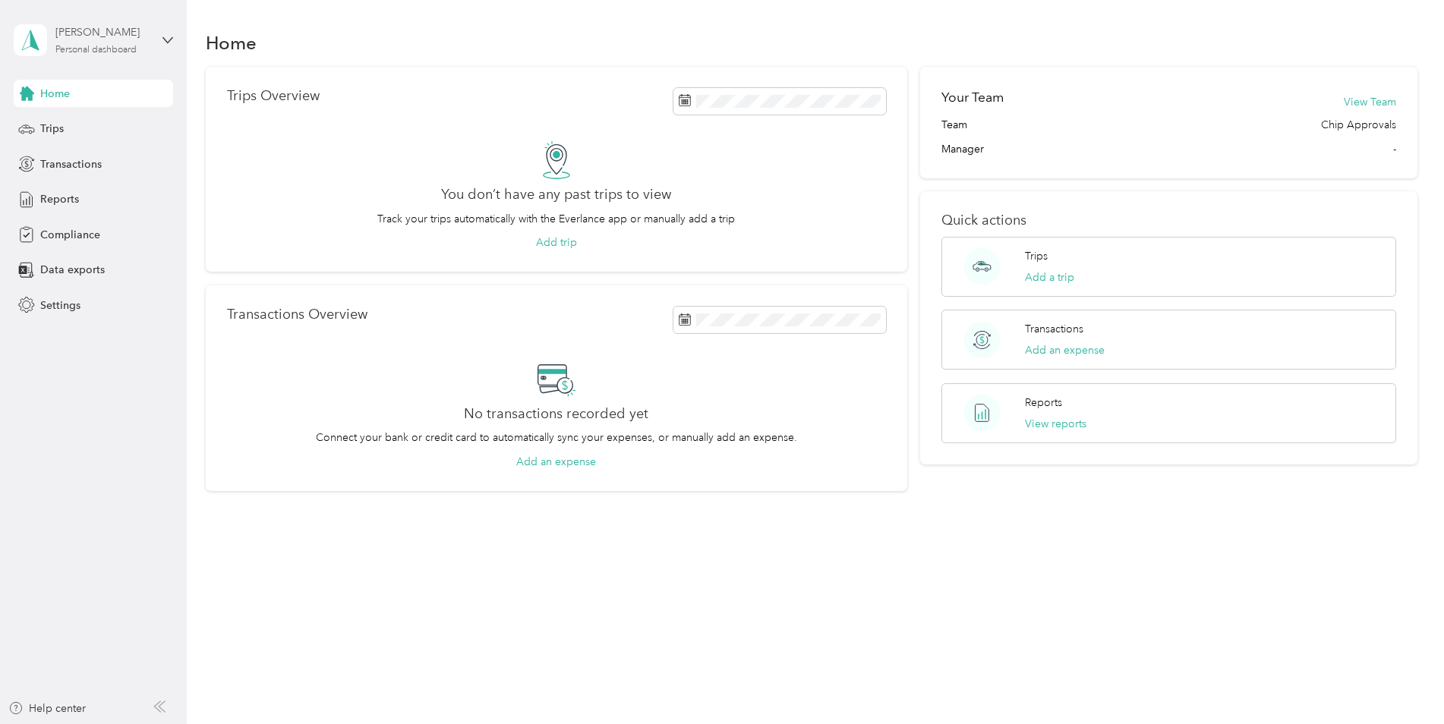
click at [97, 36] on div "Kelly Duffy" at bounding box center [102, 32] width 95 height 16
click at [72, 128] on div "Log out" at bounding box center [56, 125] width 58 height 16
